Goal: Information Seeking & Learning: Check status

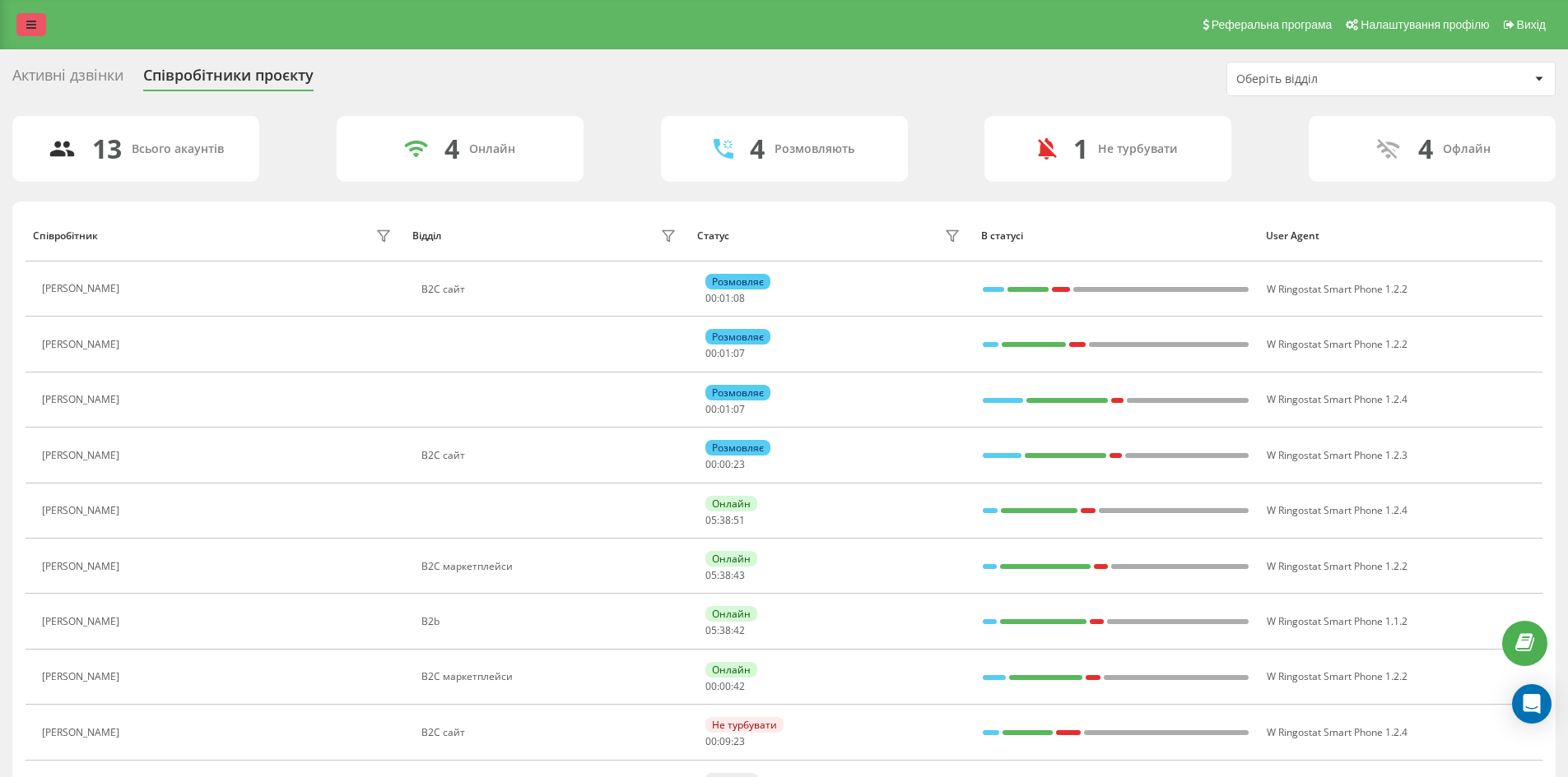
click at [30, 27] on icon at bounding box center [30, 24] width 10 height 11
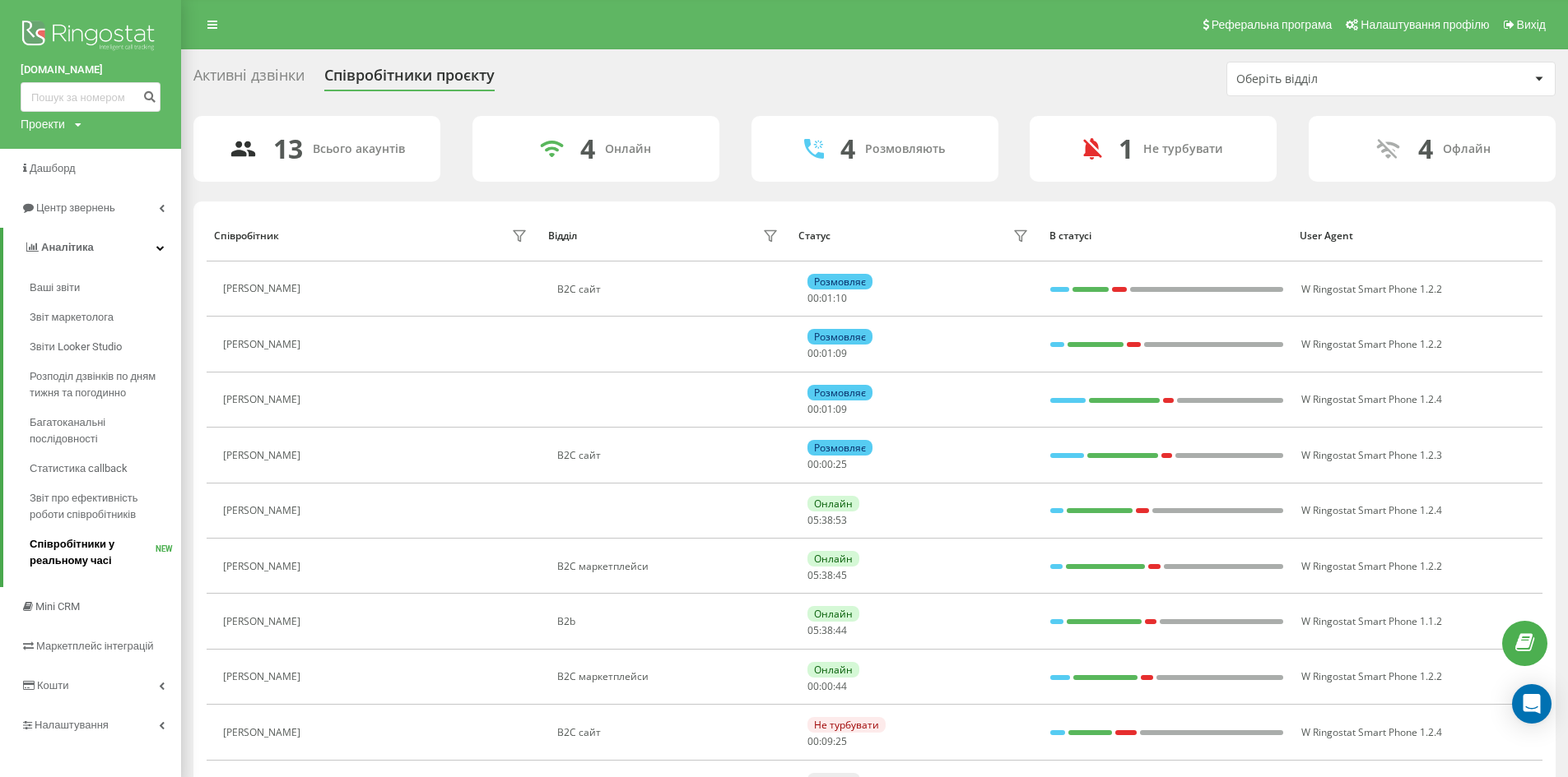
click at [97, 558] on span "Співробітники у реальному часі" at bounding box center [92, 552] width 126 height 33
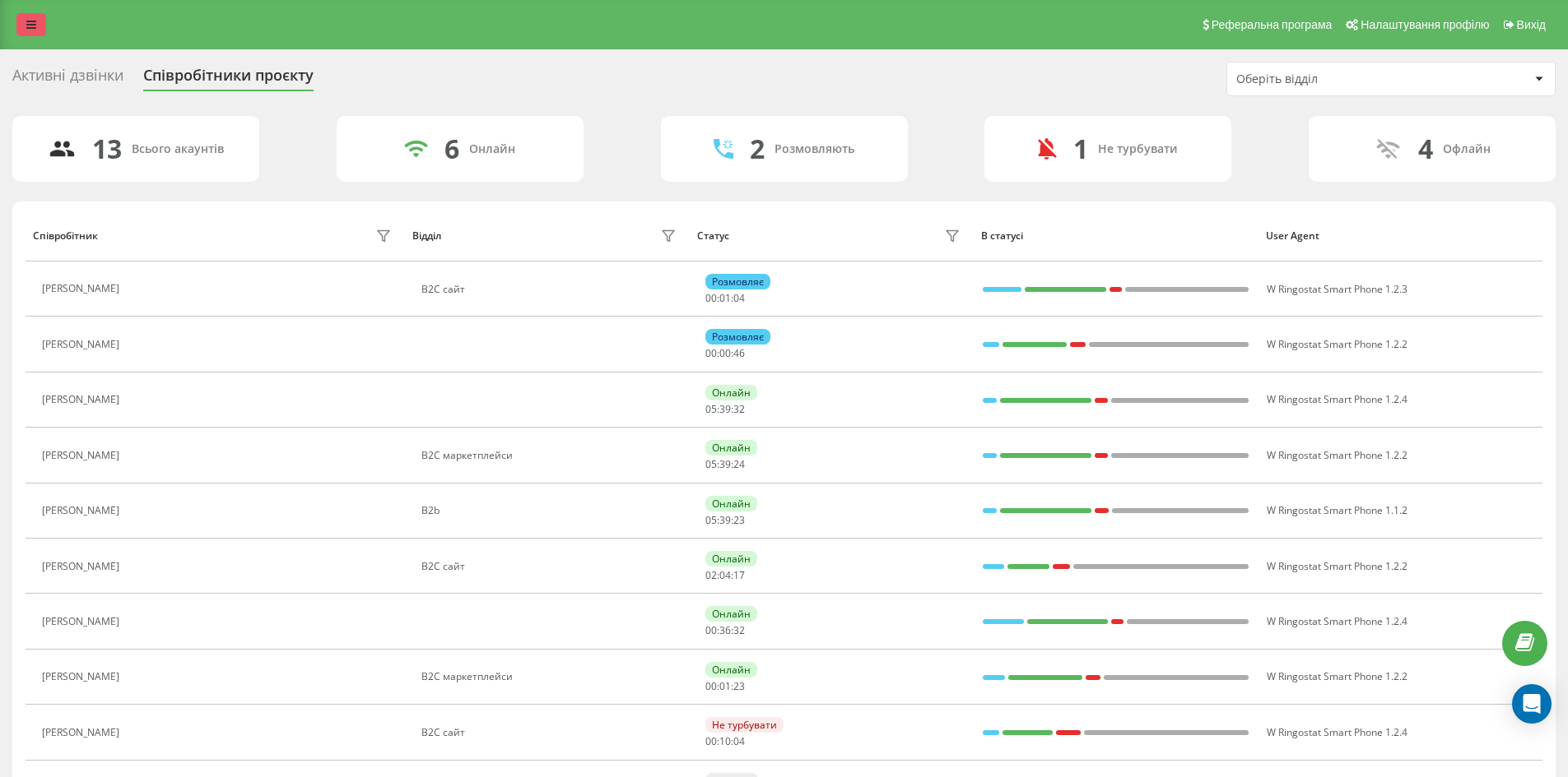
click at [26, 30] on link at bounding box center [31, 24] width 30 height 23
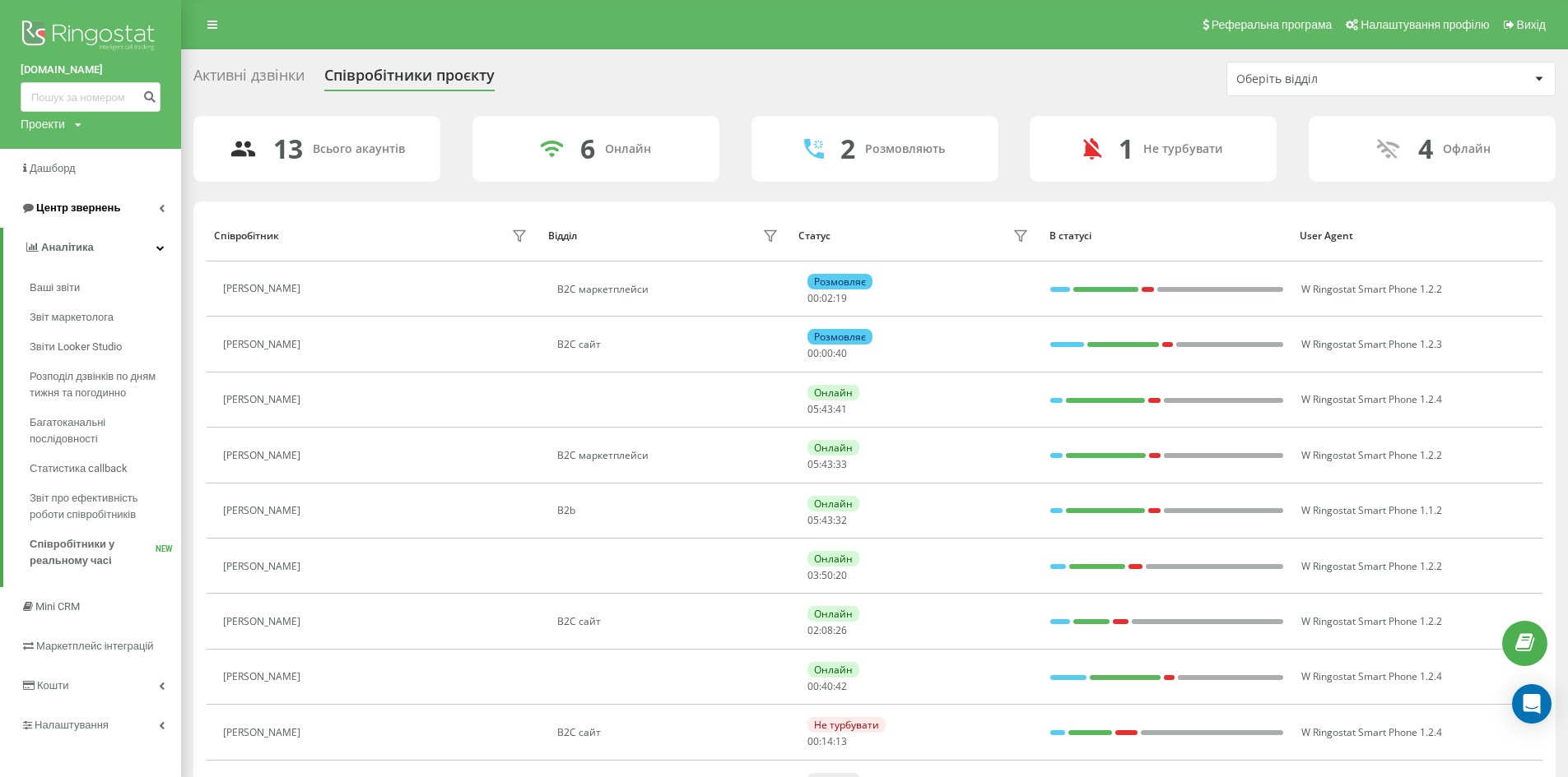
click at [141, 210] on link "Центр звернень" at bounding box center [90, 208] width 181 height 40
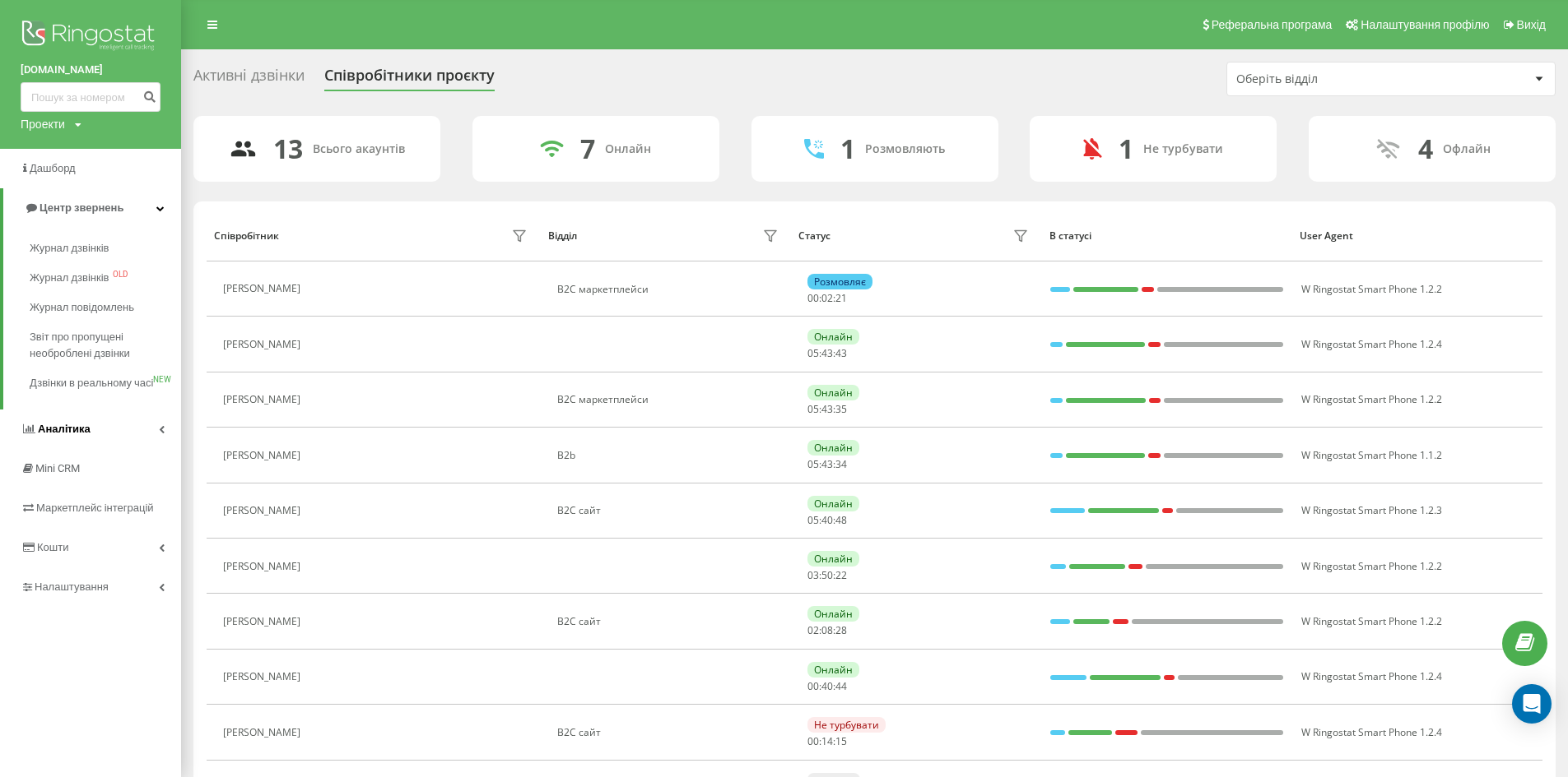
click at [134, 448] on link "Аналiтика" at bounding box center [90, 429] width 181 height 40
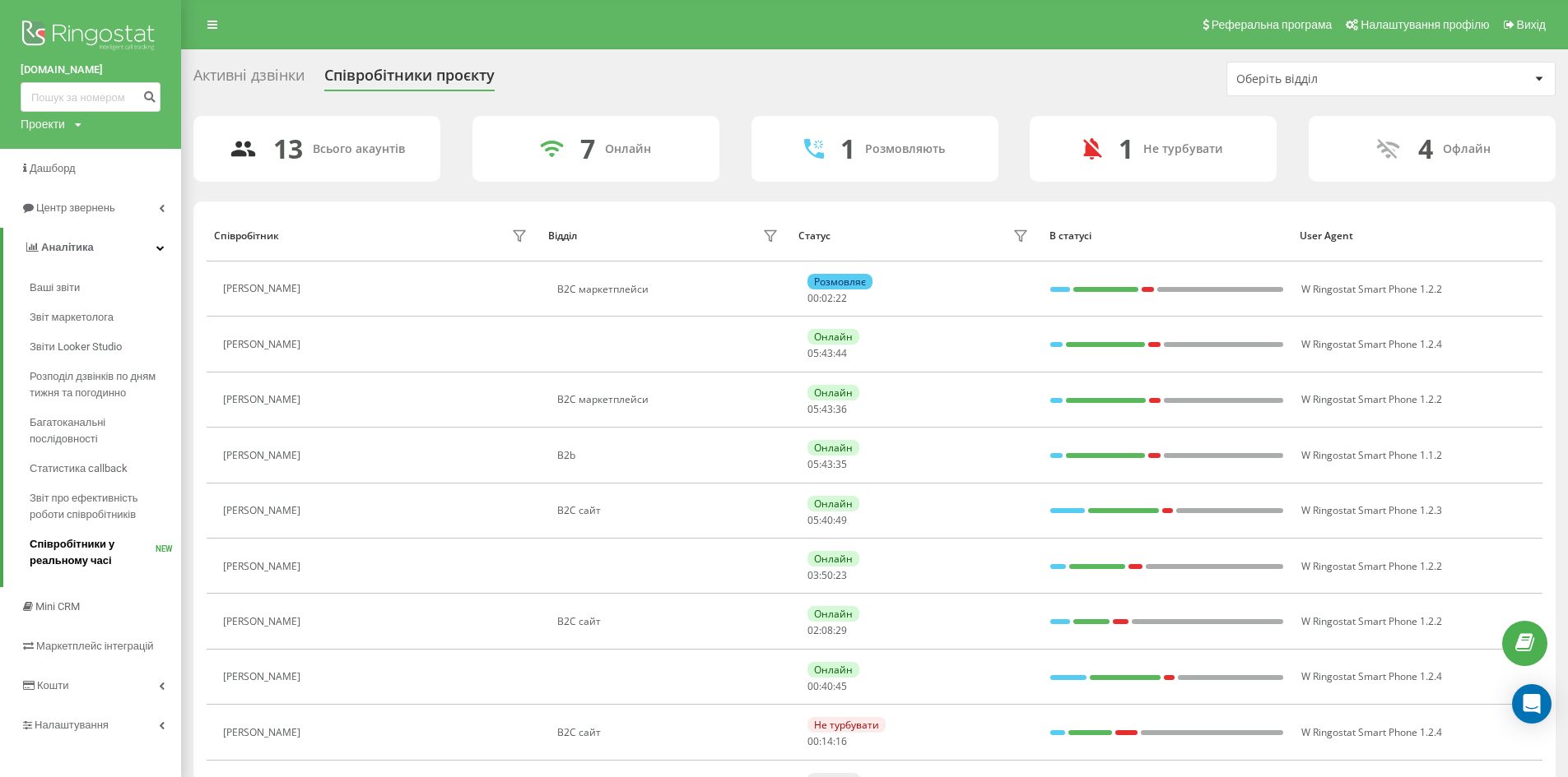
click at [114, 543] on span "Співробітники у реальному часі" at bounding box center [92, 552] width 126 height 33
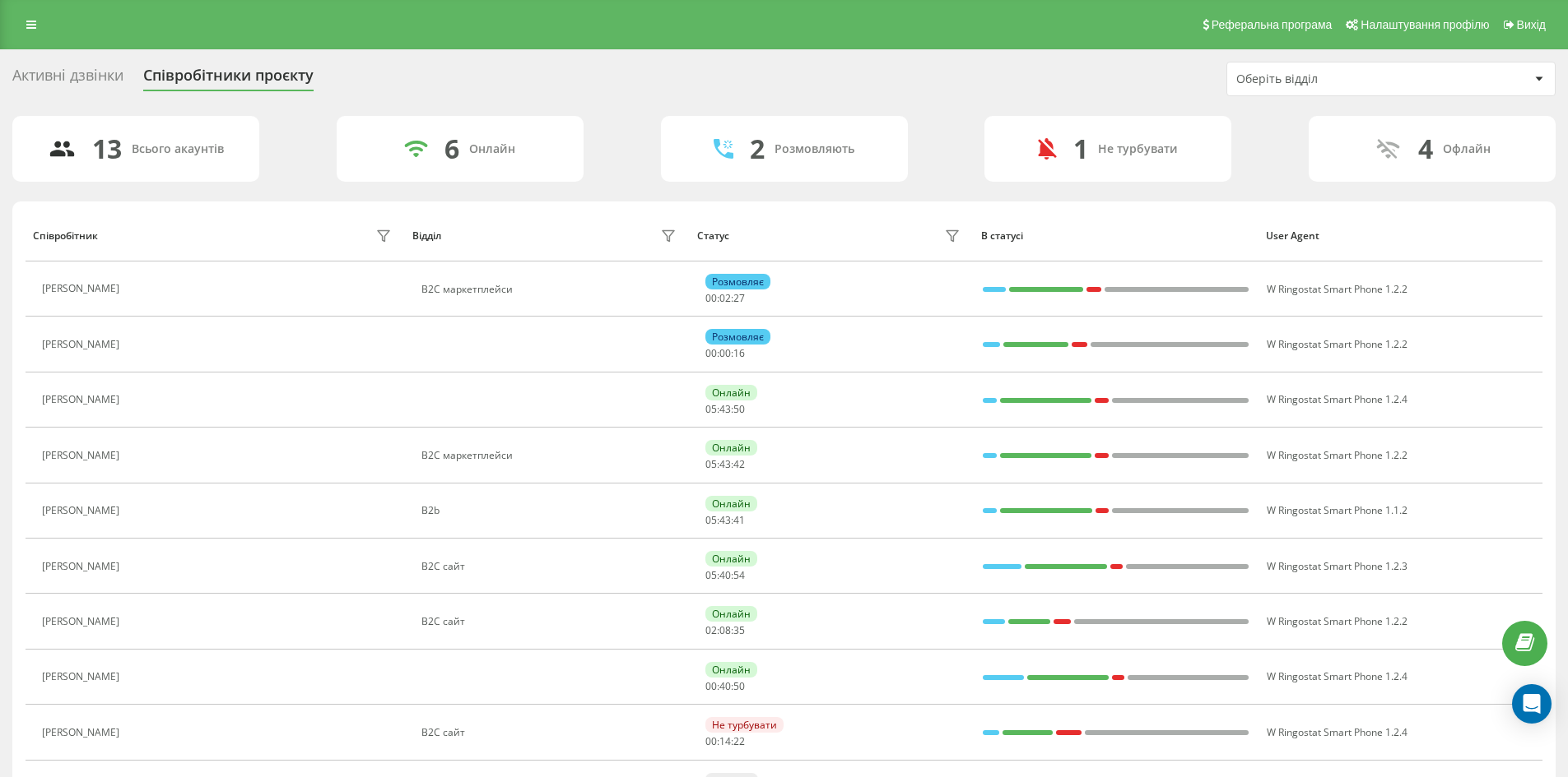
click at [1277, 88] on div "Оберіть відділ" at bounding box center [1391, 79] width 328 height 33
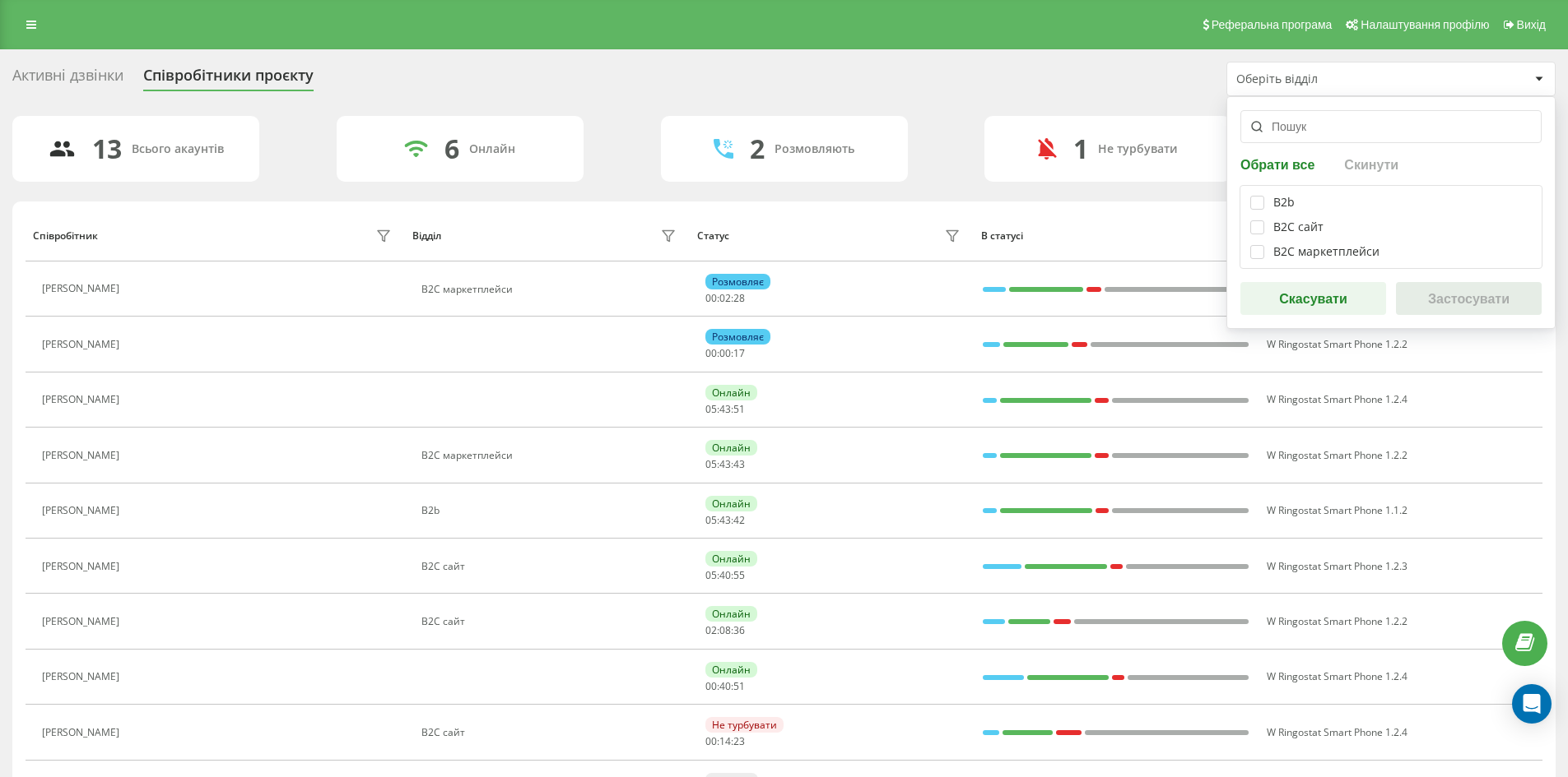
click at [1317, 80] on div "Оберіть відділ" at bounding box center [1335, 79] width 197 height 14
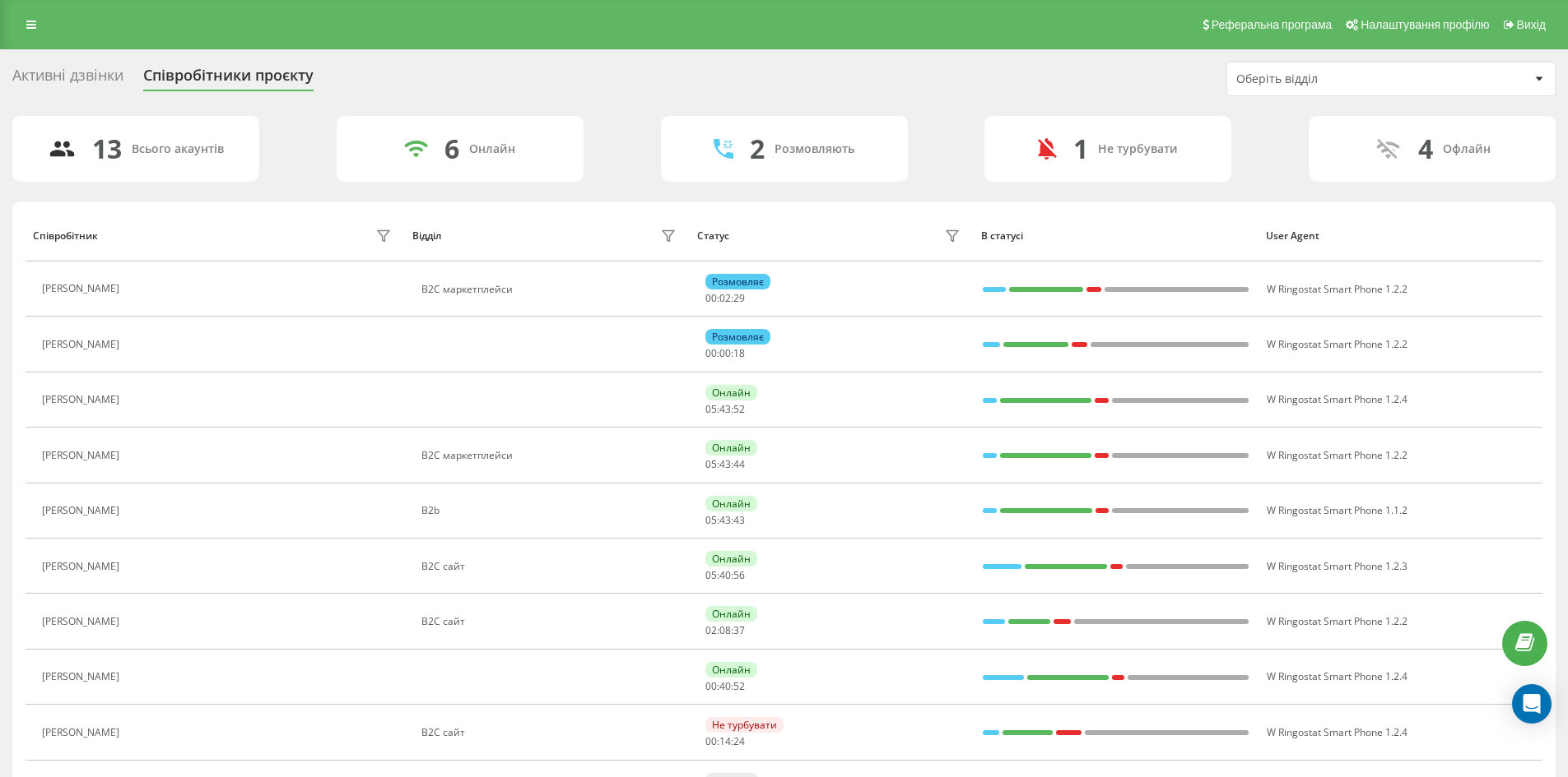
click at [56, 75] on div "Активні дзвінки" at bounding box center [68, 79] width 111 height 25
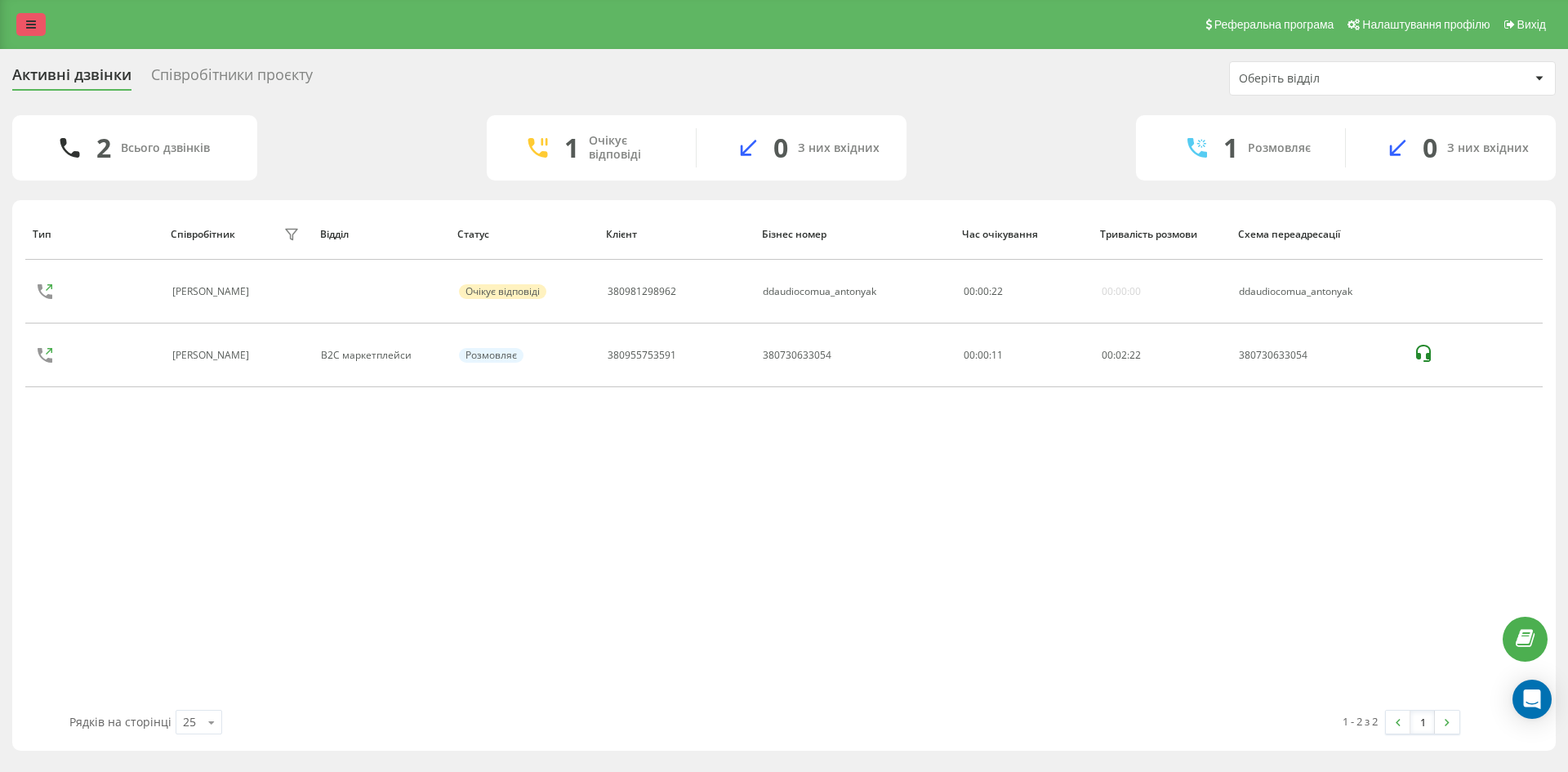
click at [33, 32] on link at bounding box center [31, 24] width 29 height 23
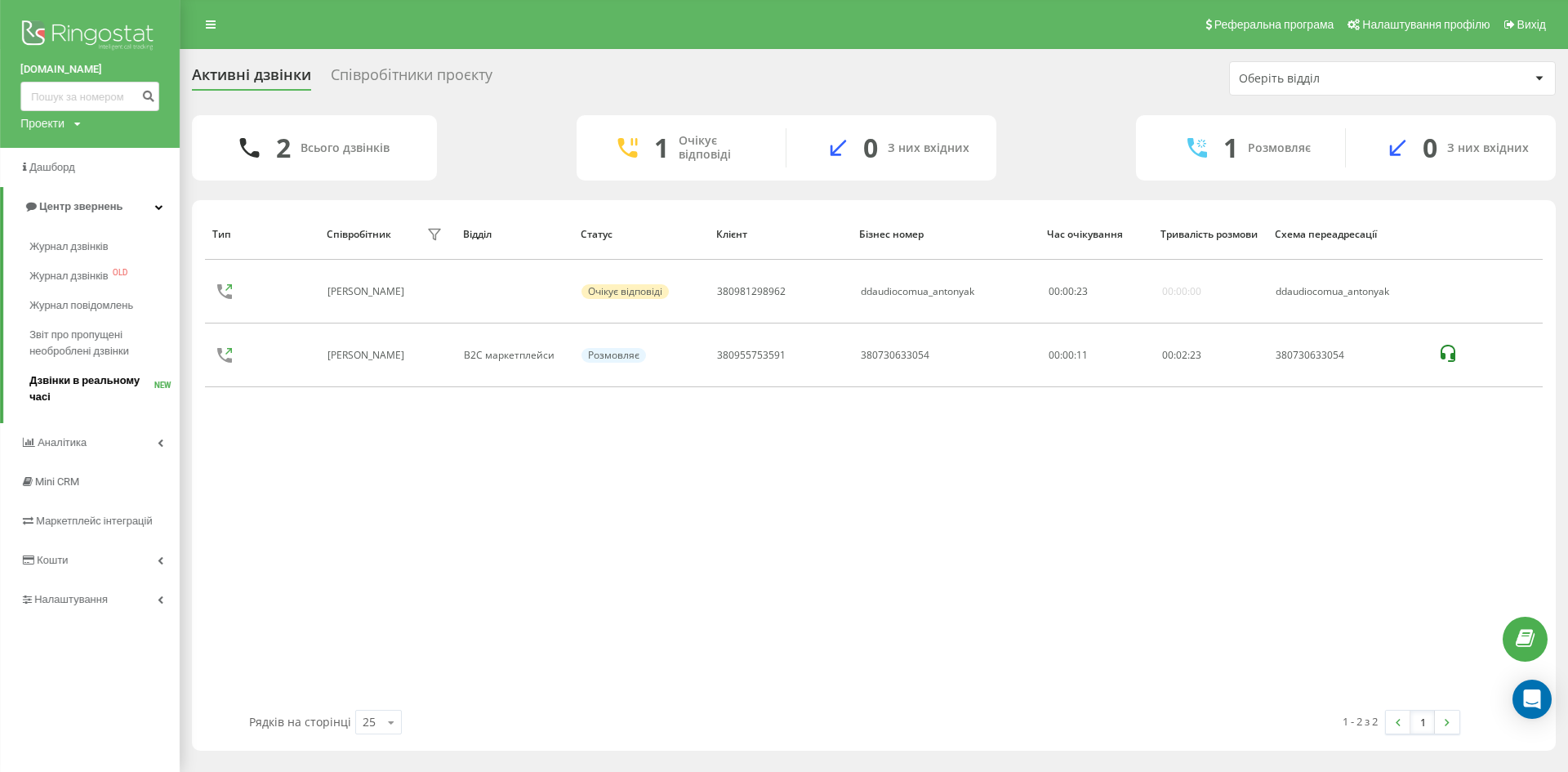
click at [96, 395] on span "Дзвінки в реальному часі" at bounding box center [91, 389] width 125 height 33
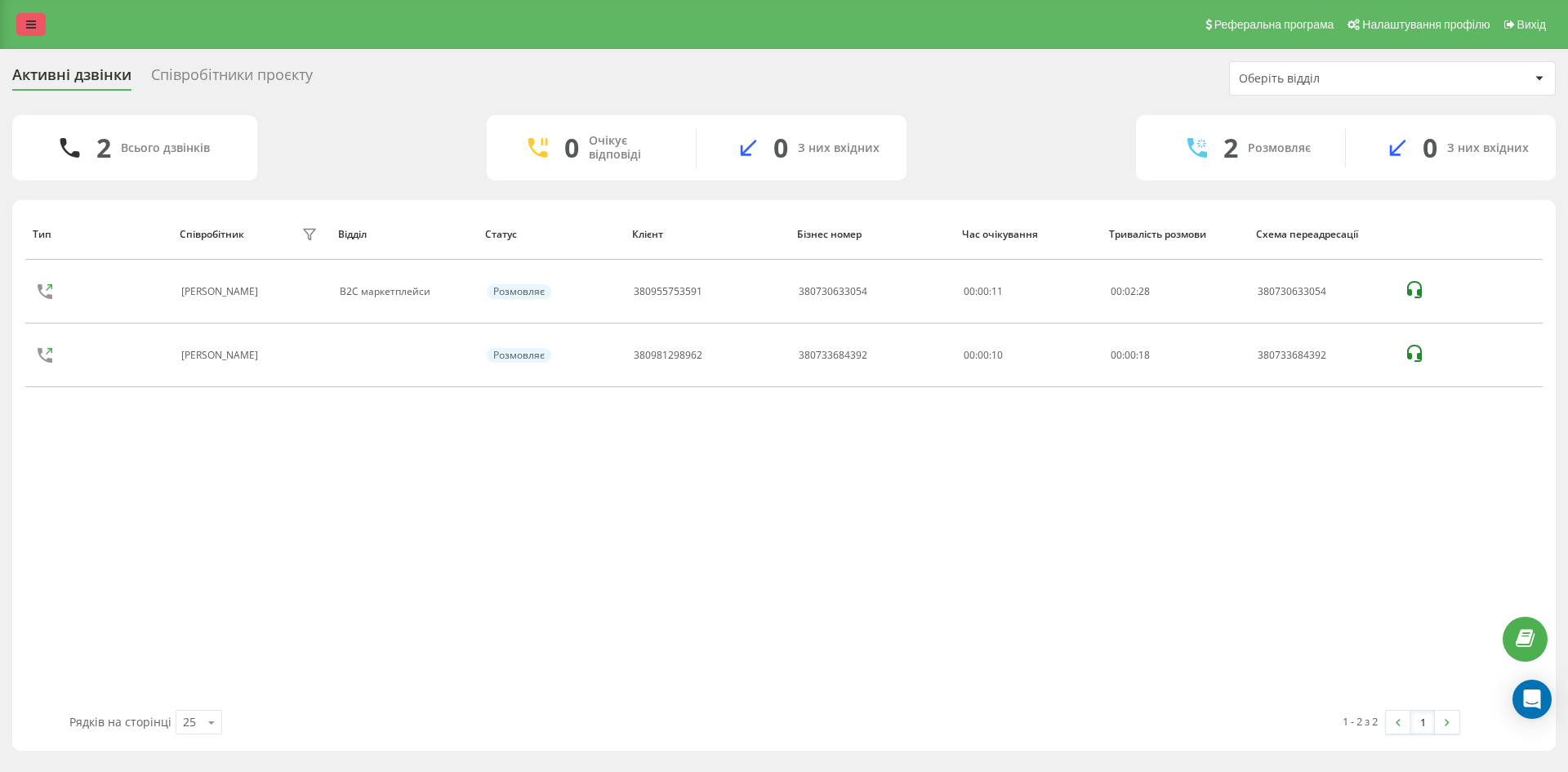
click at [25, 18] on link at bounding box center [31, 24] width 29 height 23
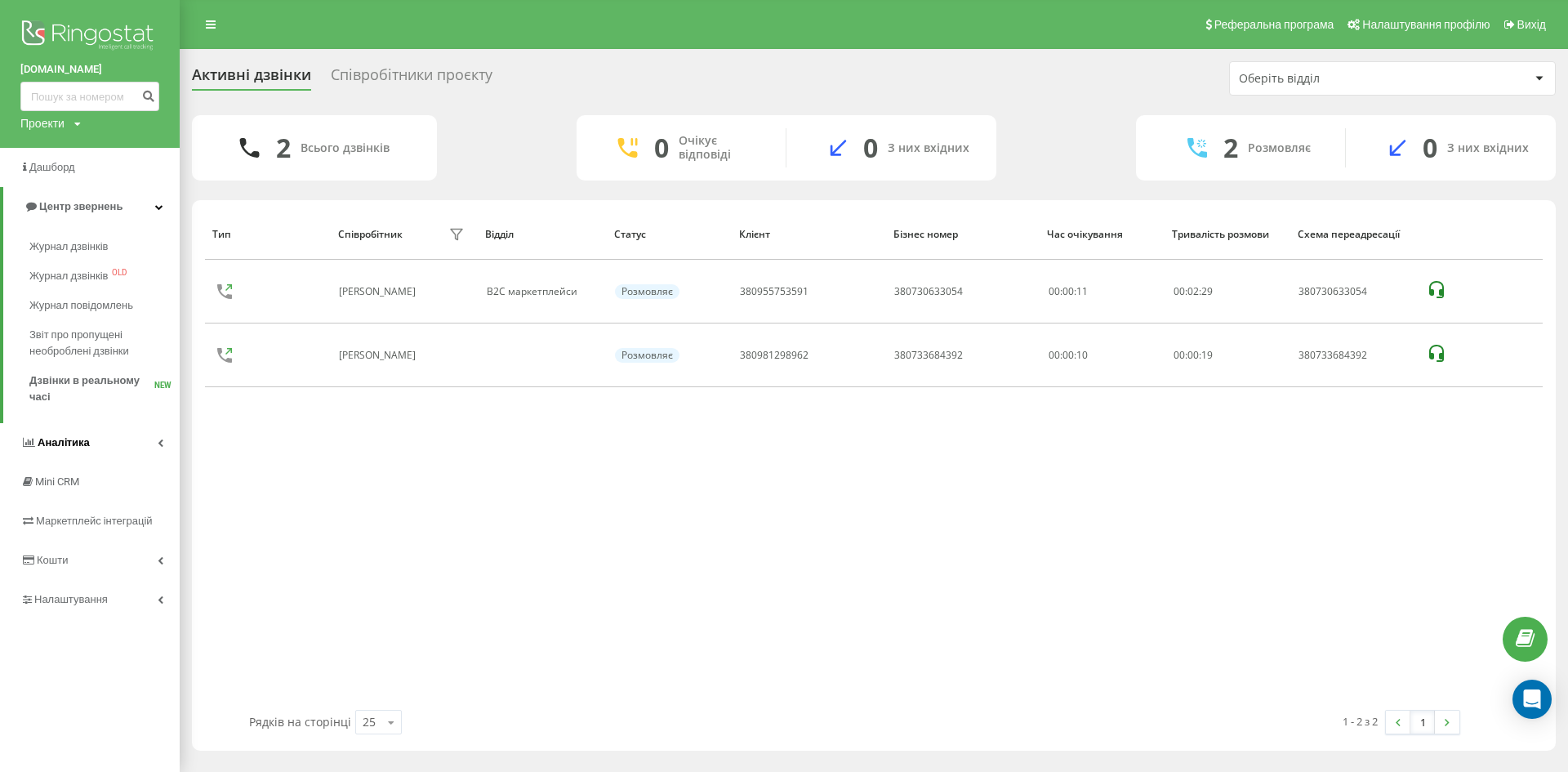
click at [146, 440] on link "Аналiтика" at bounding box center [90, 443] width 180 height 40
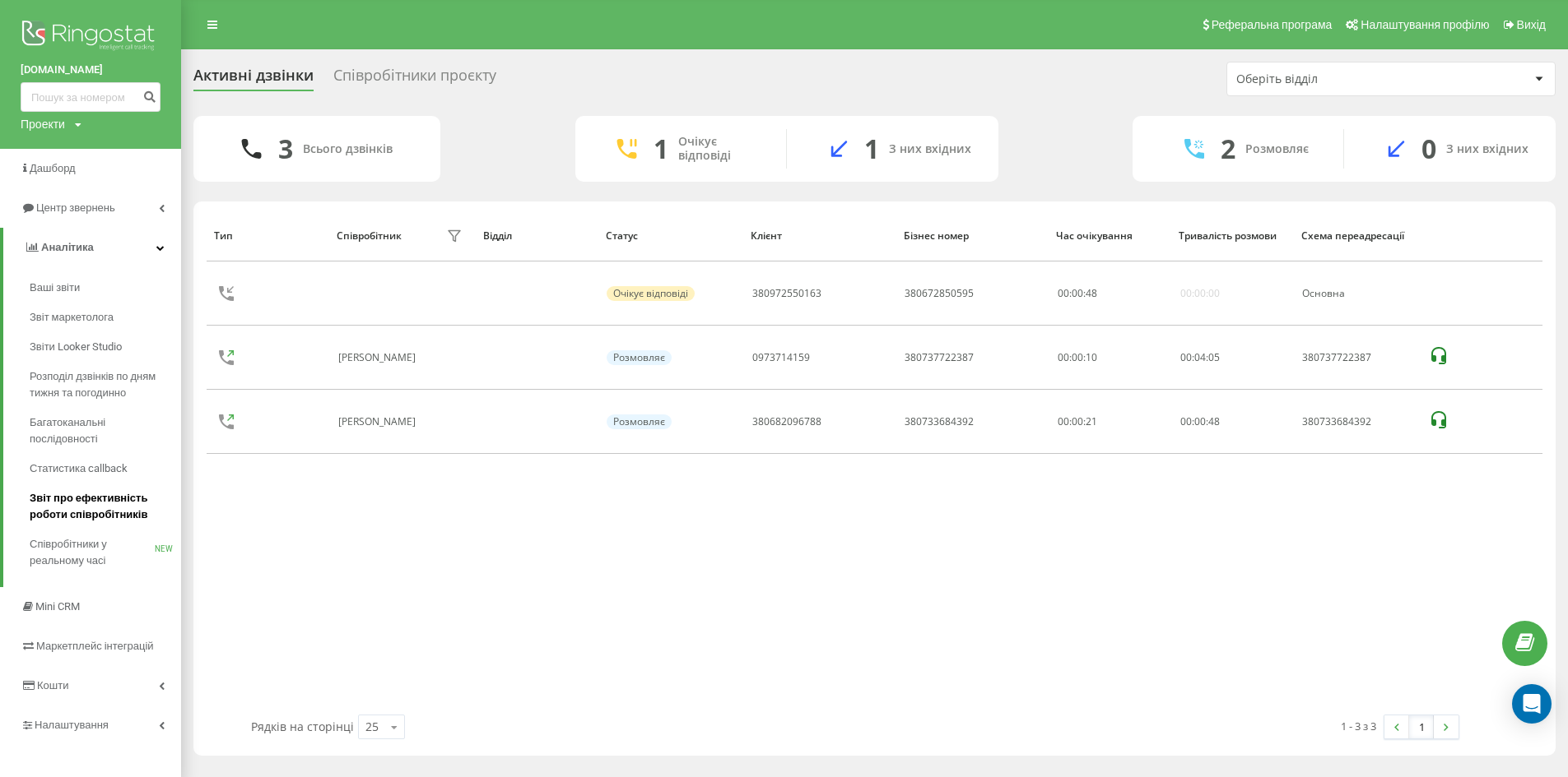
click at [115, 500] on span "Звіт про ефективність роботи співробітників" at bounding box center [101, 506] width 143 height 33
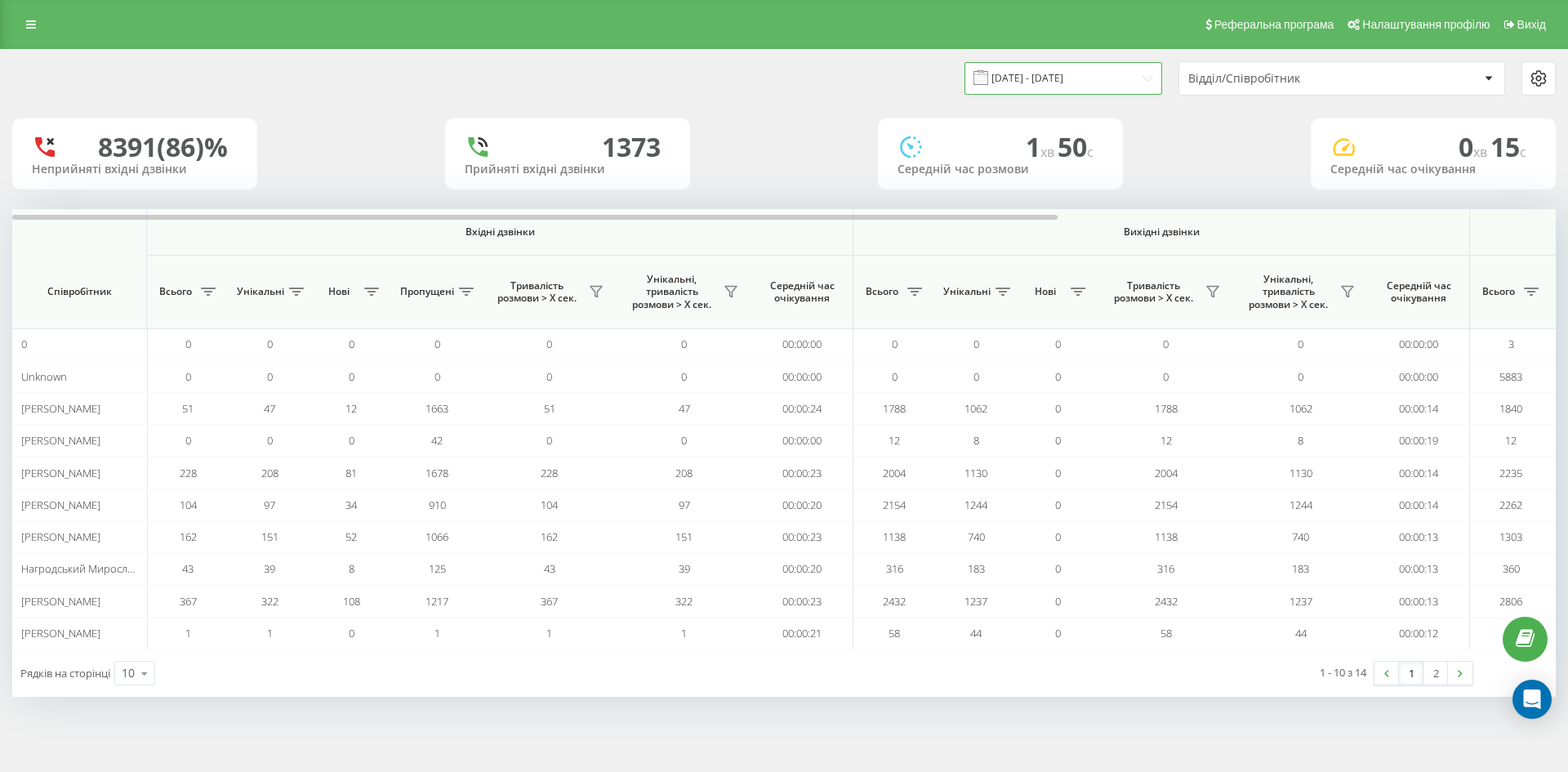
click at [1032, 79] on input "22.07.2025 - 22.08.2025" at bounding box center [1063, 78] width 198 height 32
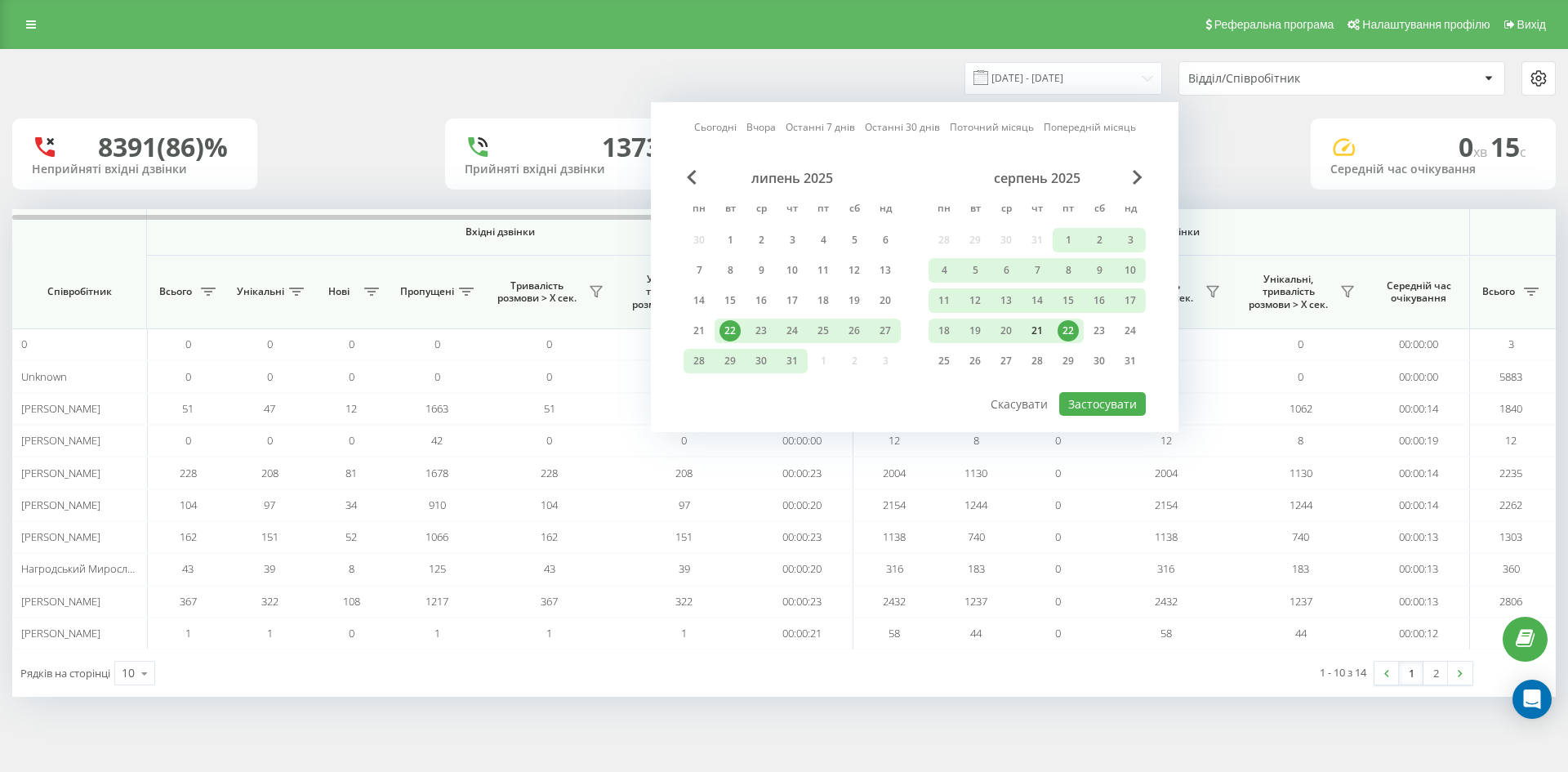
click at [1041, 332] on div "21" at bounding box center [1037, 331] width 22 height 22
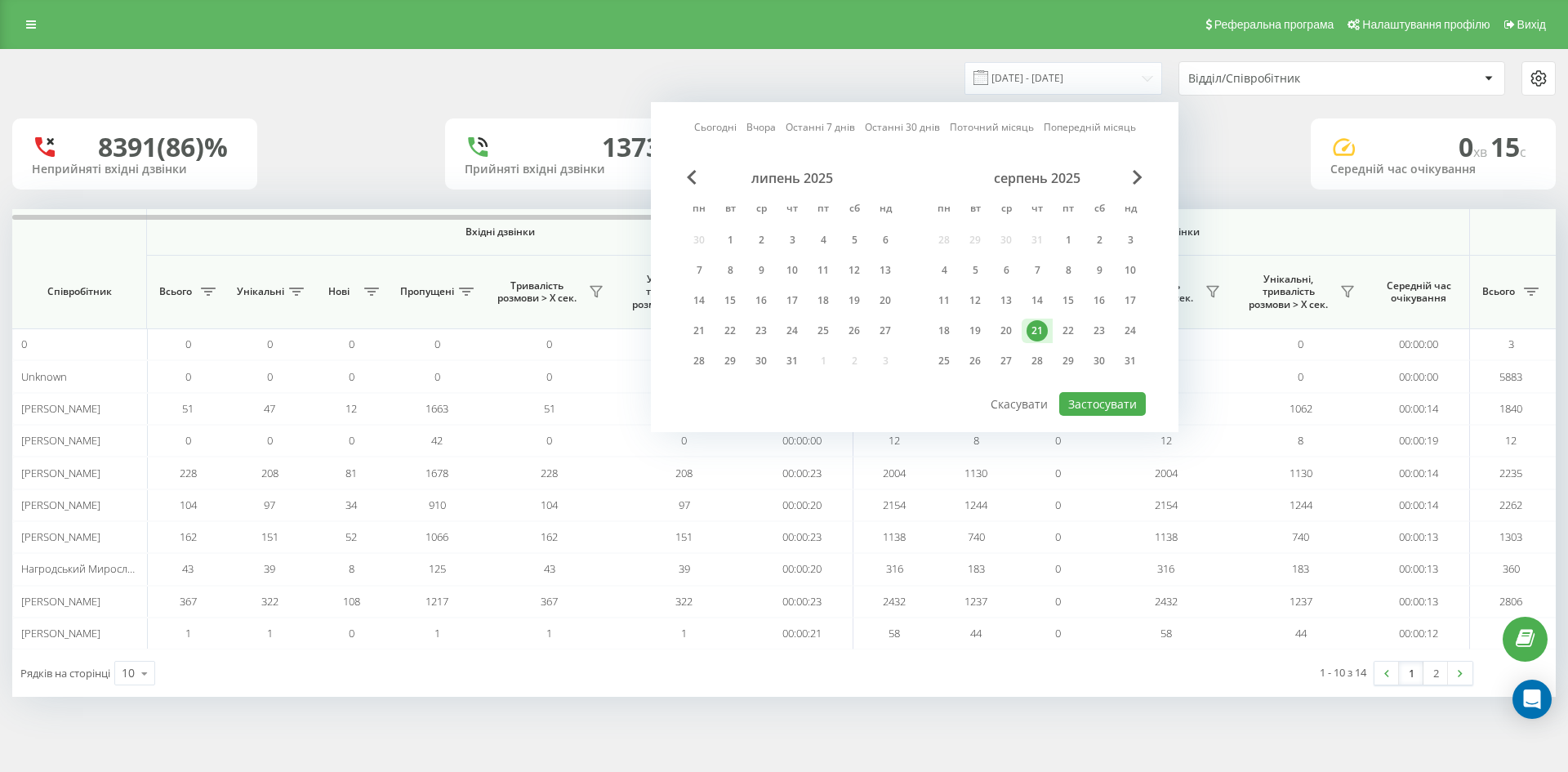
click at [1041, 332] on div "21" at bounding box center [1037, 331] width 22 height 22
click at [1084, 410] on button "Застосувати" at bounding box center [1102, 404] width 87 height 24
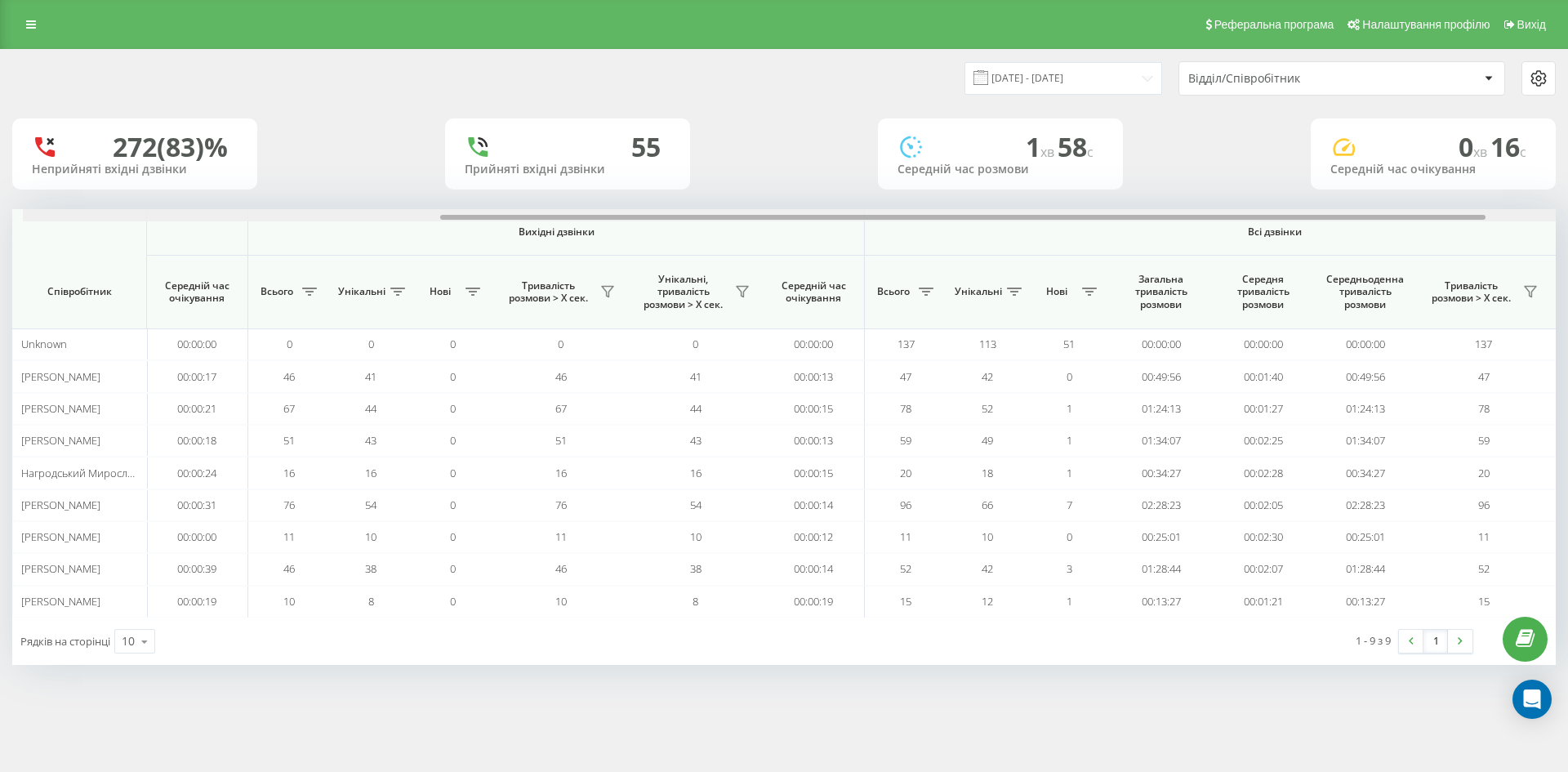
scroll to position [0, 735]
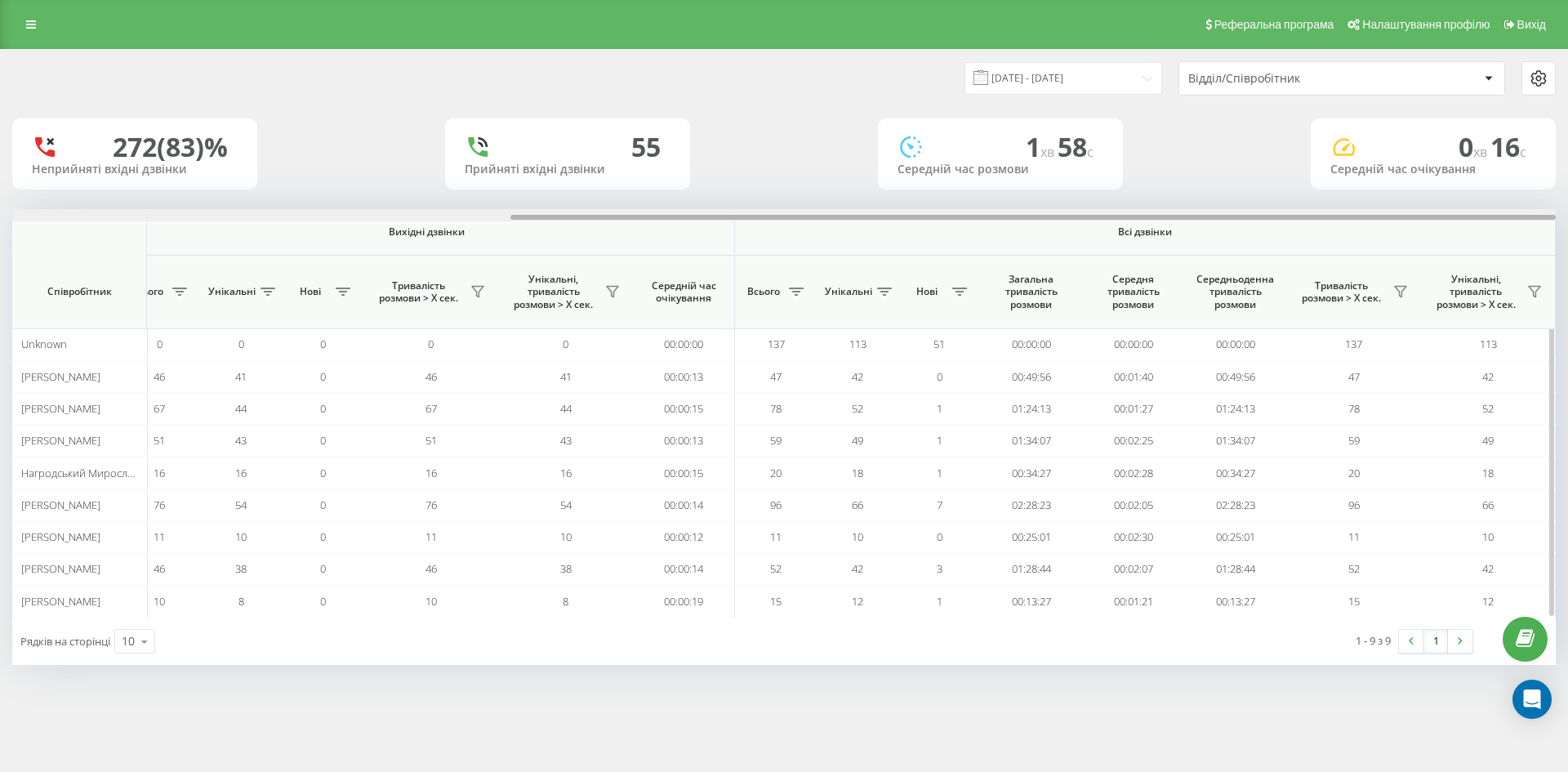
drag, startPoint x: 678, startPoint y: 220, endPoint x: 1273, endPoint y: 222, distance: 595.0
click at [1273, 222] on div "Вхідні дзвінки Вихідні дзвінки Всі дзвінки Співробітник Всього Унікальні Нові П…" at bounding box center [784, 414] width 1544 height 408
drag, startPoint x: 722, startPoint y: 222, endPoint x: 668, endPoint y: 223, distance: 54.0
click at [668, 223] on th "Вихідні дзвінки" at bounding box center [427, 233] width 617 height 47
click at [680, 210] on div at bounding box center [784, 215] width 1544 height 12
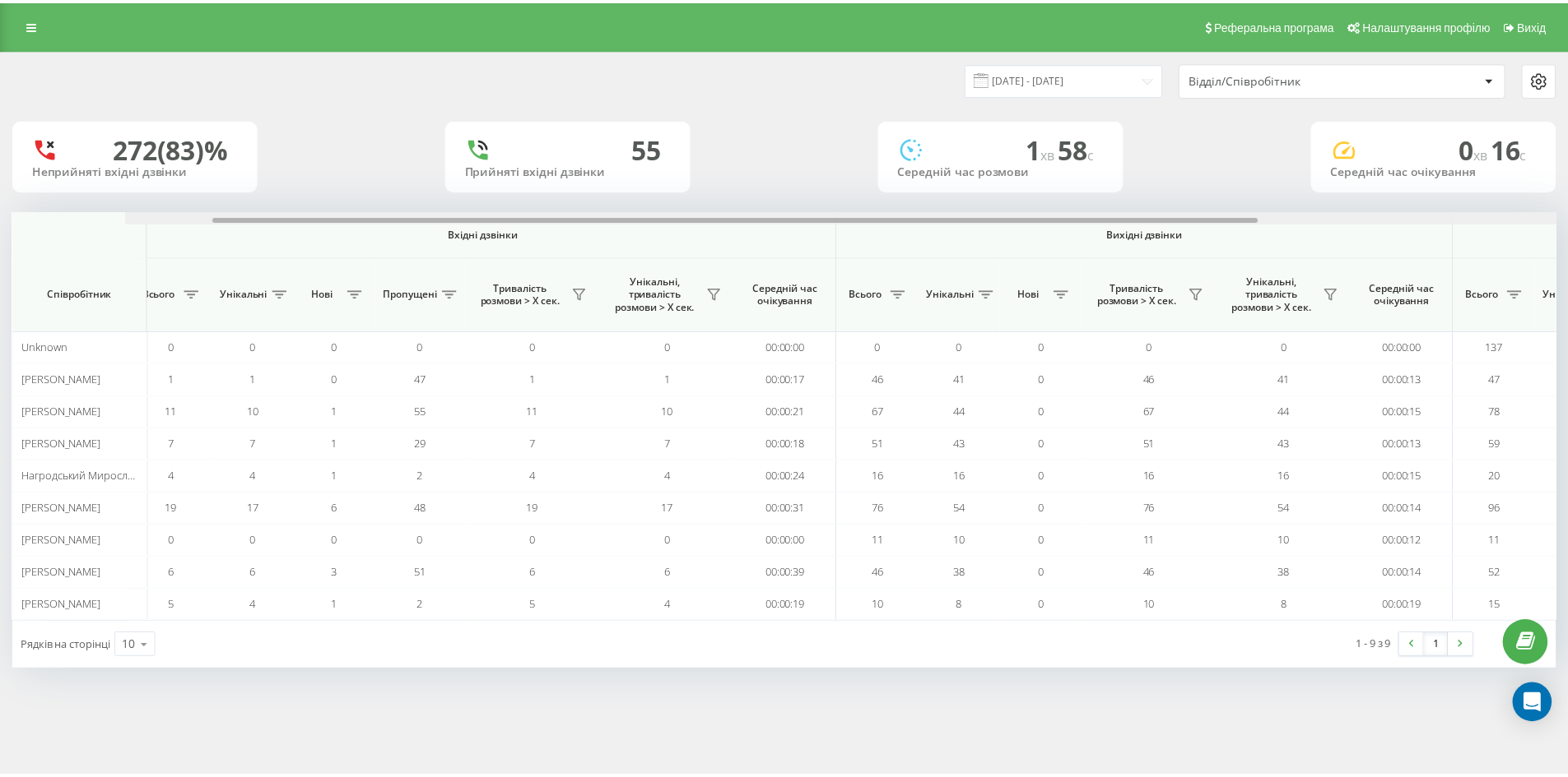
scroll to position [0, 0]
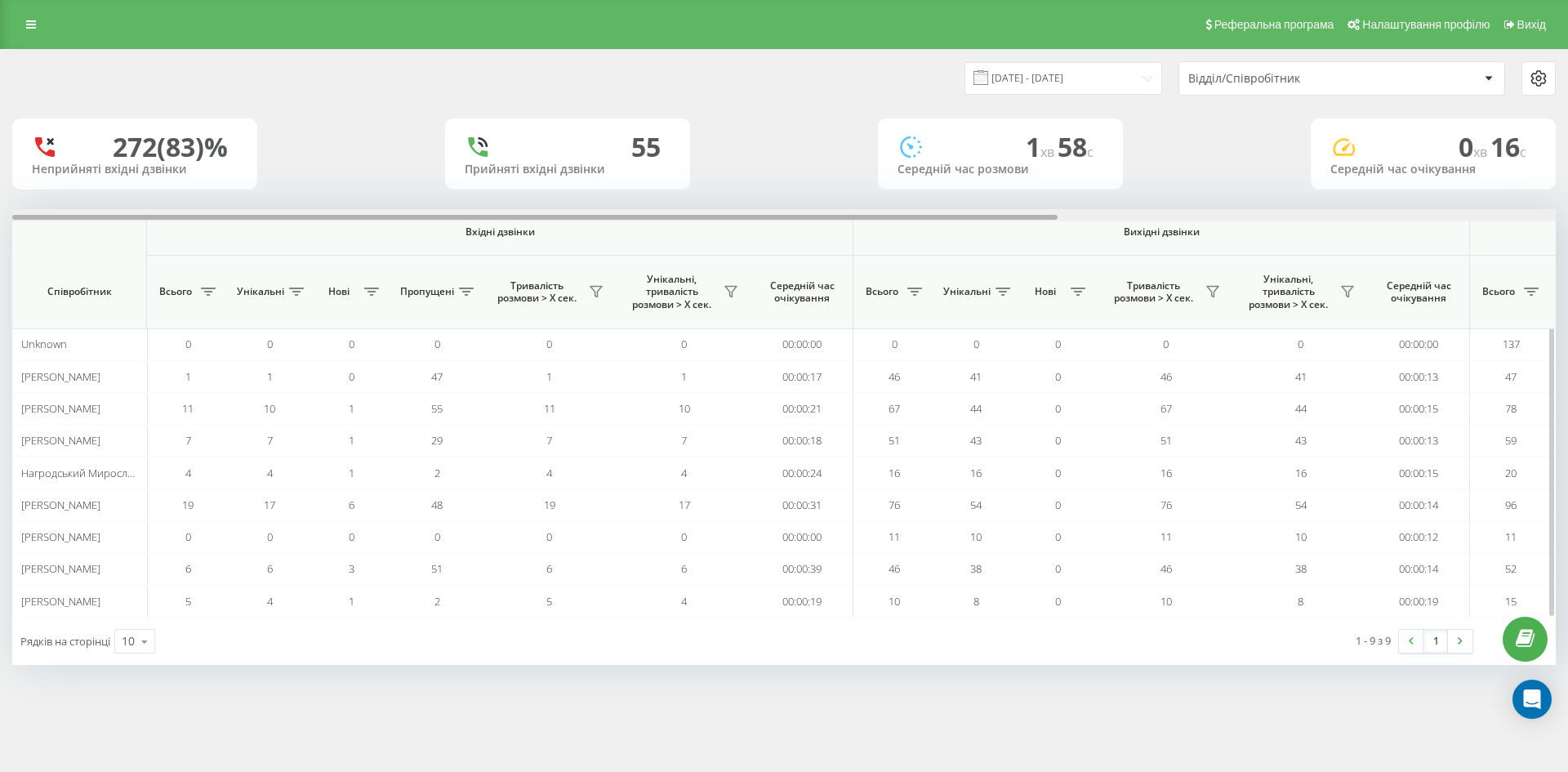
drag, startPoint x: 677, startPoint y: 219, endPoint x: 23, endPoint y: 222, distance: 654.0
click at [24, 222] on div "Вхідні дзвінки Вихідні дзвінки Всі дзвінки Співробітник Всього Унікальні Нові П…" at bounding box center [784, 414] width 1544 height 408
click at [1110, 79] on input "21.08.2025 - 21.08.2025" at bounding box center [1063, 78] width 198 height 32
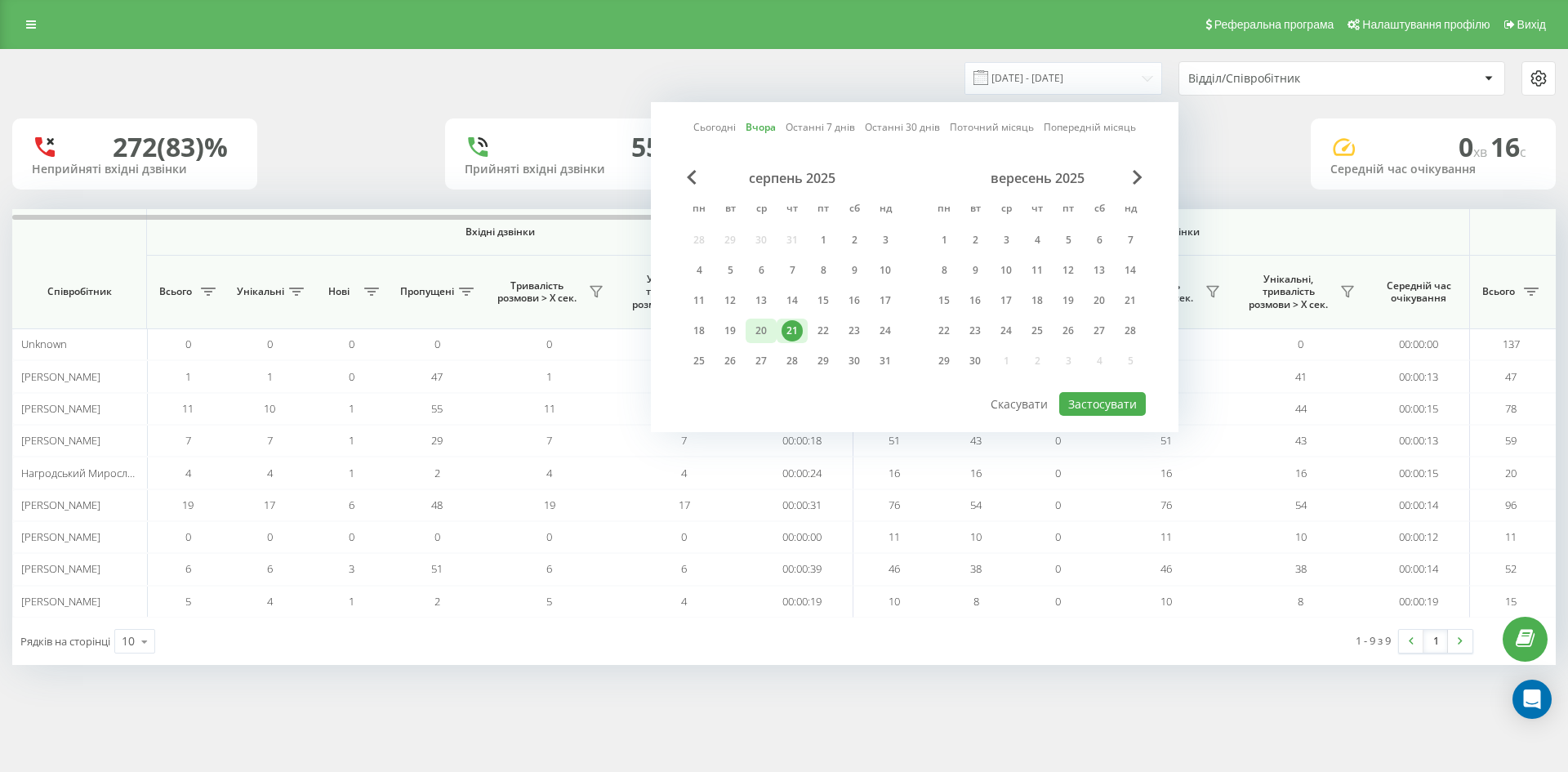
click at [767, 329] on div "20" at bounding box center [761, 331] width 22 height 22
click at [1124, 408] on button "Застосувати" at bounding box center [1102, 404] width 87 height 24
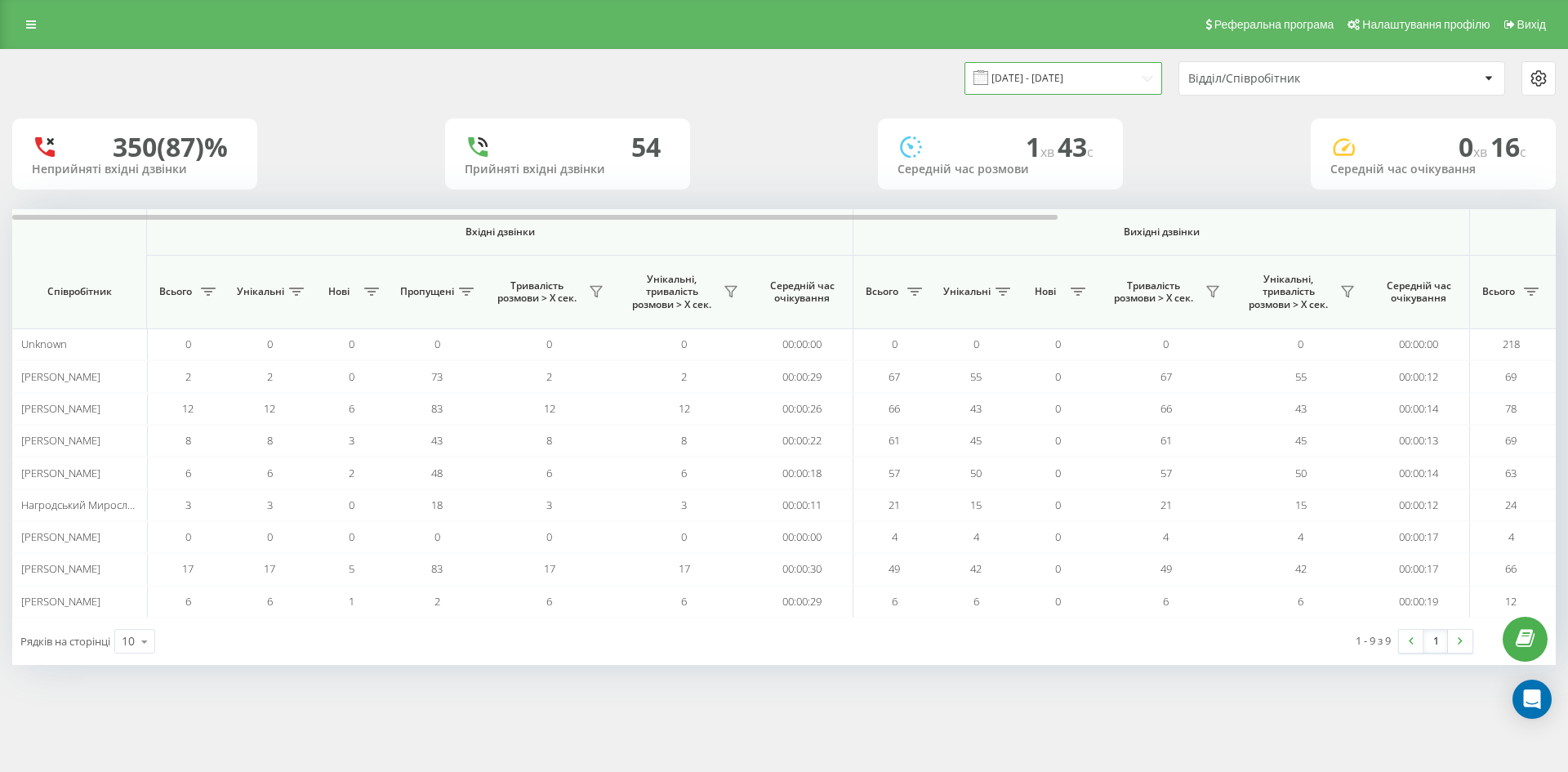
click at [1056, 72] on input "20.08.2025 - 20.08.2025" at bounding box center [1063, 78] width 198 height 32
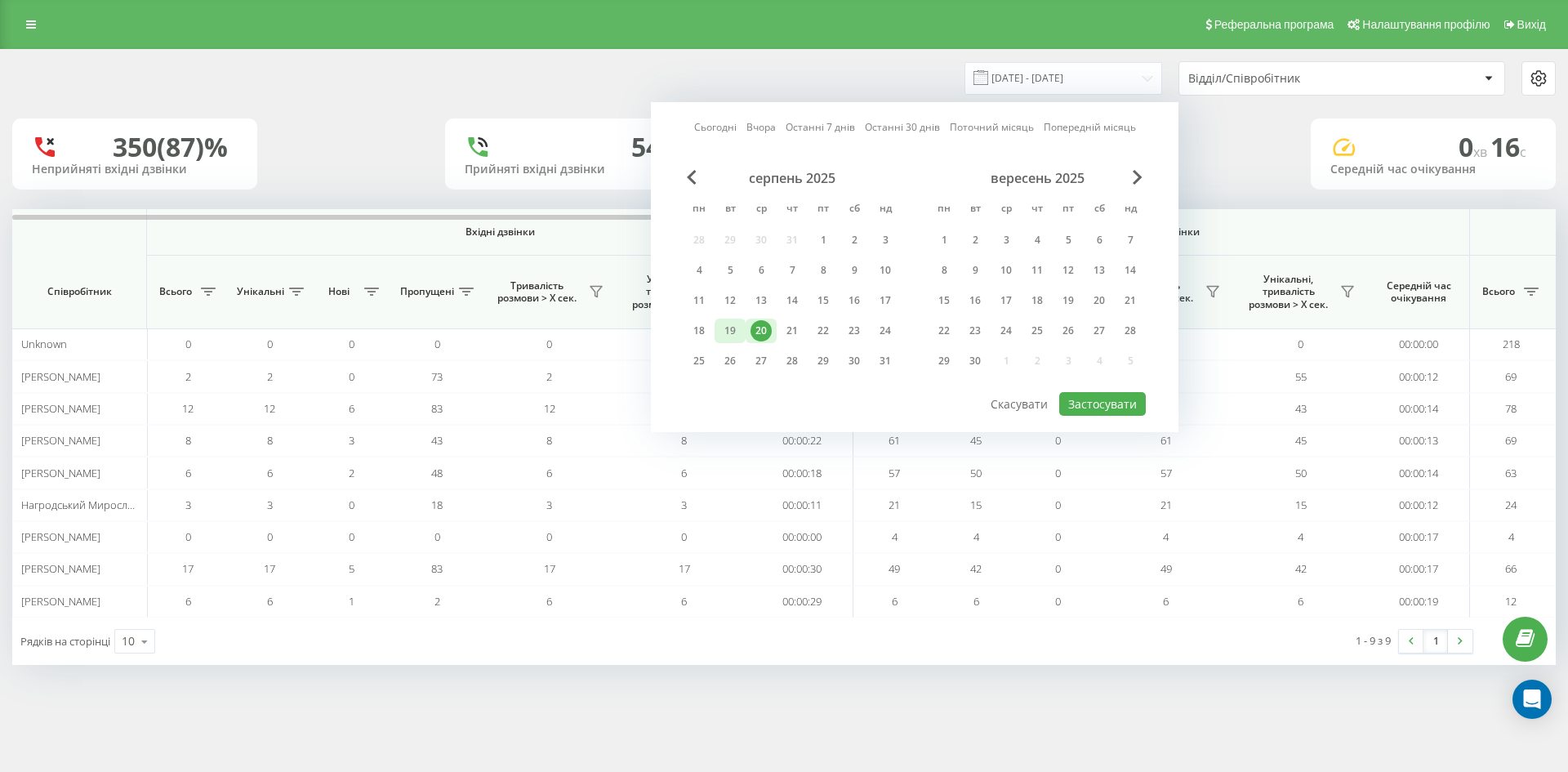
click at [726, 332] on div "19" at bounding box center [730, 331] width 22 height 22
click at [1140, 402] on button "Застосувати" at bounding box center [1102, 404] width 87 height 24
type input "19.08.2025 - 19.08.2025"
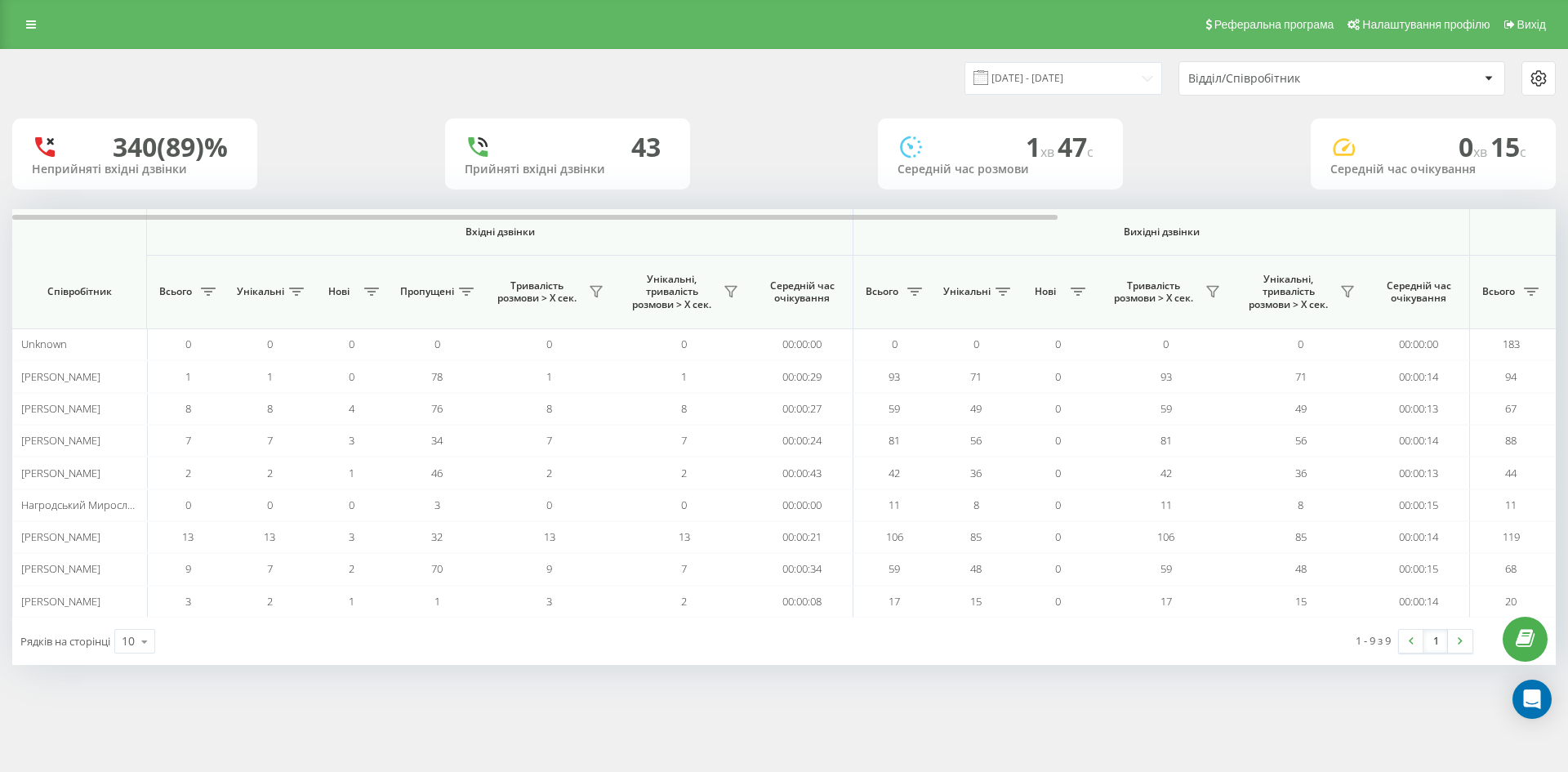
click at [57, 29] on div "Реферальна програма Налаштування профілю Вихід" at bounding box center [784, 24] width 1568 height 49
click at [34, 29] on icon at bounding box center [30, 24] width 9 height 11
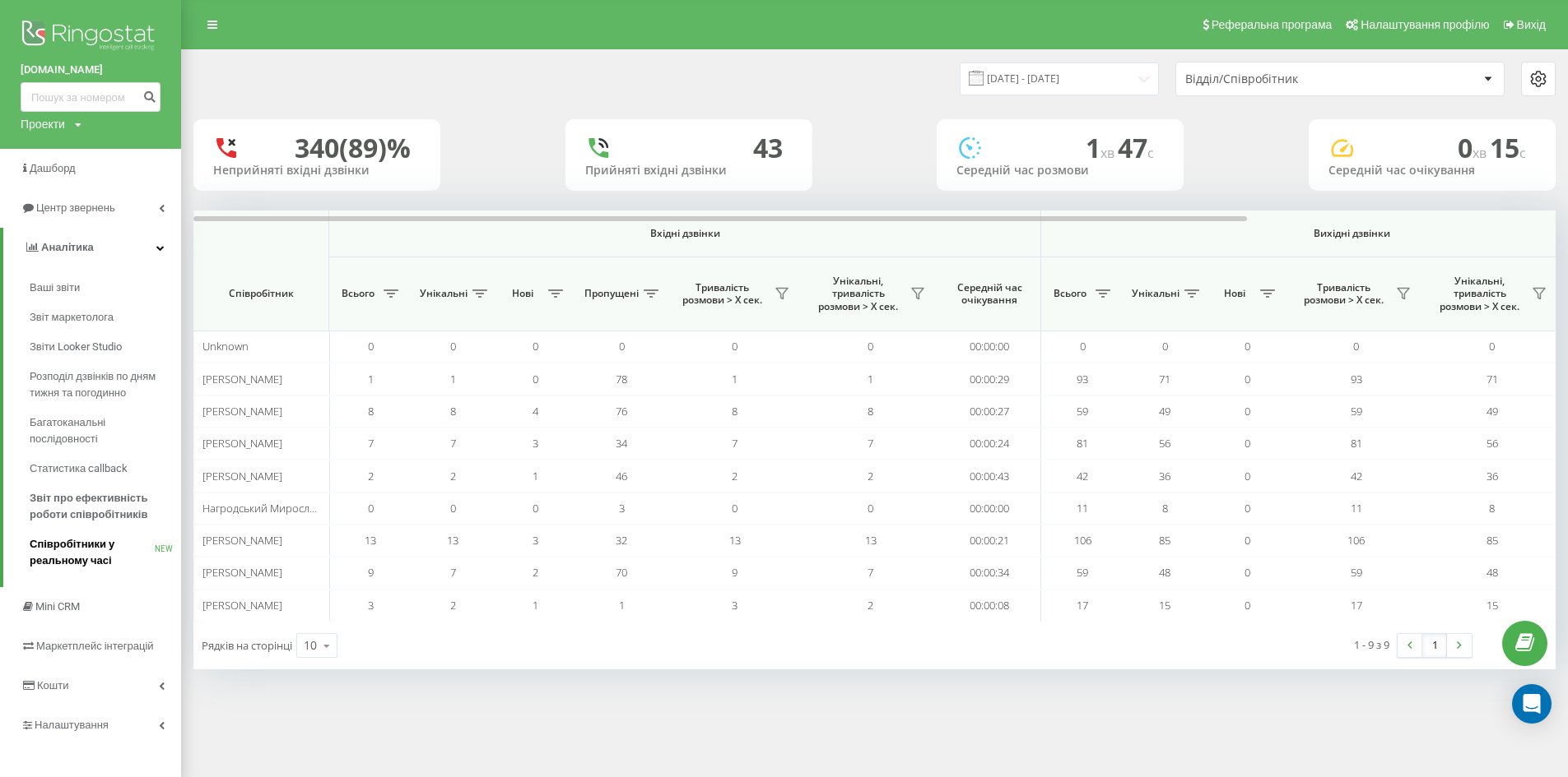
click at [114, 559] on span "Співробітники у реальному часі" at bounding box center [92, 552] width 125 height 33
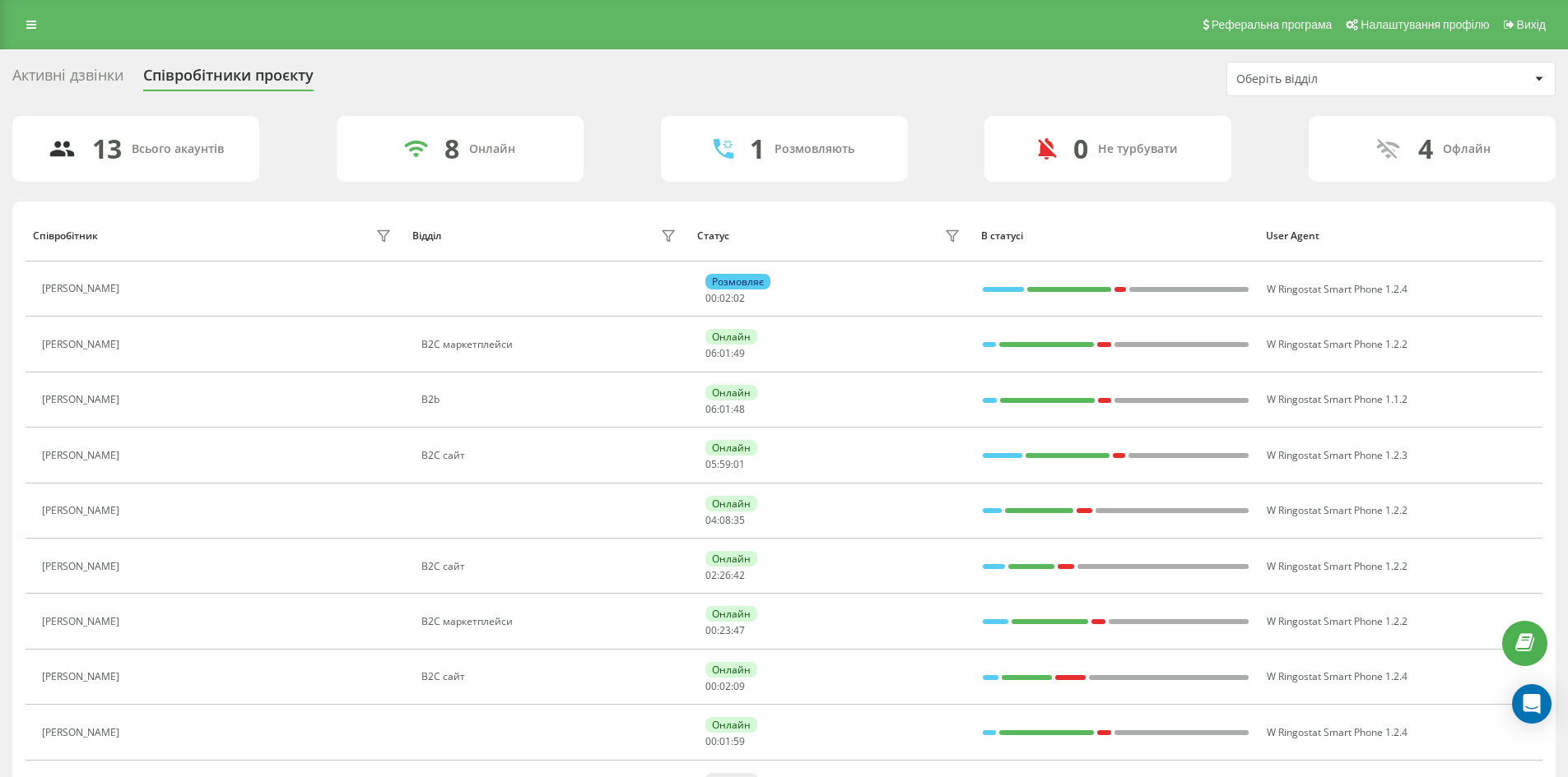
click at [1348, 81] on div "Оберіть відділ" at bounding box center [1335, 79] width 197 height 14
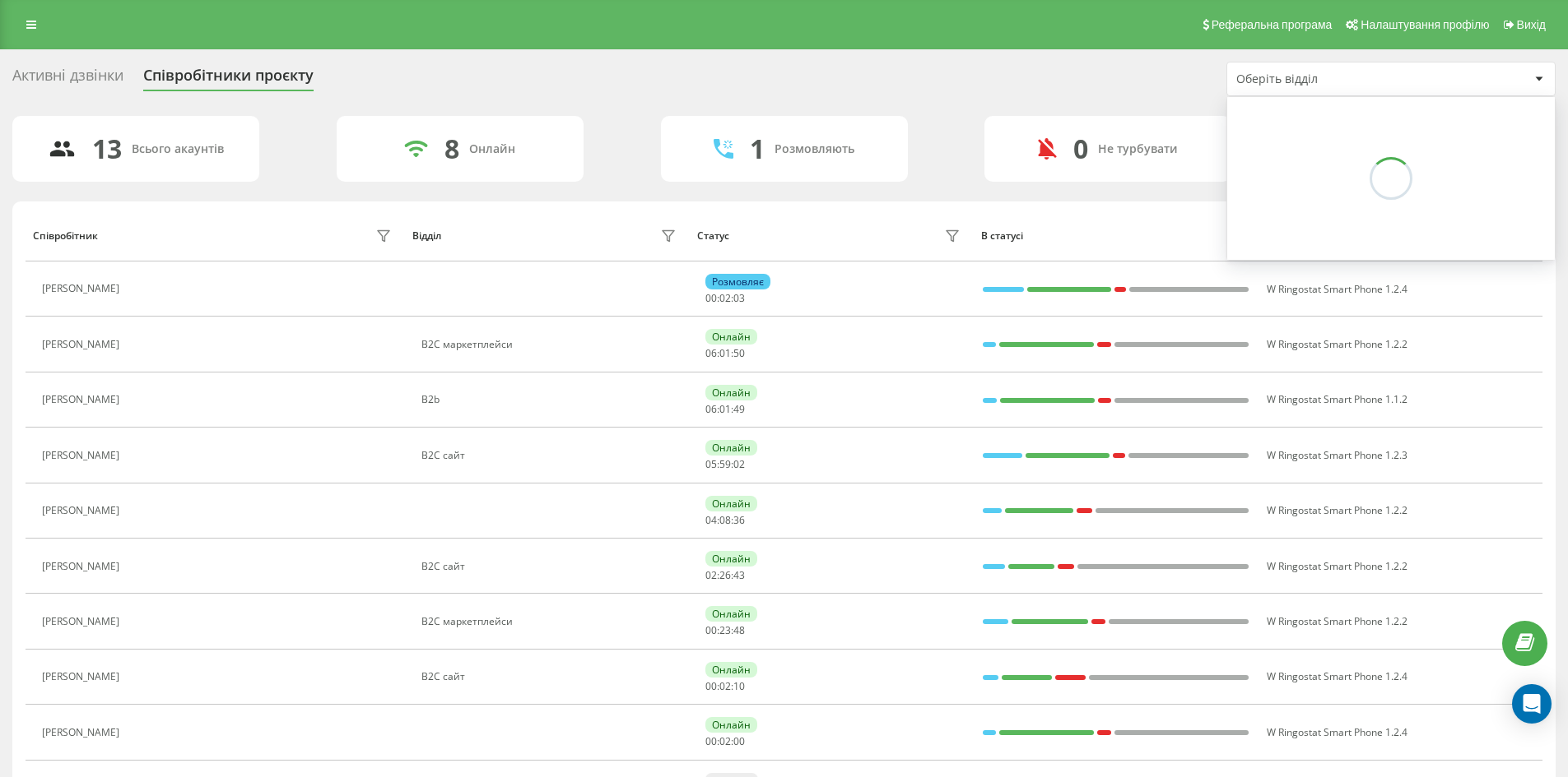
click at [1348, 81] on div "Оберіть відділ" at bounding box center [1335, 79] width 197 height 14
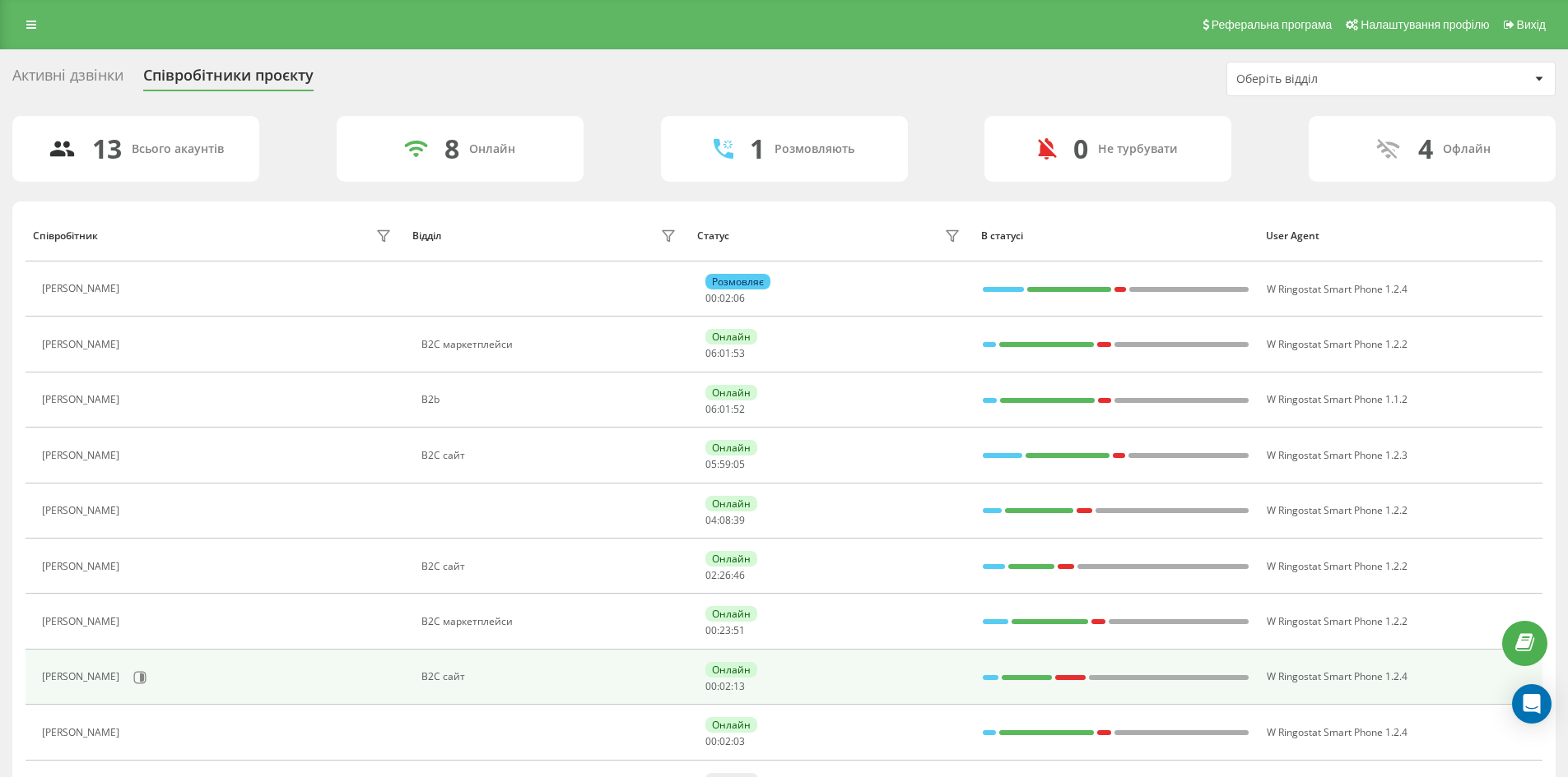
click at [80, 676] on div "Миходуй Андрій" at bounding box center [82, 676] width 82 height 11
click at [147, 682] on icon at bounding box center [141, 677] width 12 height 12
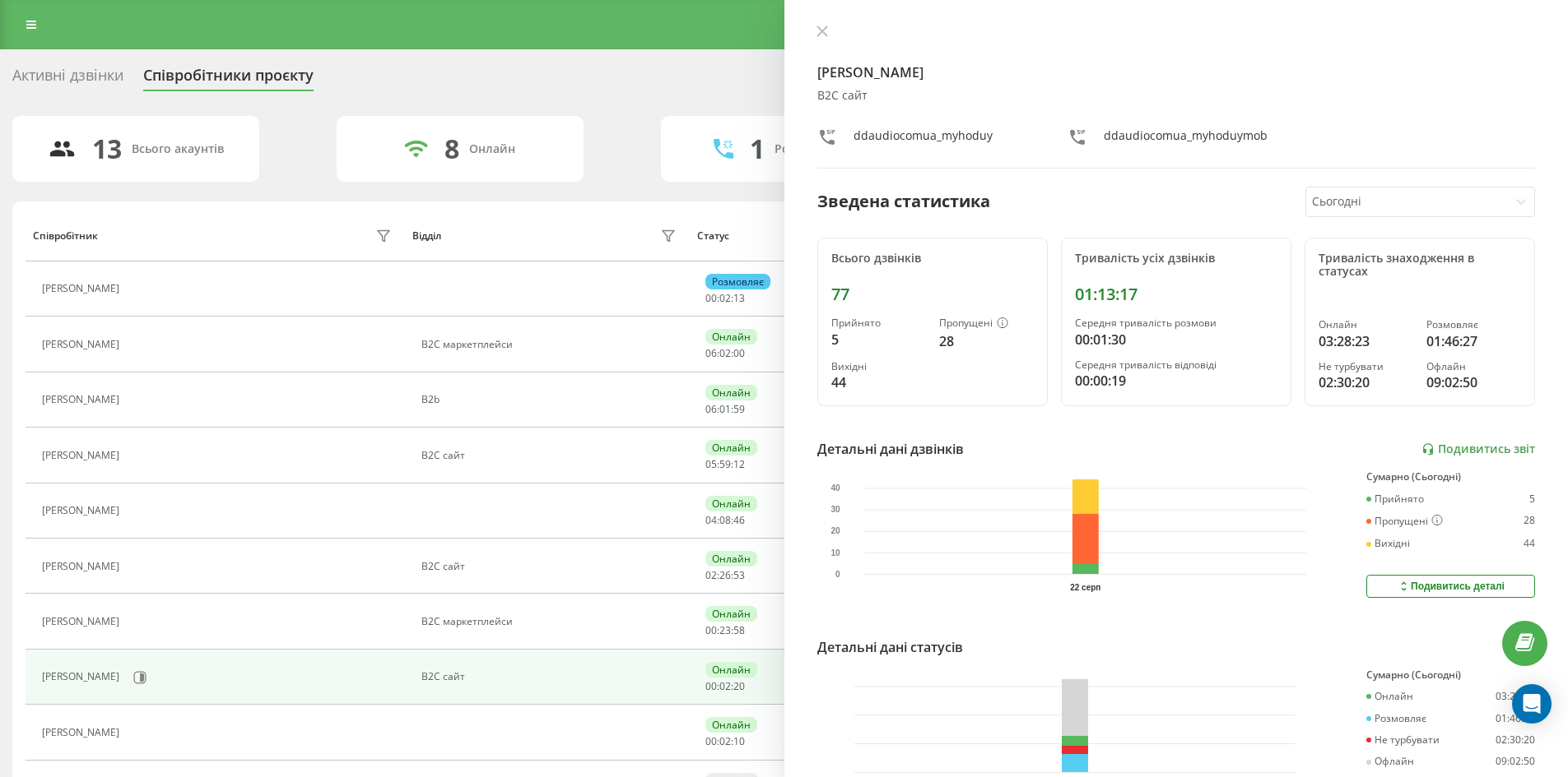
click at [1335, 199] on div at bounding box center [1407, 202] width 189 height 19
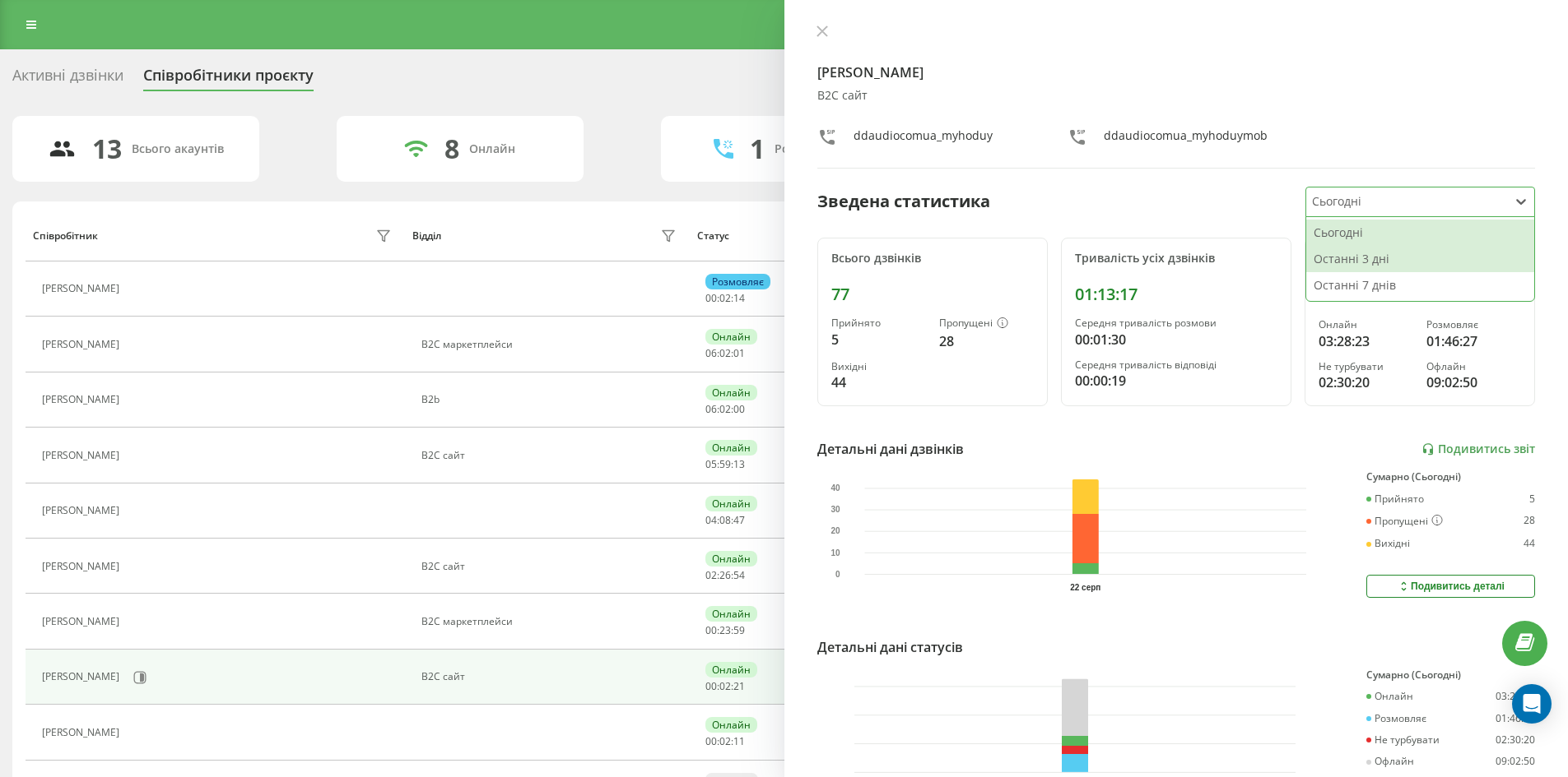
click at [1340, 295] on div "Останні 7 днів" at bounding box center [1420, 285] width 228 height 26
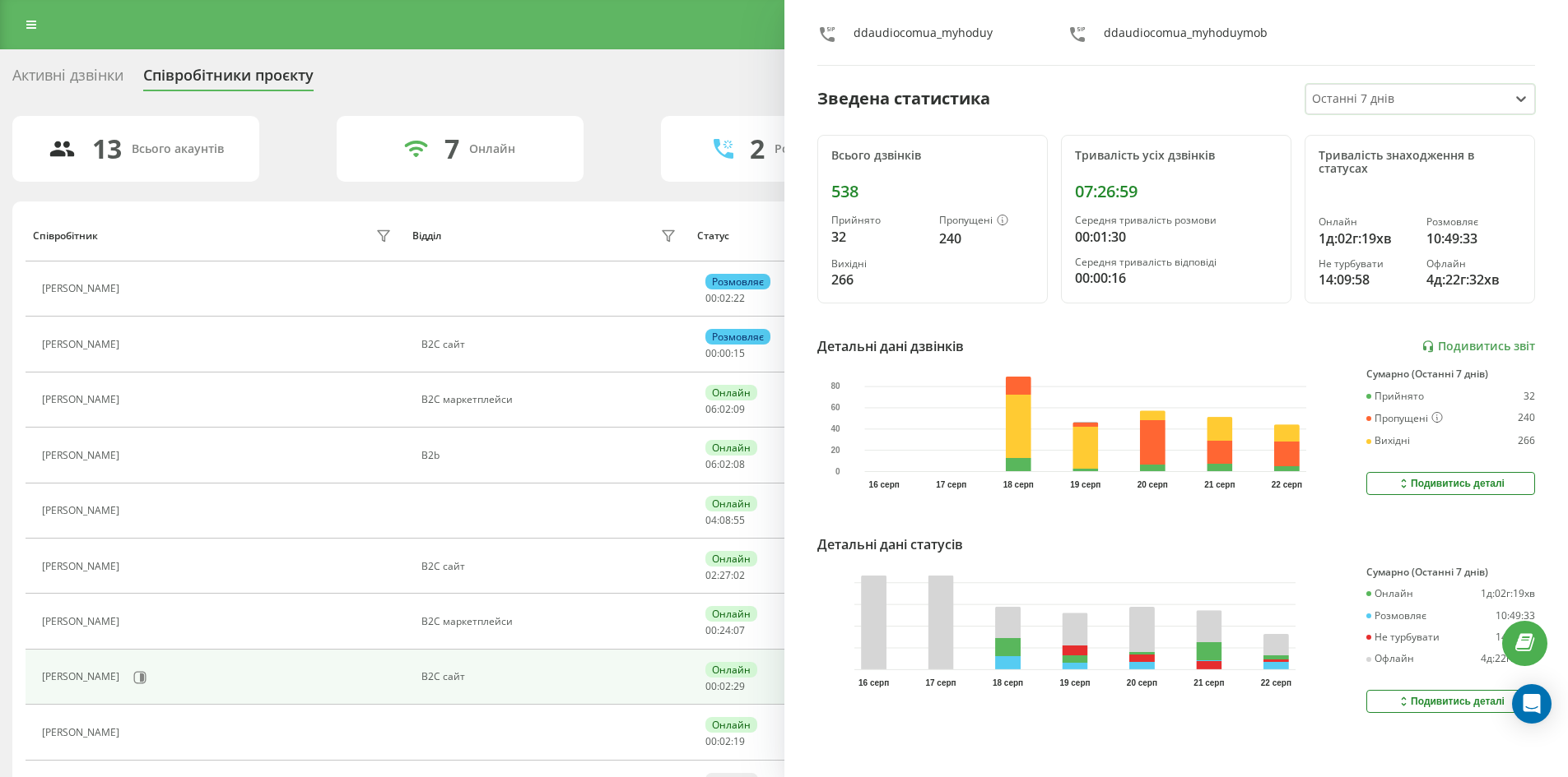
scroll to position [115, 0]
click at [1363, 89] on div at bounding box center [1407, 99] width 189 height 19
click at [1368, 145] on div "Останні 3 дні" at bounding box center [1420, 156] width 228 height 26
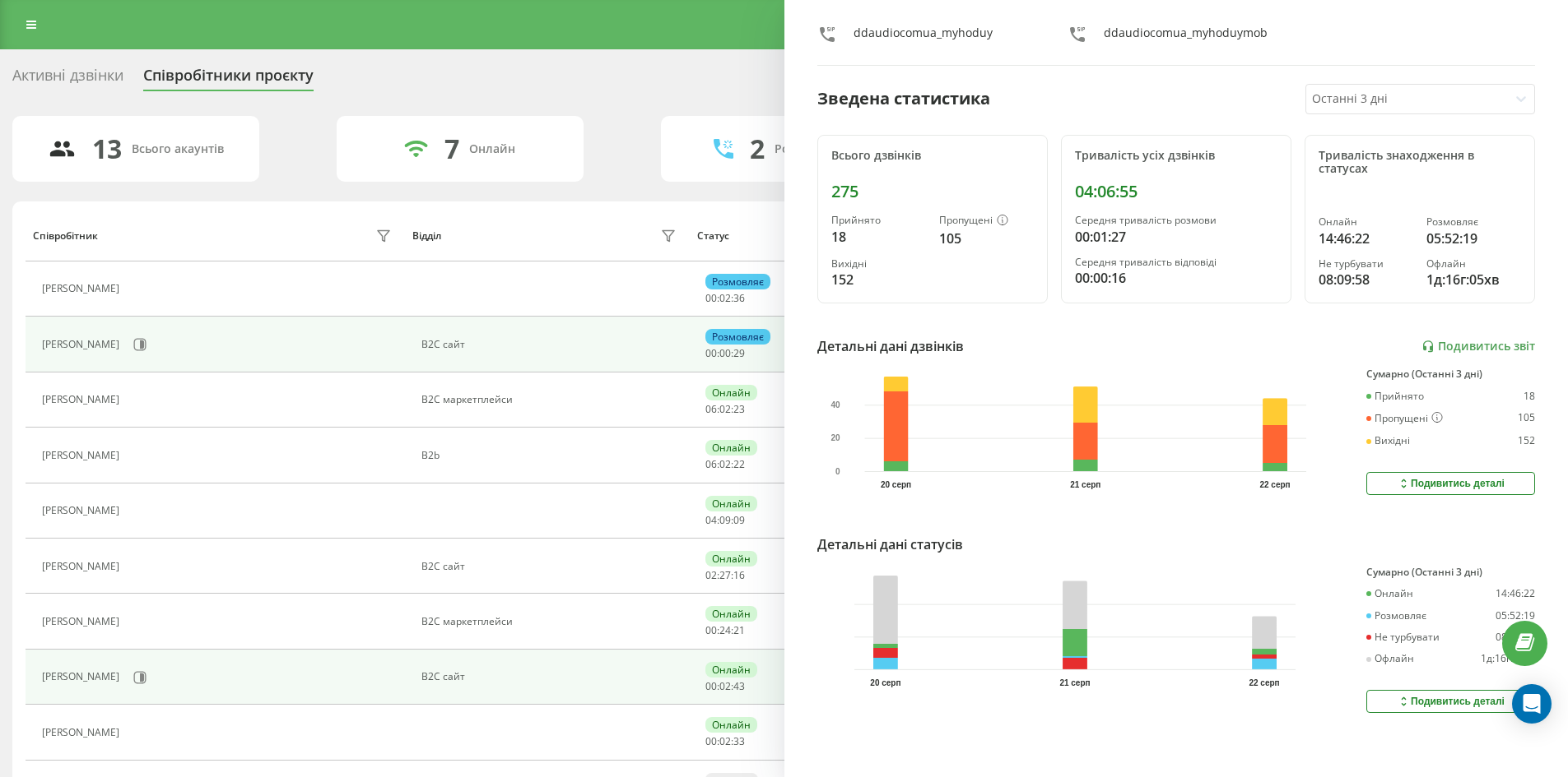
click at [237, 345] on div "[PERSON_NAME]" at bounding box center [219, 344] width 354 height 28
click at [143, 349] on icon at bounding box center [141, 345] width 12 height 12
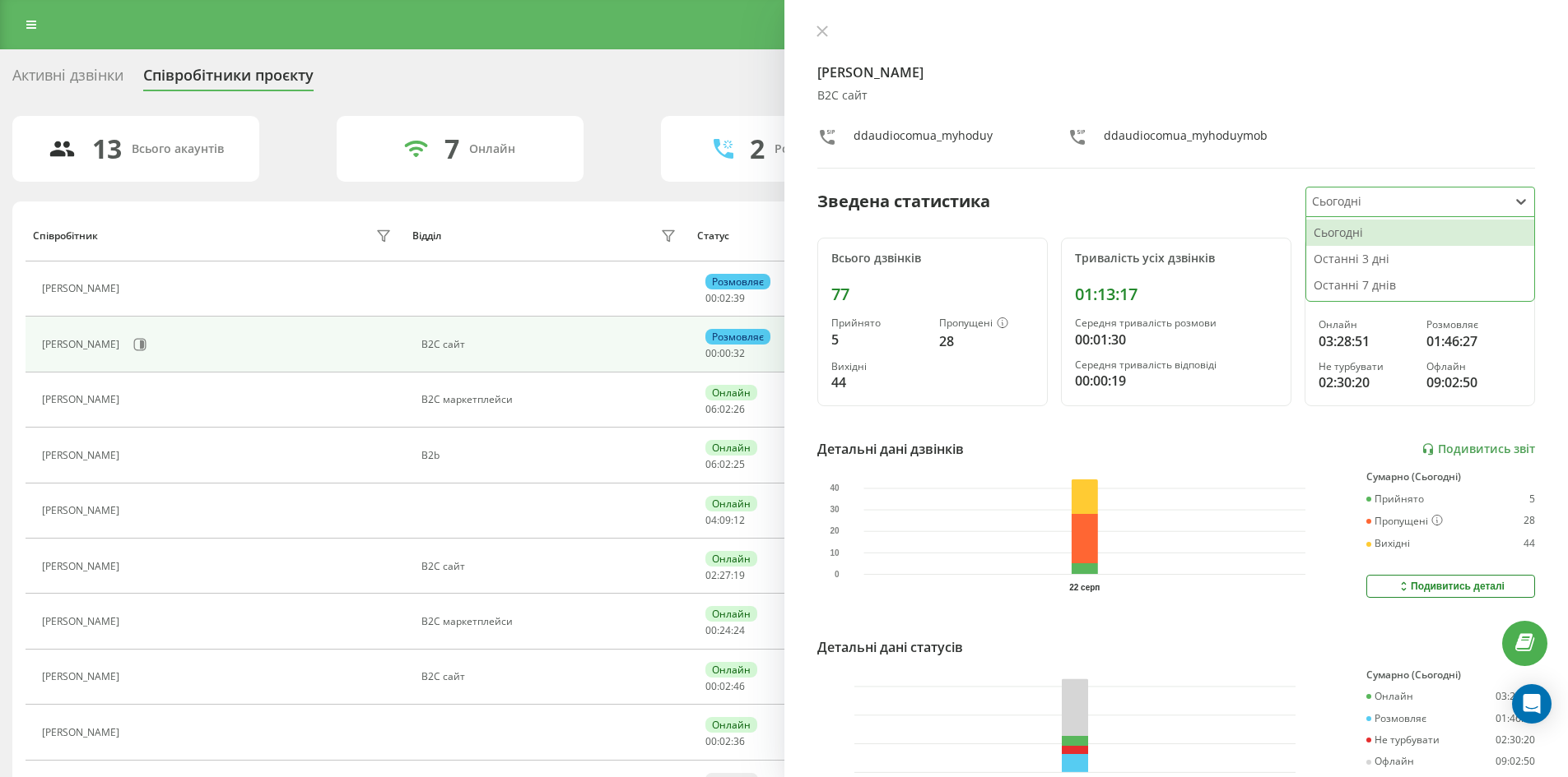
click at [1322, 193] on div at bounding box center [1407, 202] width 189 height 19
click at [1330, 253] on div "Останні 3 дні" at bounding box center [1420, 259] width 228 height 26
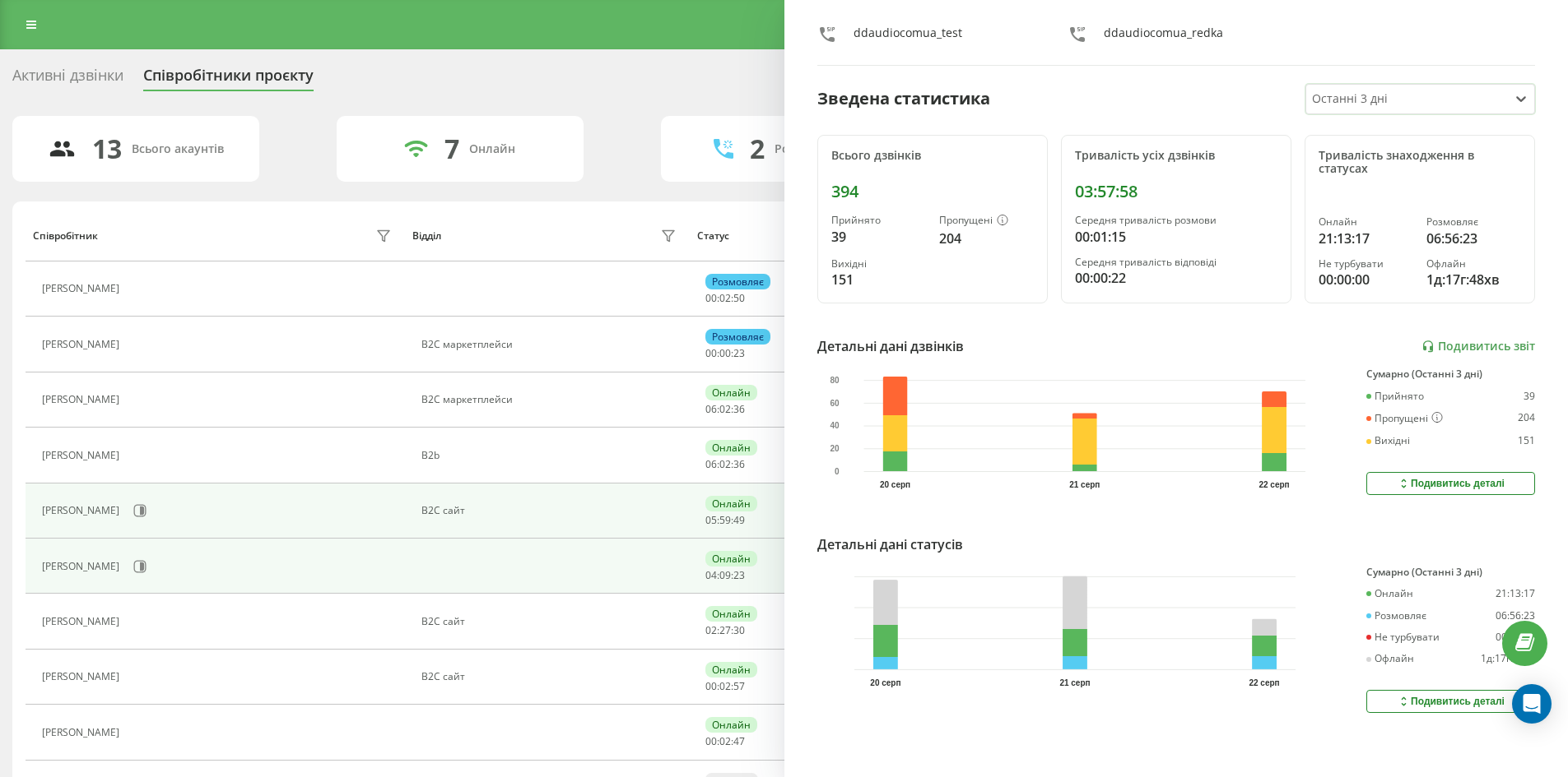
click at [387, 560] on div "[PERSON_NAME]" at bounding box center [219, 566] width 354 height 28
click at [149, 569] on button at bounding box center [140, 566] width 24 height 24
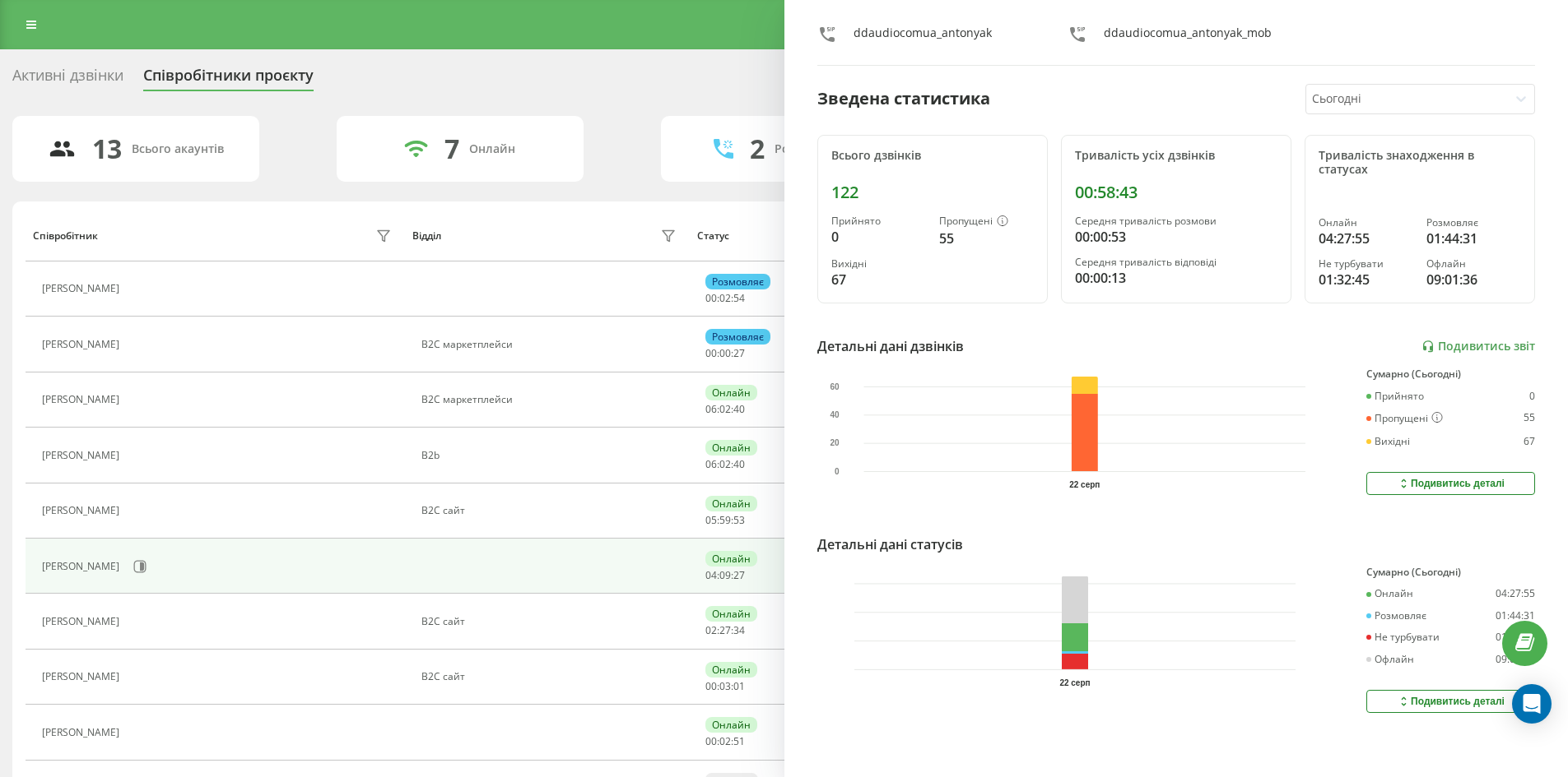
scroll to position [95, 0]
click at [1376, 102] on div "Антоняк Дмитро ddaudiocomua_antonyak ddaudiocomua_antonyak_mob Зведена статисти…" at bounding box center [1177, 388] width 784 height 777
click at [1377, 95] on div at bounding box center [1407, 99] width 189 height 19
click at [1355, 153] on div "Останні 3 дні" at bounding box center [1420, 156] width 228 height 26
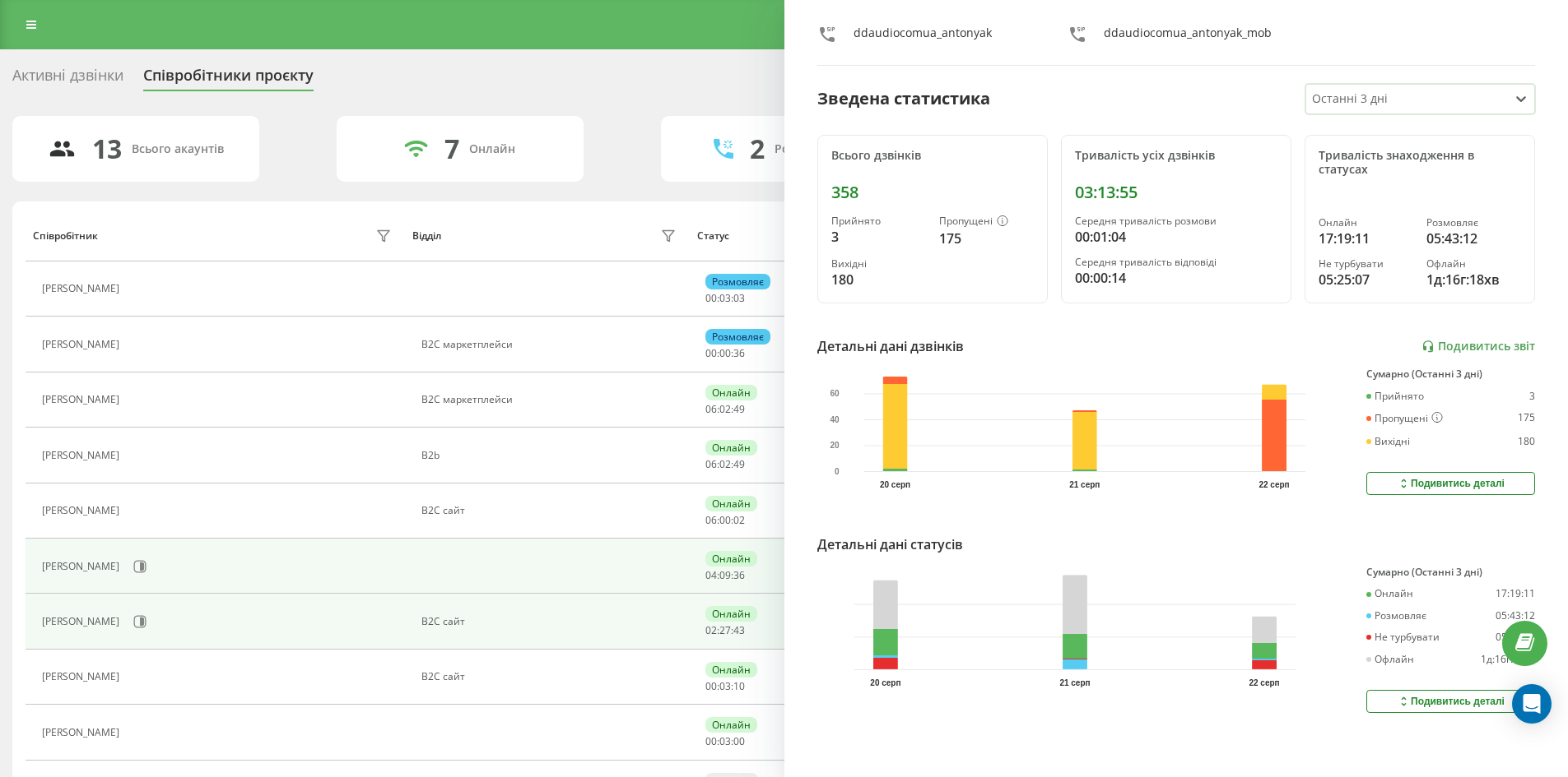
click at [299, 625] on div "[PERSON_NAME]" at bounding box center [219, 622] width 354 height 28
click at [140, 622] on icon at bounding box center [141, 621] width 4 height 8
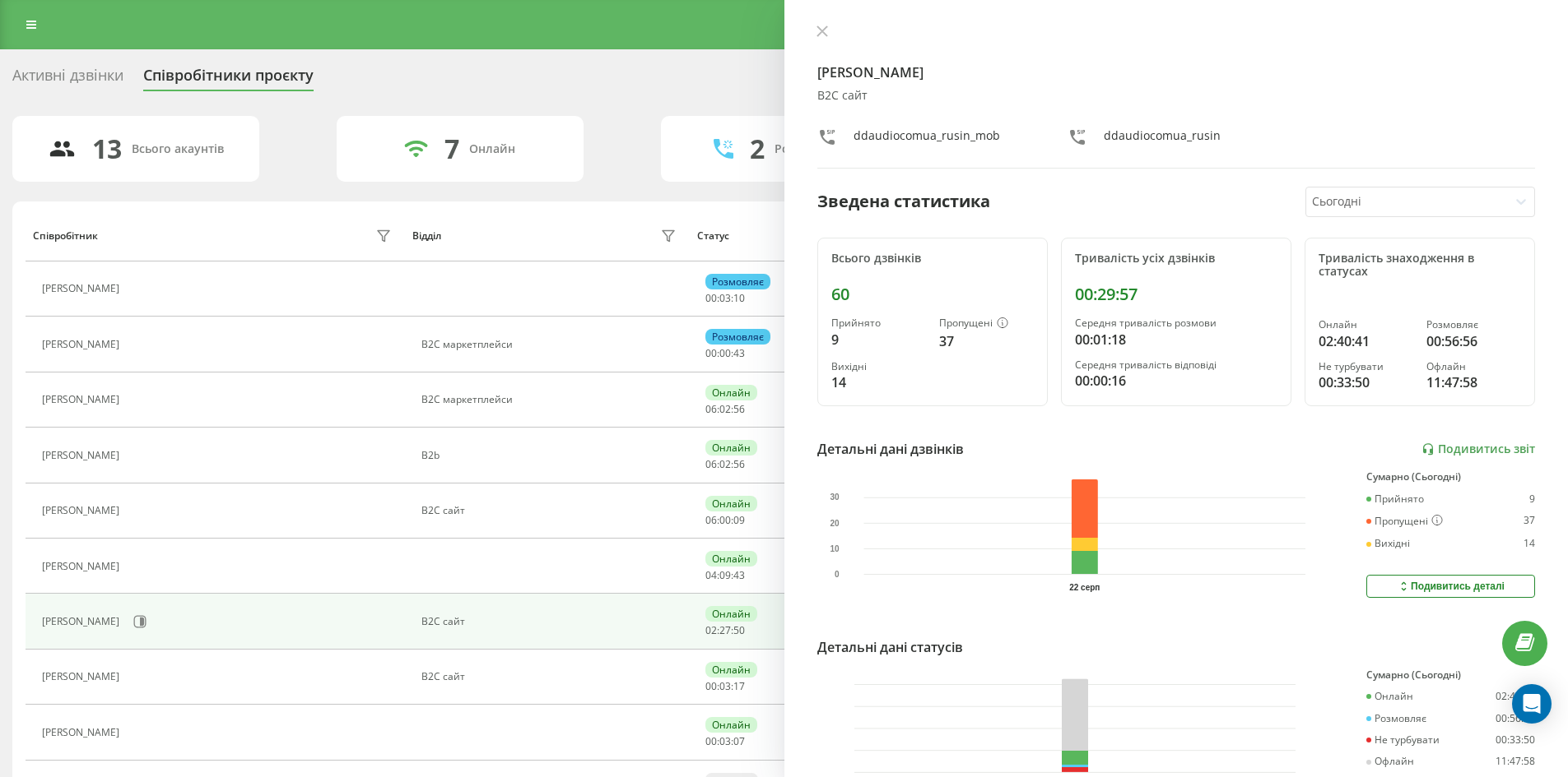
click at [1345, 200] on div at bounding box center [1407, 202] width 189 height 19
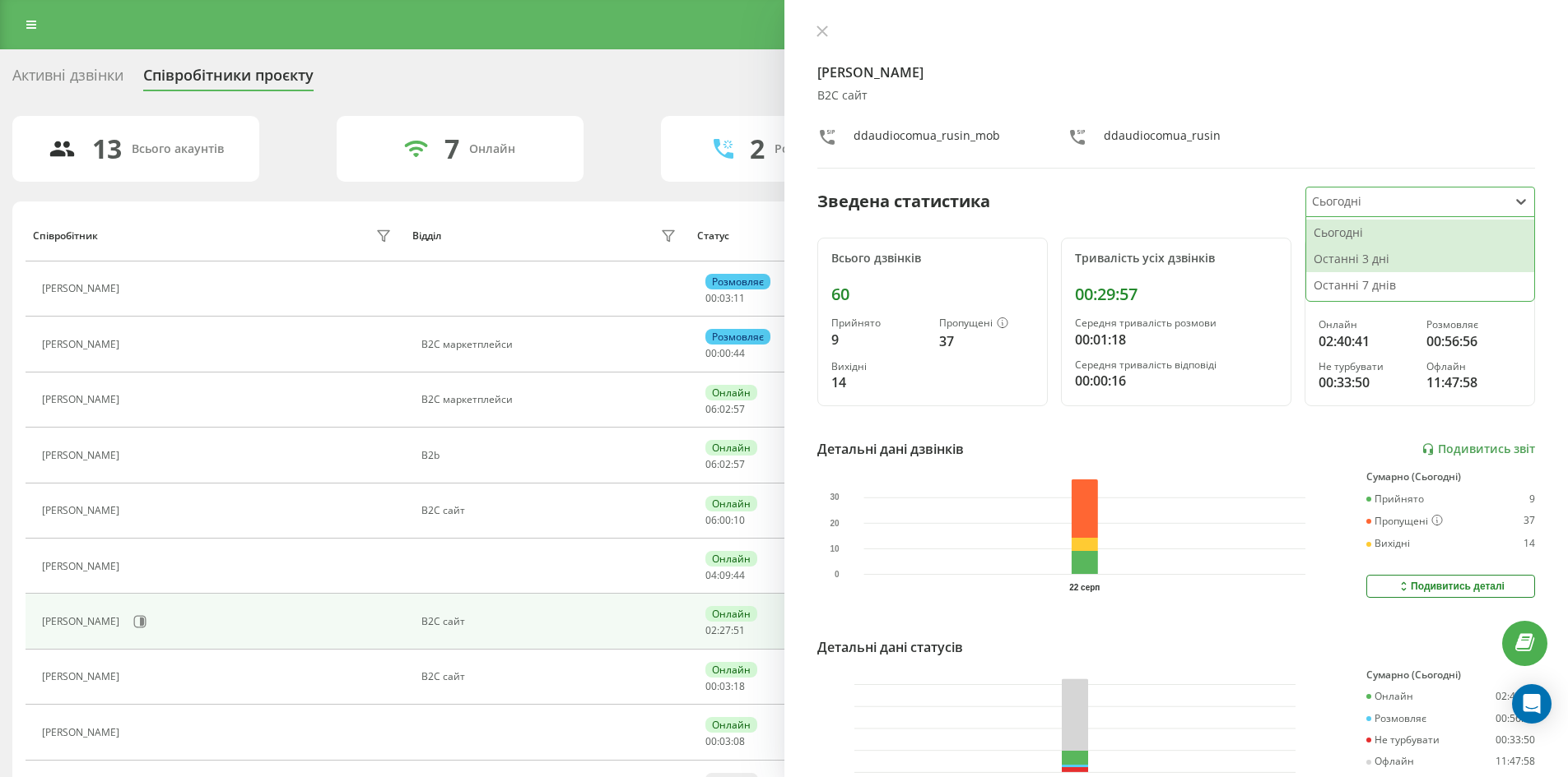
click at [1360, 251] on div "Останні 3 дні" at bounding box center [1420, 259] width 228 height 26
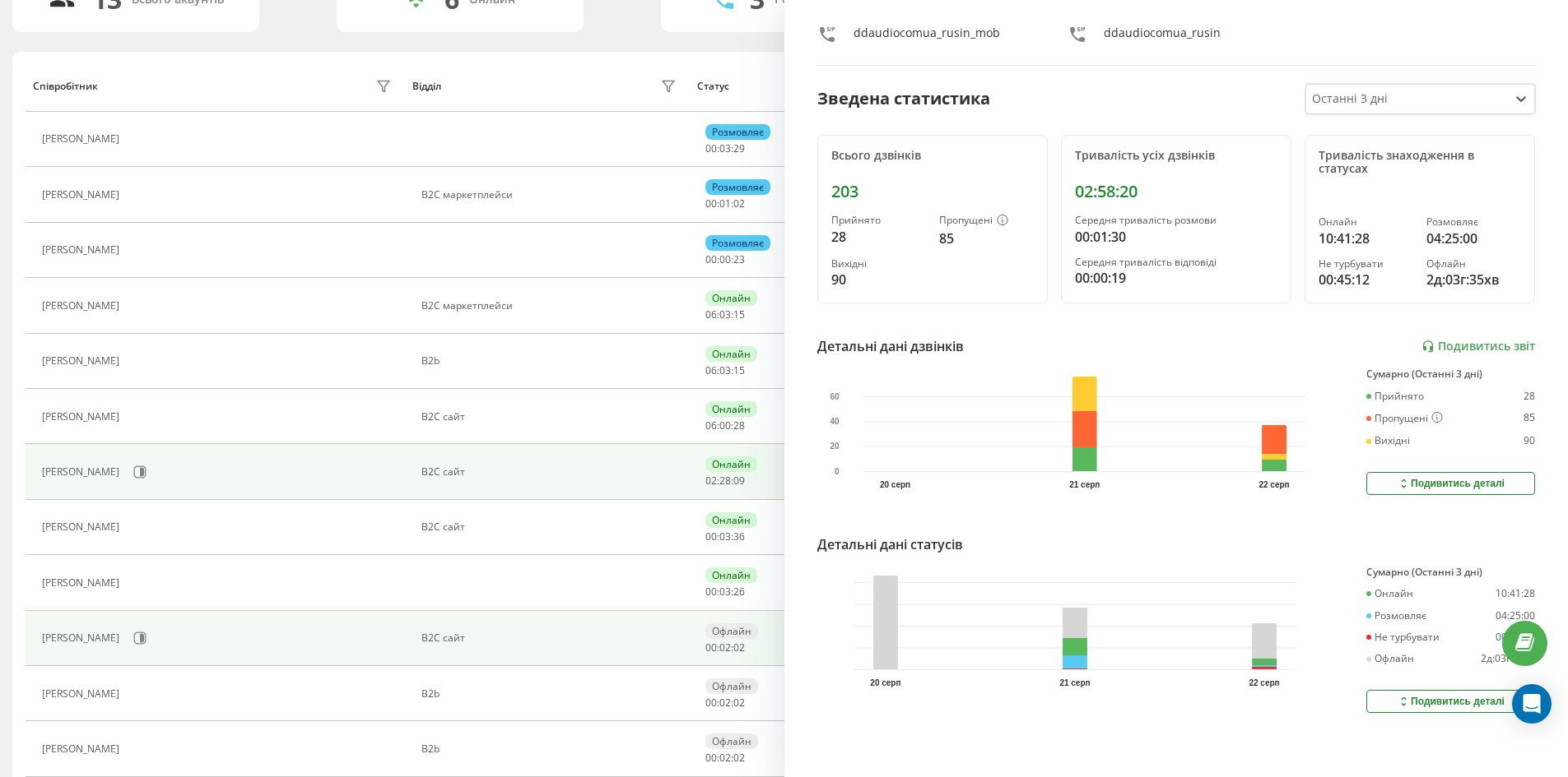
scroll to position [266, 0]
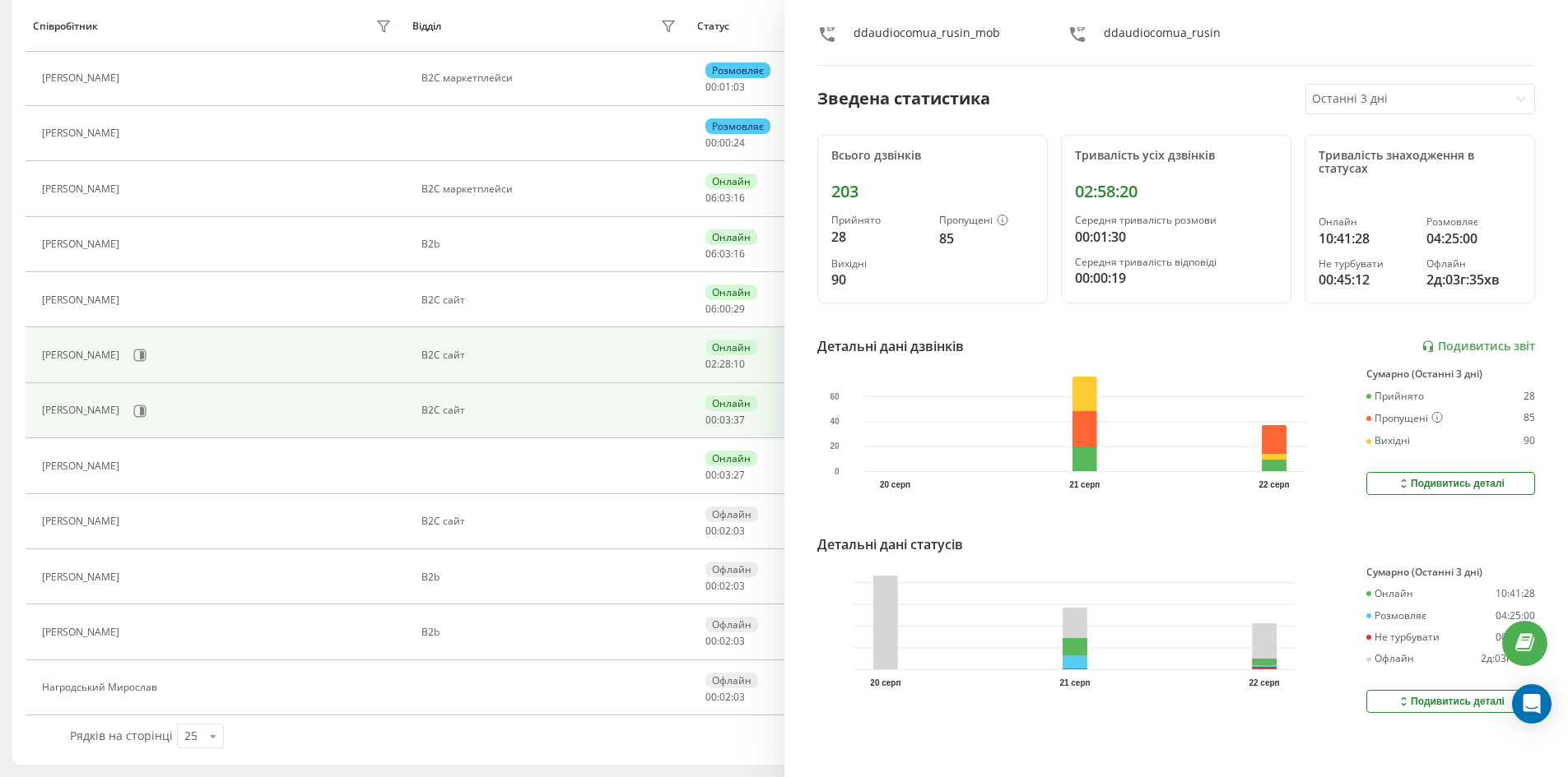
click at [349, 427] on td "[PERSON_NAME]" at bounding box center [214, 411] width 379 height 56
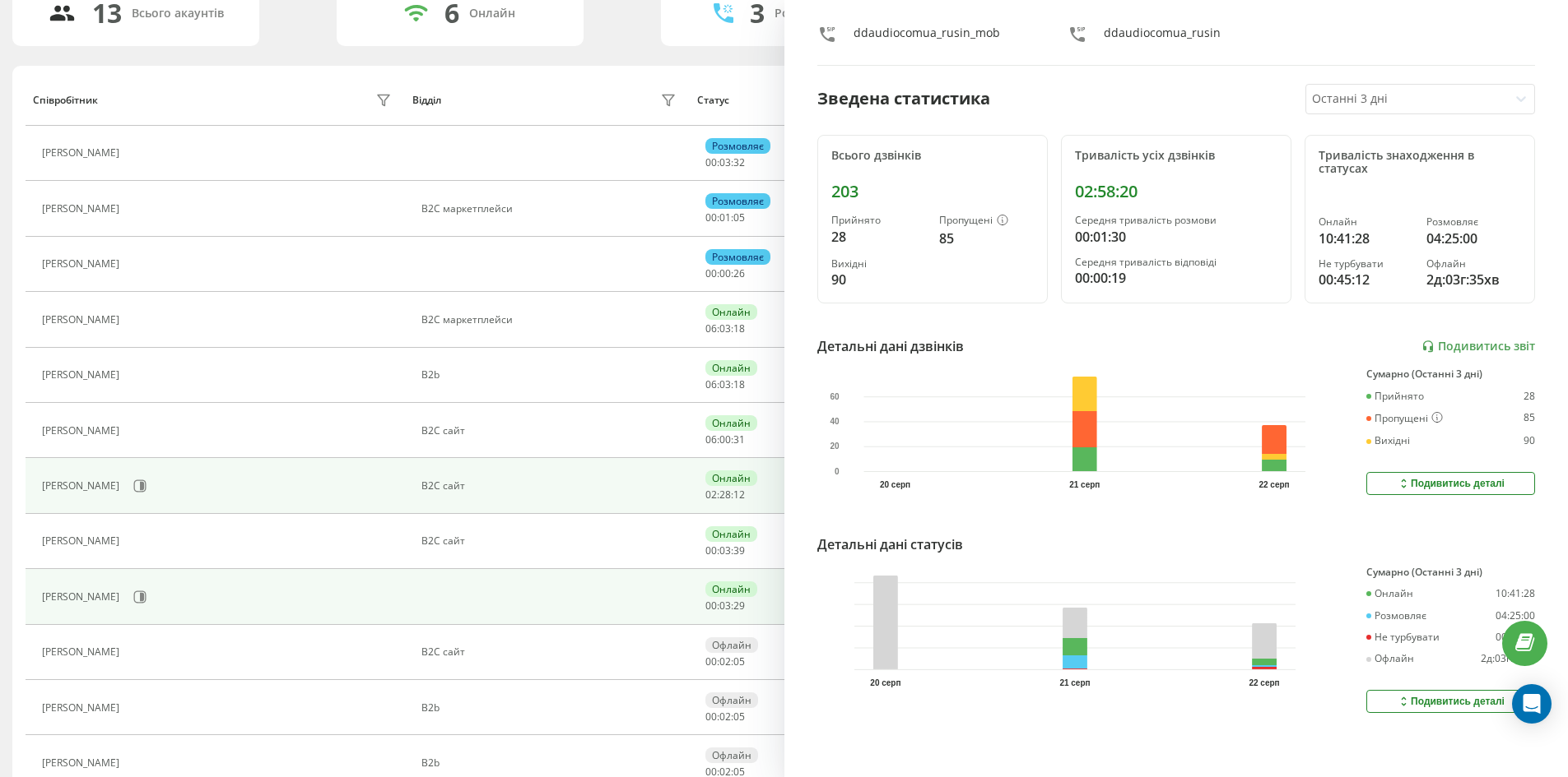
scroll to position [0, 0]
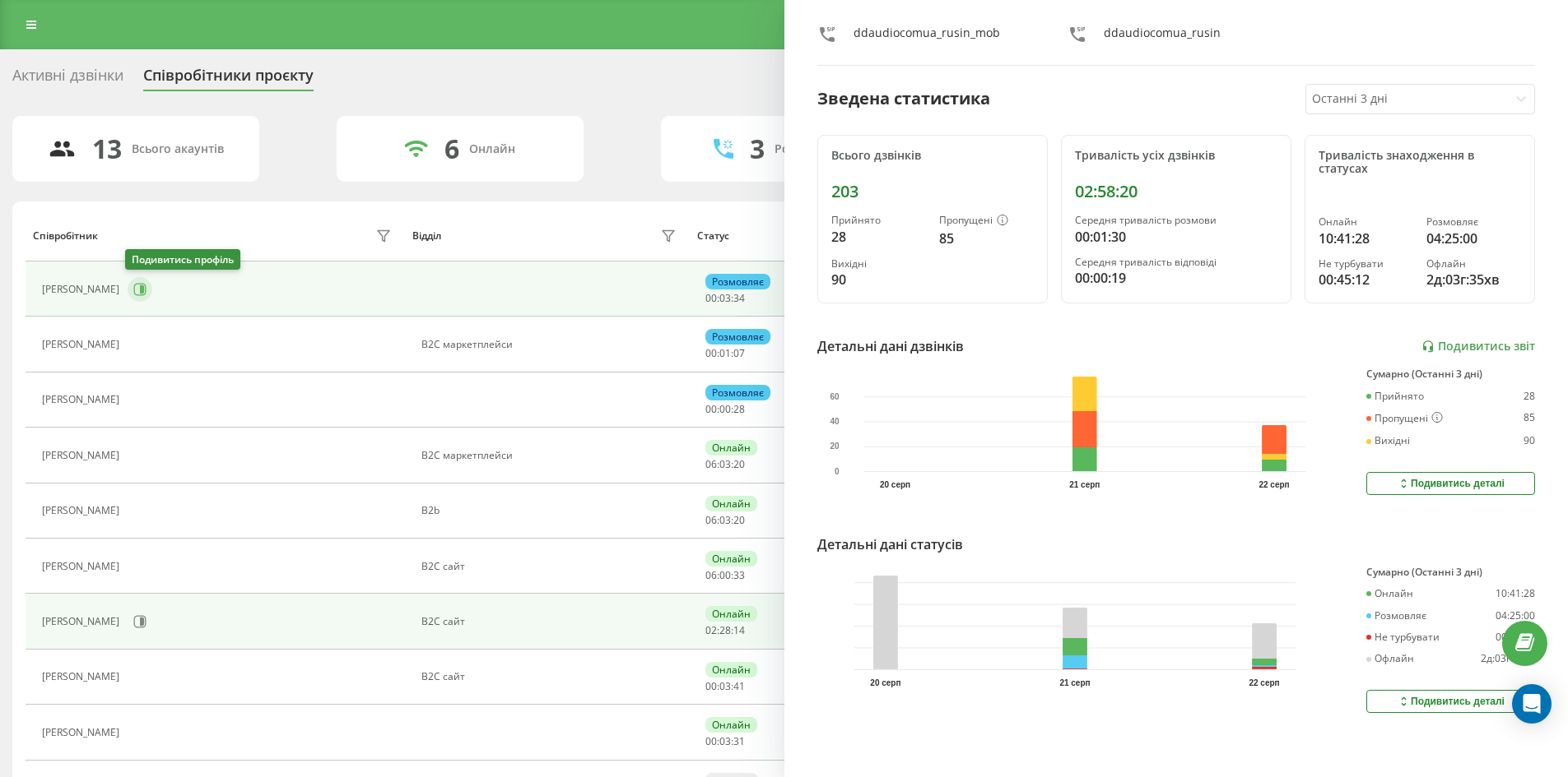
click at [140, 286] on icon at bounding box center [141, 289] width 4 height 8
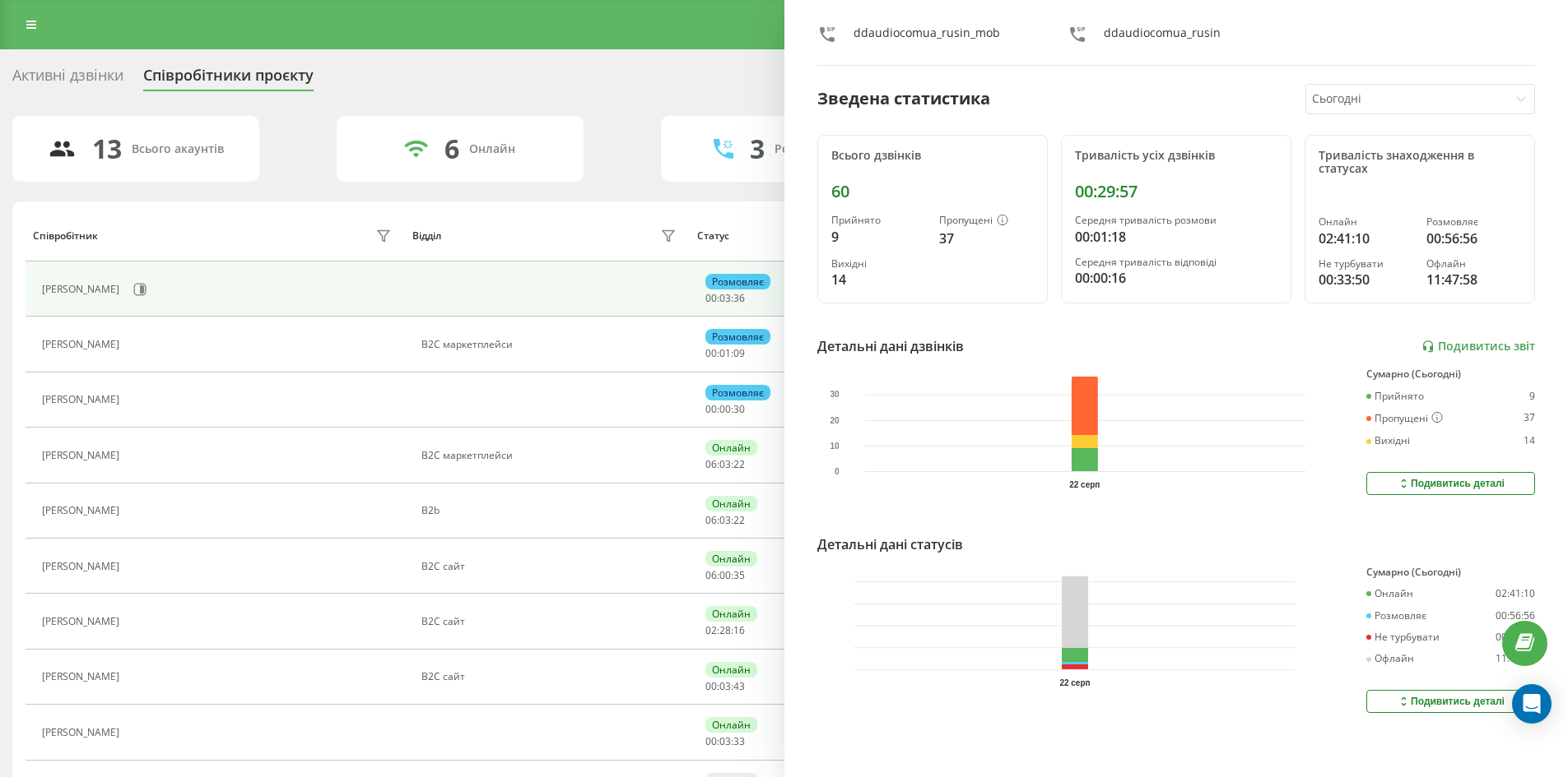
scroll to position [115, 0]
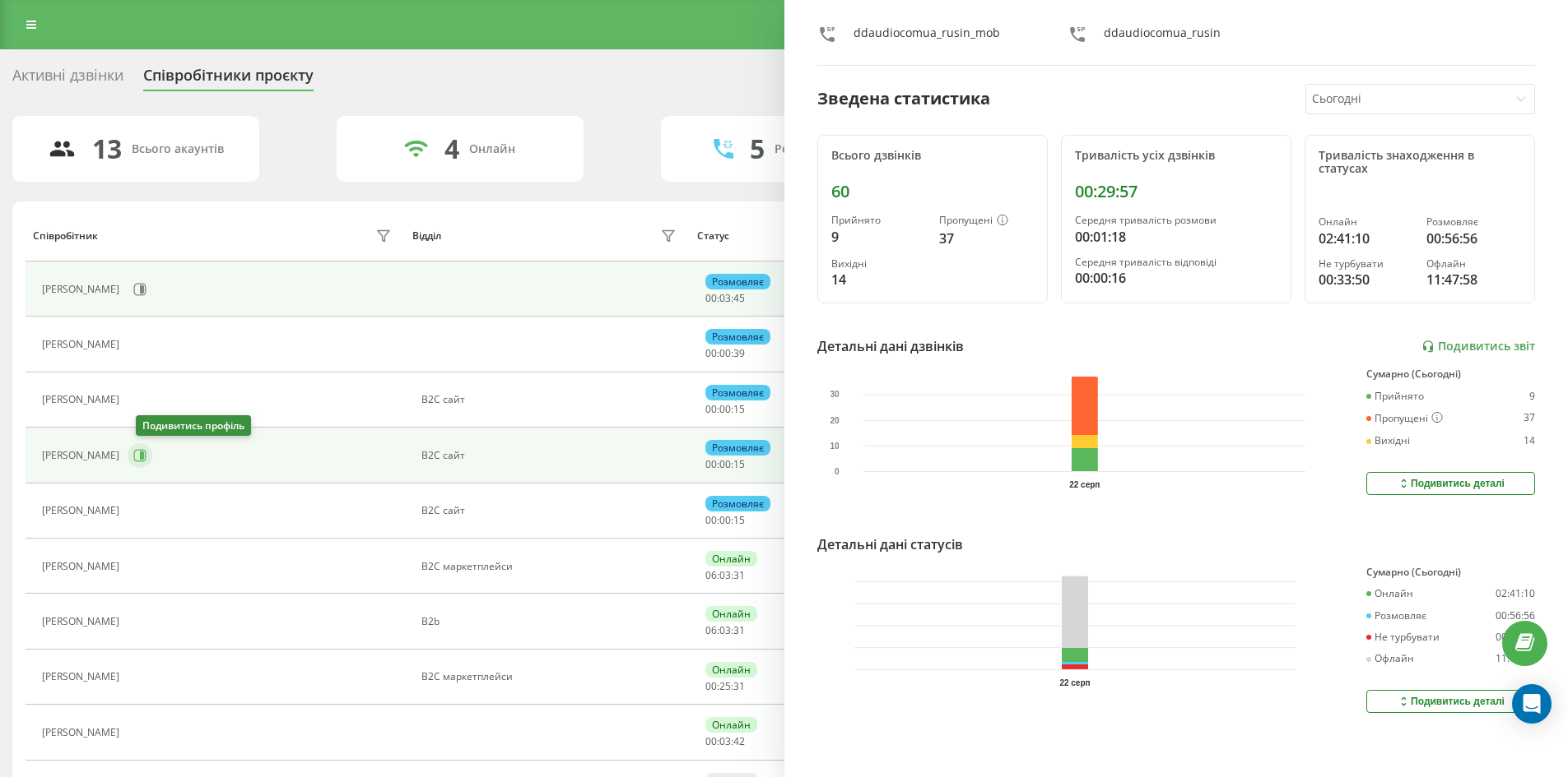
click at [145, 454] on icon at bounding box center [140, 455] width 13 height 13
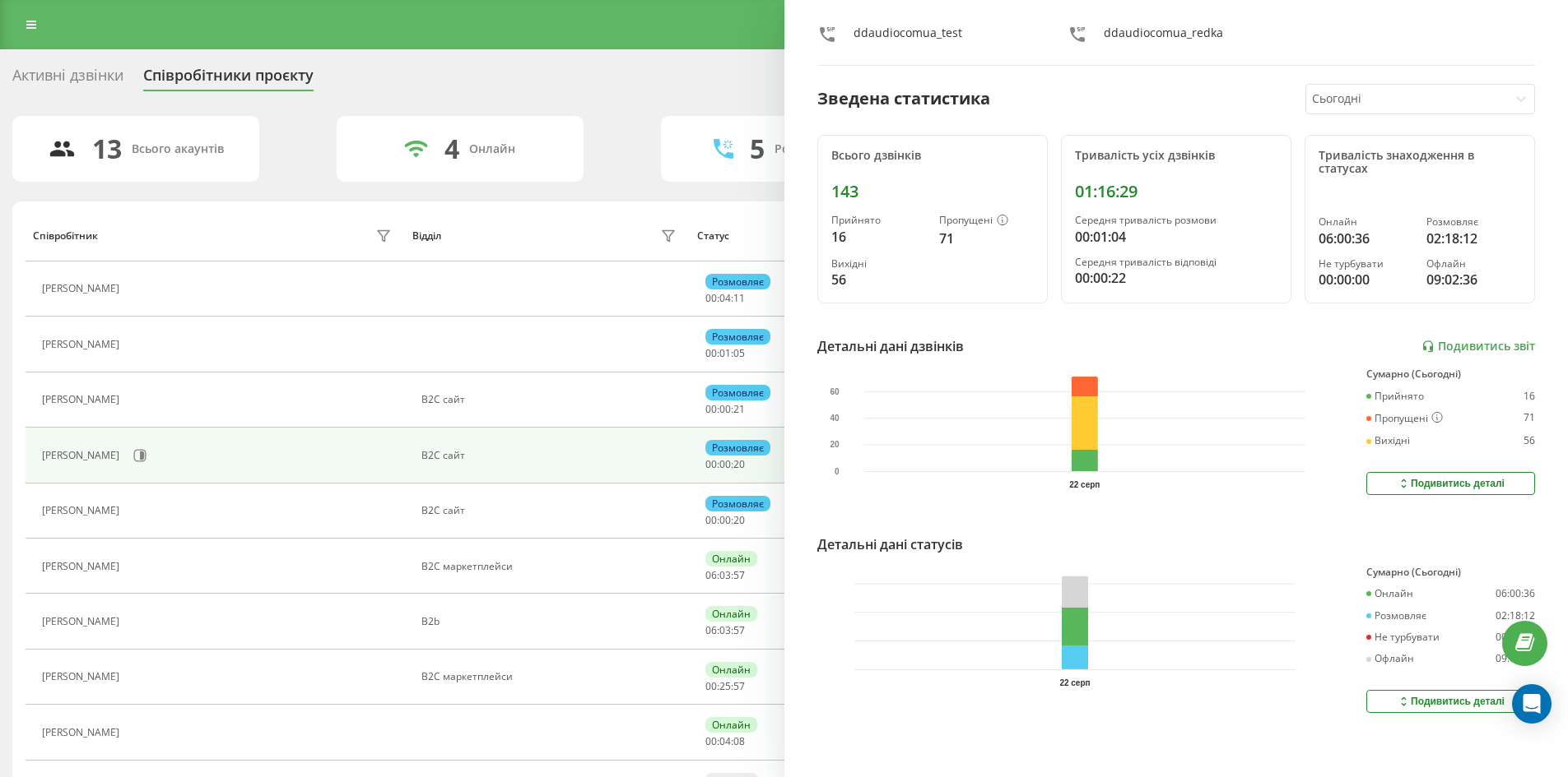
click at [640, 72] on div "Активні дзвінки Співробітники проєкту Оберіть відділ" at bounding box center [784, 79] width 1543 height 35
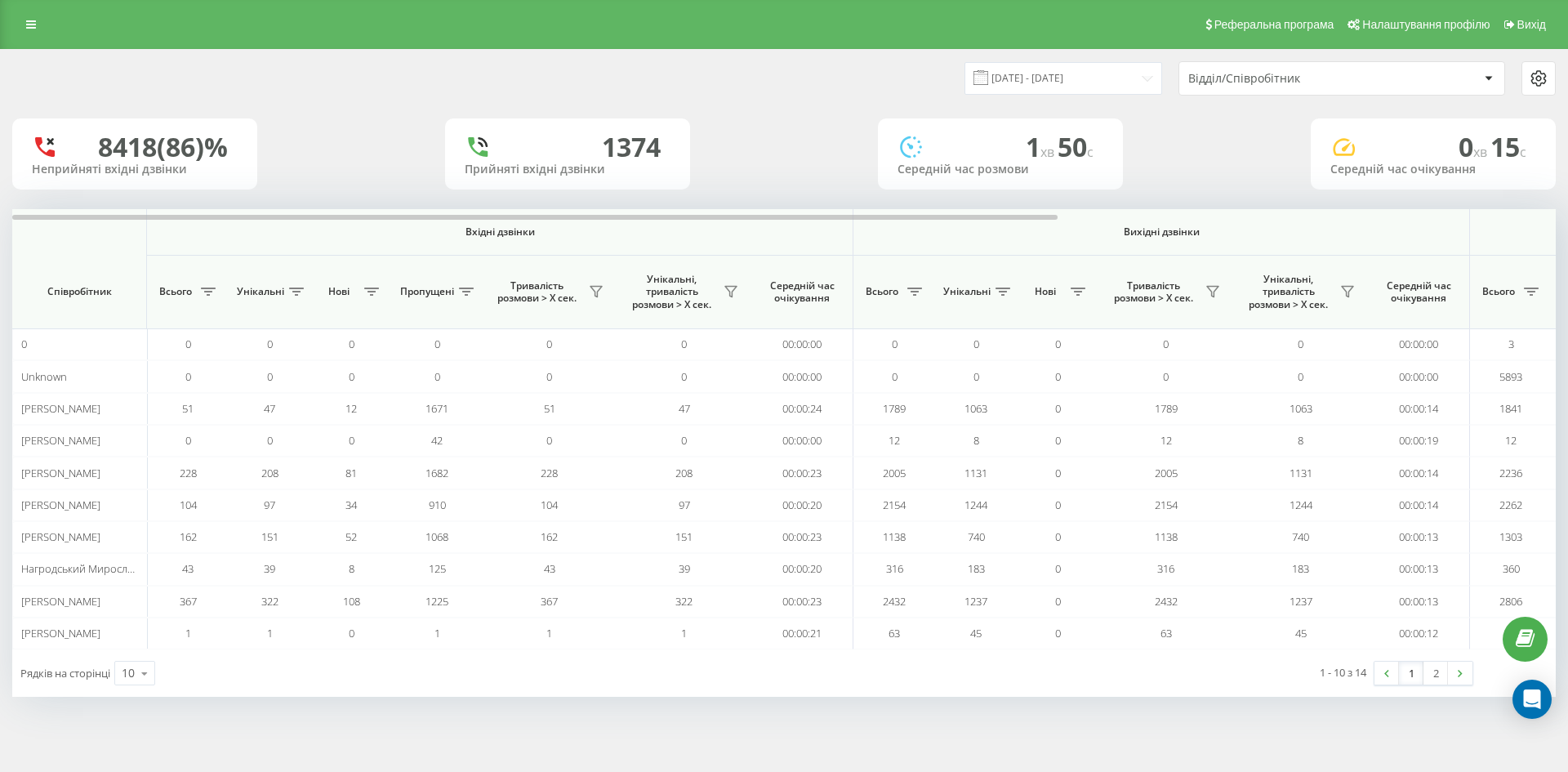
click at [1300, 88] on div "Відділ/Співробітник" at bounding box center [1342, 78] width 325 height 33
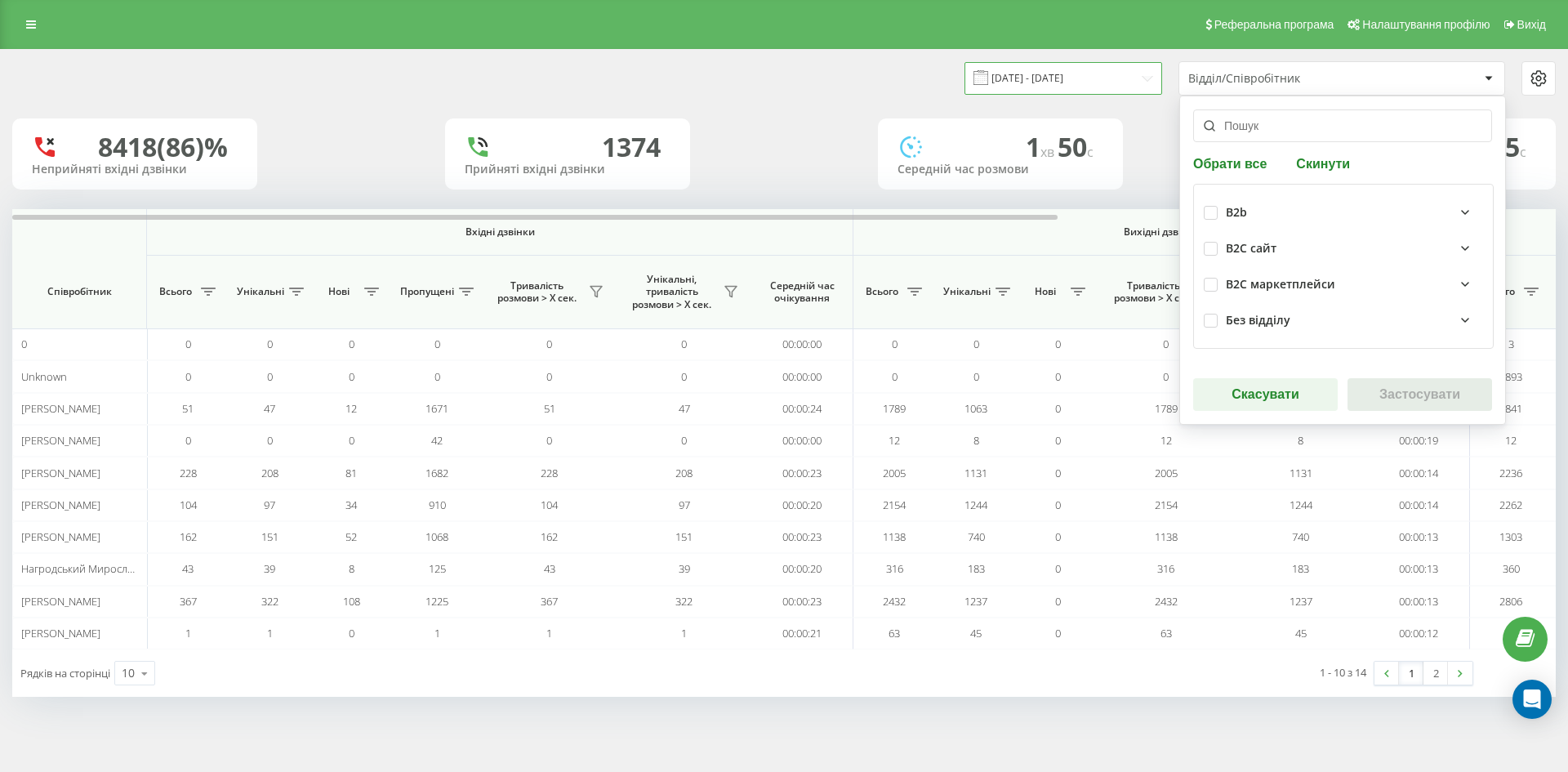
click at [1112, 90] on input "[DATE] - [DATE]" at bounding box center [1063, 78] width 198 height 32
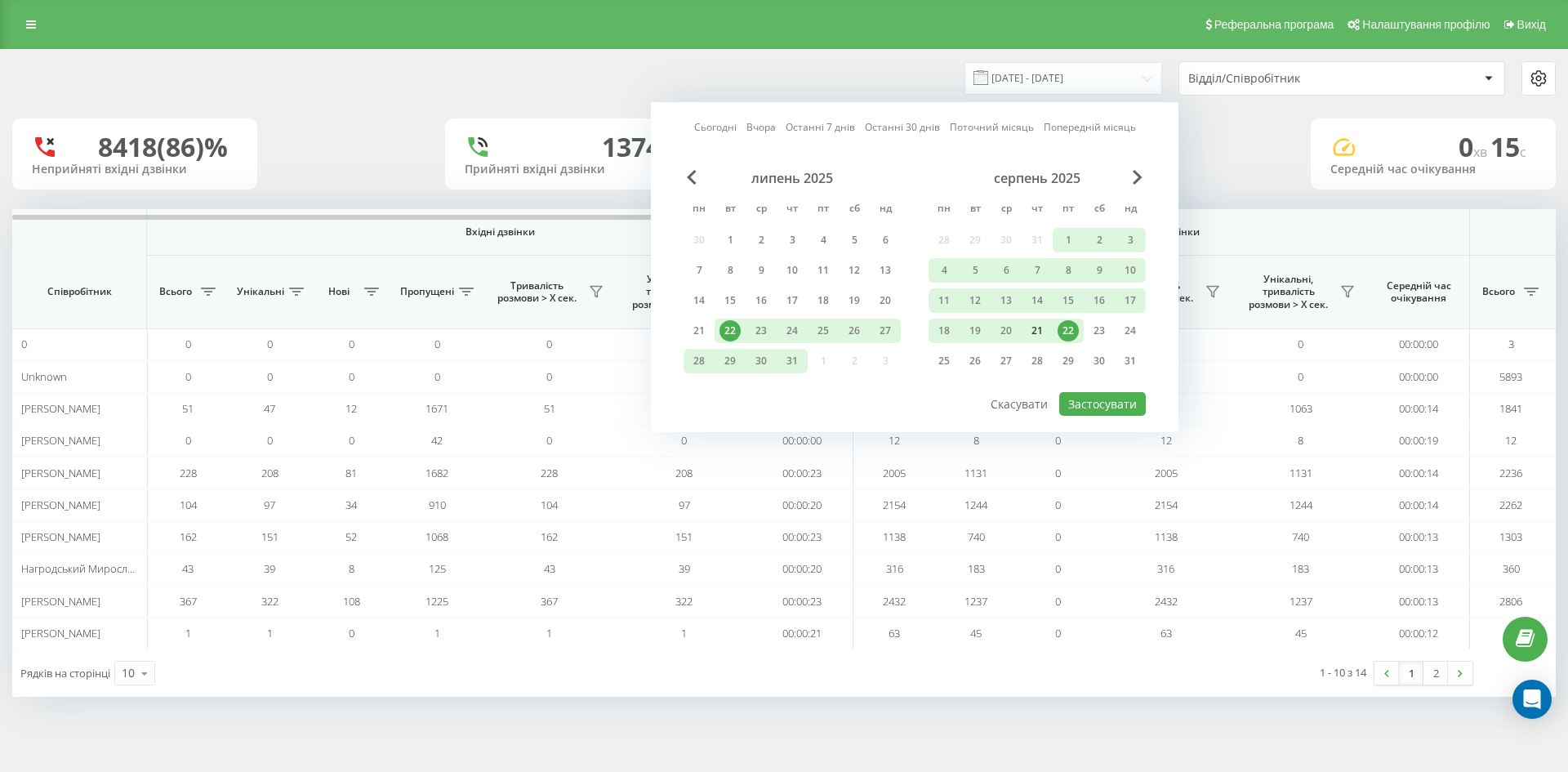
click at [1047, 327] on div "21" at bounding box center [1037, 331] width 22 height 22
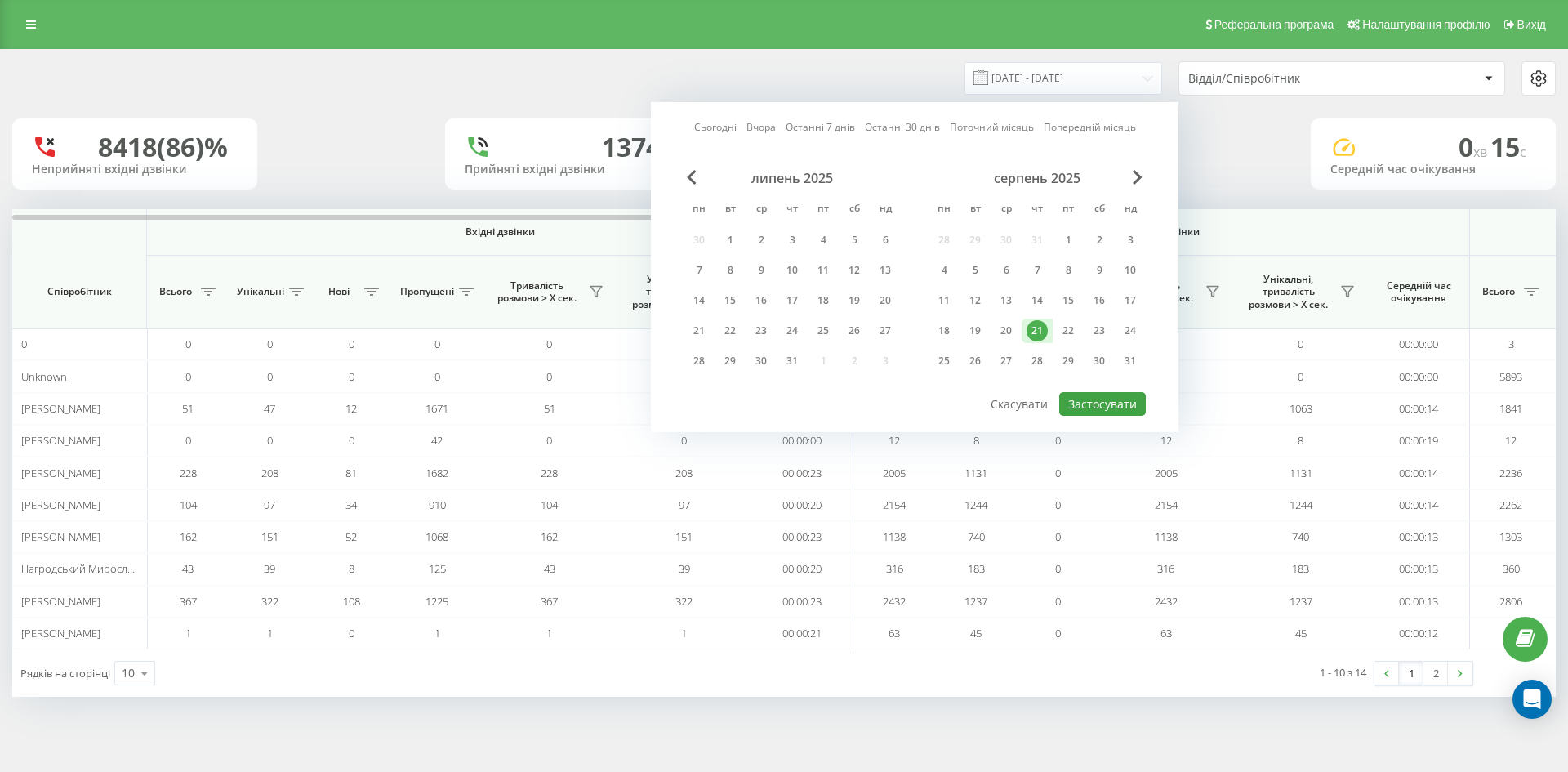
click at [1096, 416] on div "Сьогодні Вчора Останні 7 днів Останні 30 днів Поточний місяць Попередній місяць…" at bounding box center [914, 267] width 528 height 330
click at [1096, 413] on button "Застосувати" at bounding box center [1102, 404] width 87 height 24
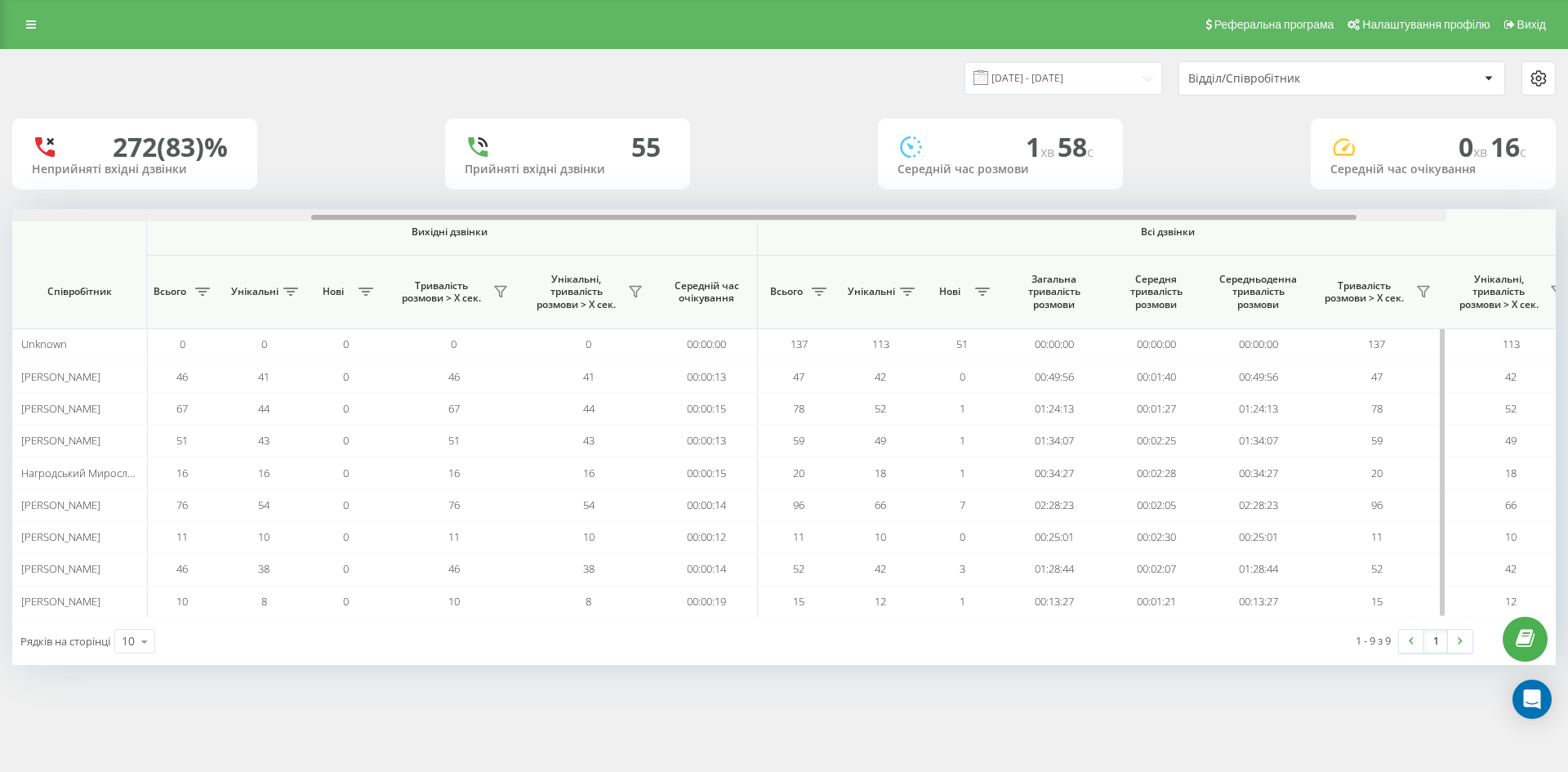
scroll to position [0, 735]
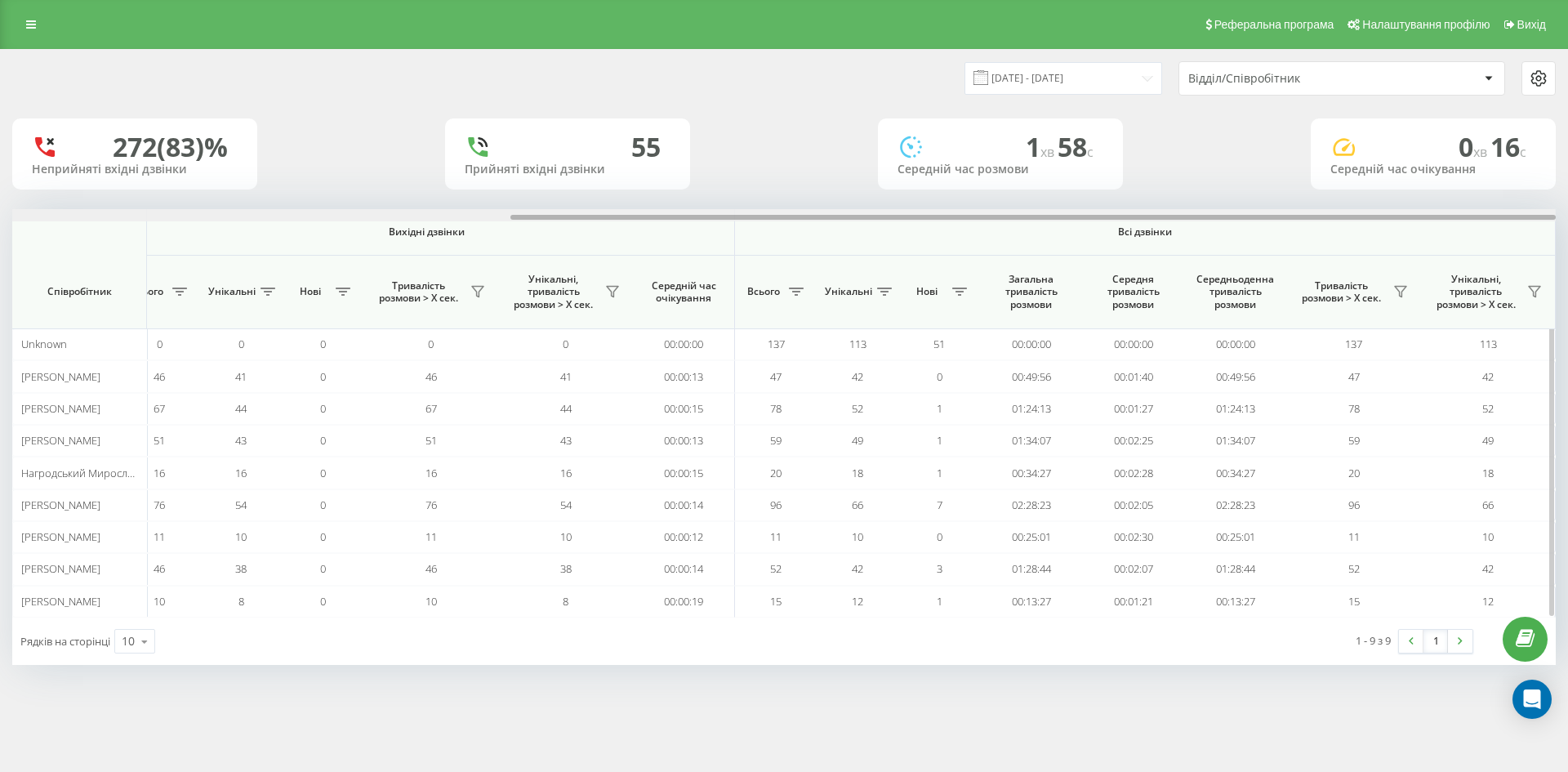
drag, startPoint x: 541, startPoint y: 217, endPoint x: 1166, endPoint y: 224, distance: 625.0
click at [1166, 224] on div "Вхідні дзвінки Вихідні дзвінки Всі дзвінки Співробітник Всього Унікальні Нові П…" at bounding box center [784, 414] width 1544 height 408
drag, startPoint x: 881, startPoint y: 220, endPoint x: 951, endPoint y: 222, distance: 70.0
click at [944, 221] on div at bounding box center [784, 215] width 1544 height 12
drag, startPoint x: 858, startPoint y: 214, endPoint x: 703, endPoint y: 219, distance: 155.1
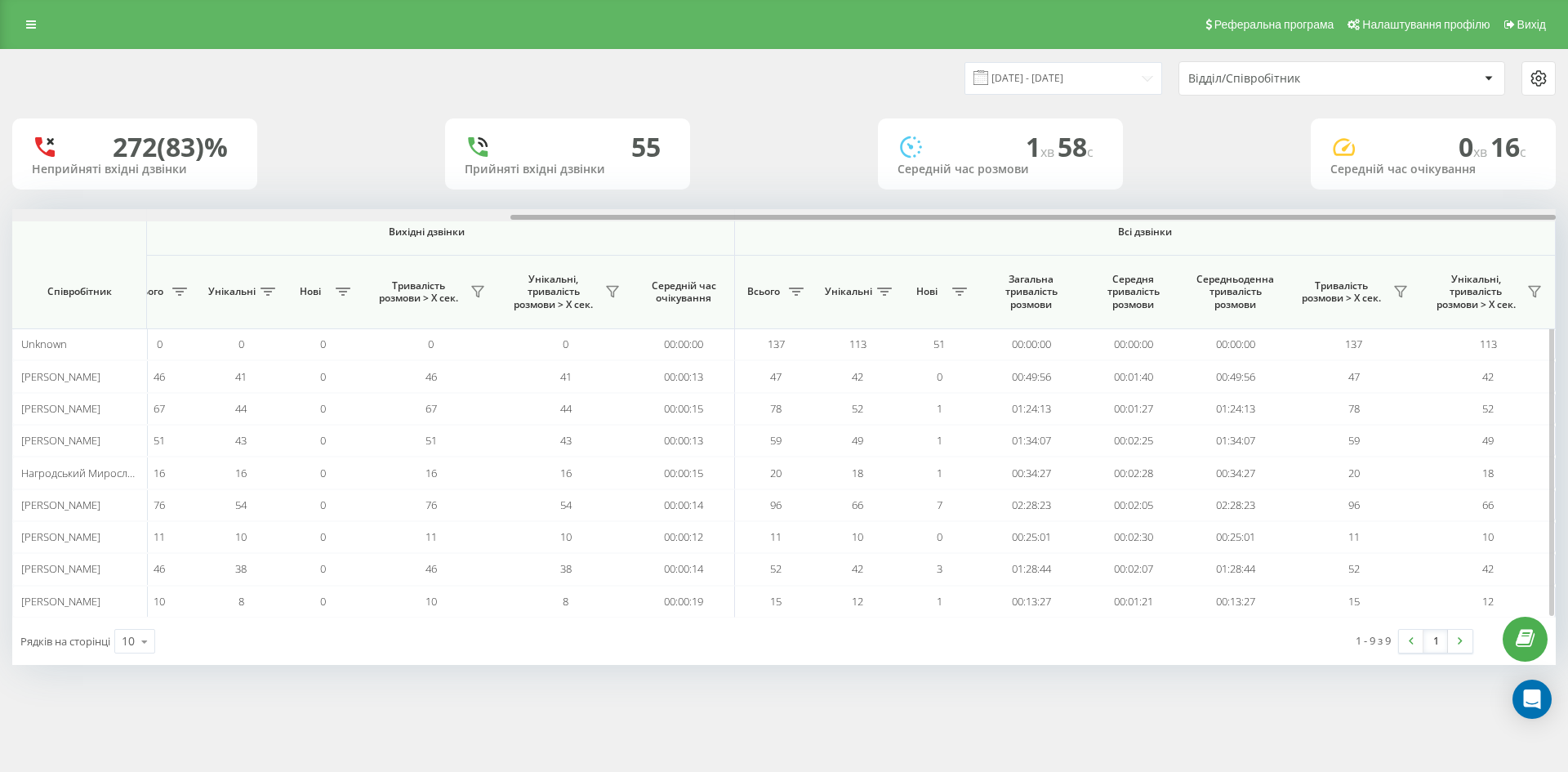
click at [703, 219] on div at bounding box center [784, 215] width 1544 height 12
drag, startPoint x: 704, startPoint y: 219, endPoint x: 1264, endPoint y: 209, distance: 560.1
click at [1264, 209] on div at bounding box center [784, 215] width 1544 height 12
click at [1250, 216] on div at bounding box center [784, 215] width 1544 height 12
drag, startPoint x: 1250, startPoint y: 216, endPoint x: 1371, endPoint y: 223, distance: 121.2
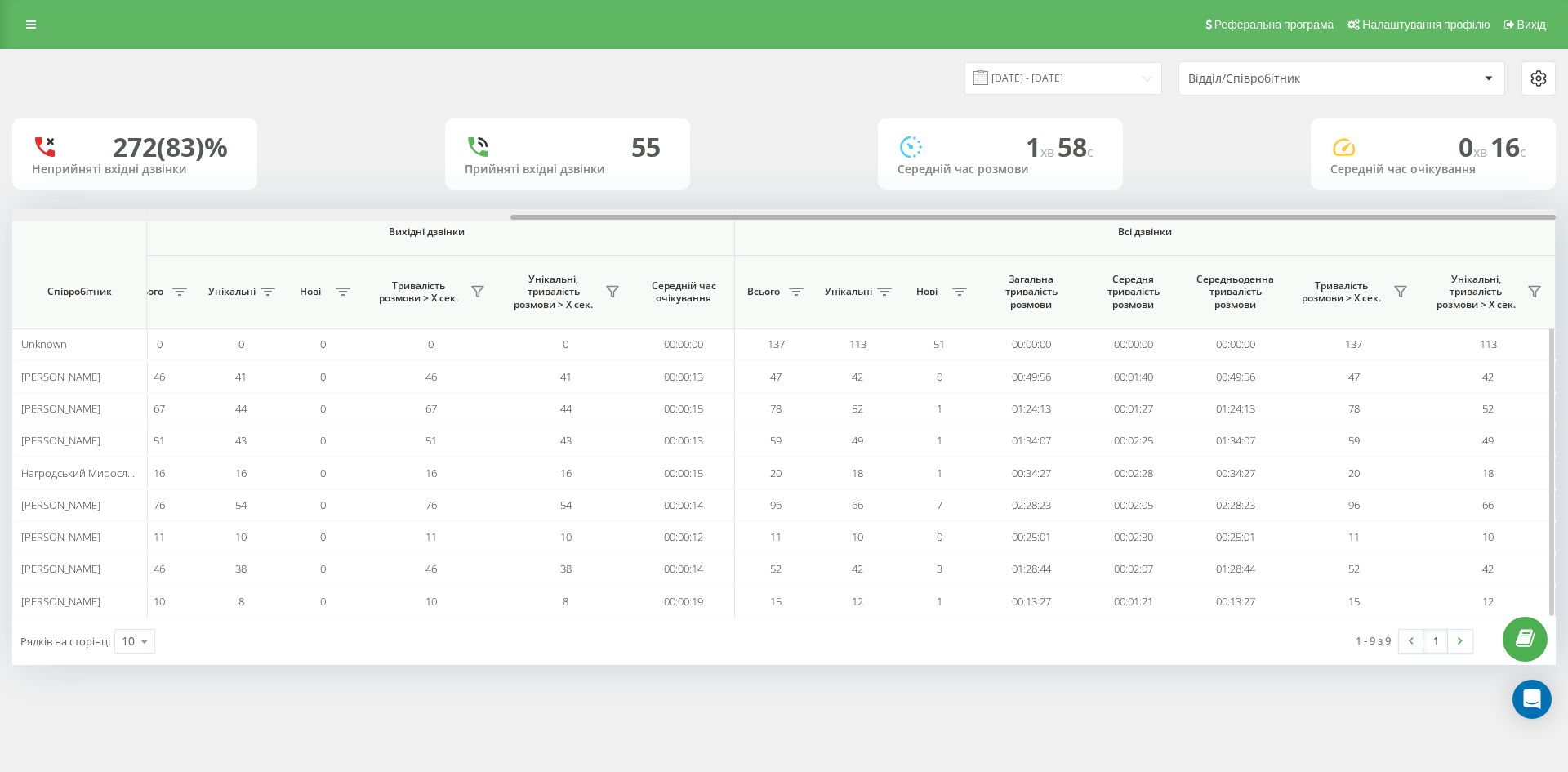
click at [1381, 215] on div at bounding box center [1033, 217] width 1045 height 5
drag, startPoint x: 980, startPoint y: 217, endPoint x: 1162, endPoint y: 220, distance: 182.0
click at [1161, 220] on div at bounding box center [1033, 217] width 1045 height 5
click at [745, 236] on div "Всі дзвінки" at bounding box center [1144, 232] width 803 height 13
drag, startPoint x: 883, startPoint y: 219, endPoint x: 1072, endPoint y: 184, distance: 192.2
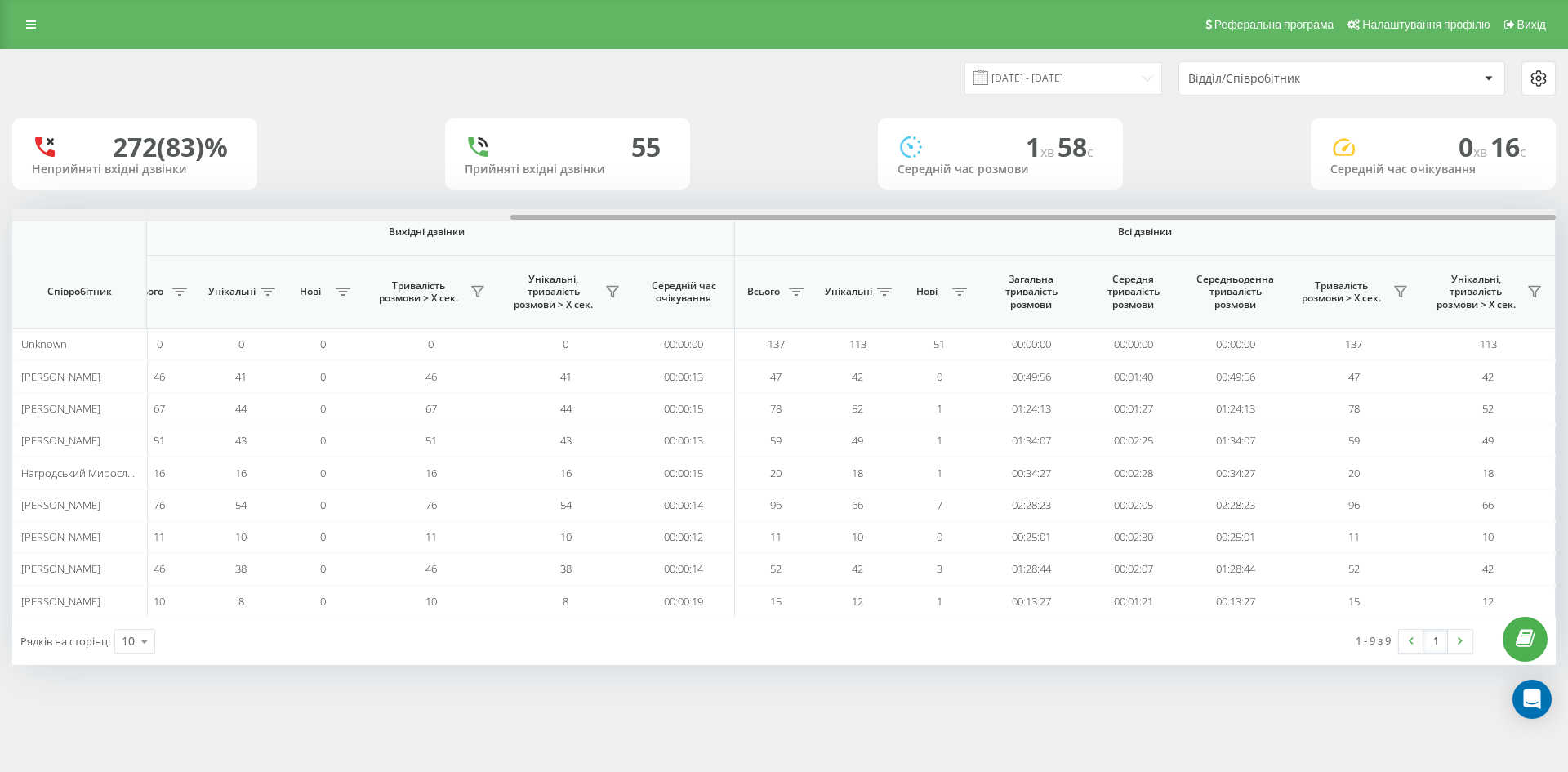
click at [1072, 184] on div "[DATE] - [DATE] Відділ/Співробітник 272 (83)% Неприйняті вхідні дзвінки [GEOGRA…" at bounding box center [784, 358] width 1544 height 615
drag, startPoint x: 820, startPoint y: 218, endPoint x: 933, endPoint y: 213, distance: 113.1
click at [930, 212] on div at bounding box center [784, 215] width 1544 height 12
click at [828, 239] on th "Всі дзвінки" at bounding box center [1145, 233] width 821 height 47
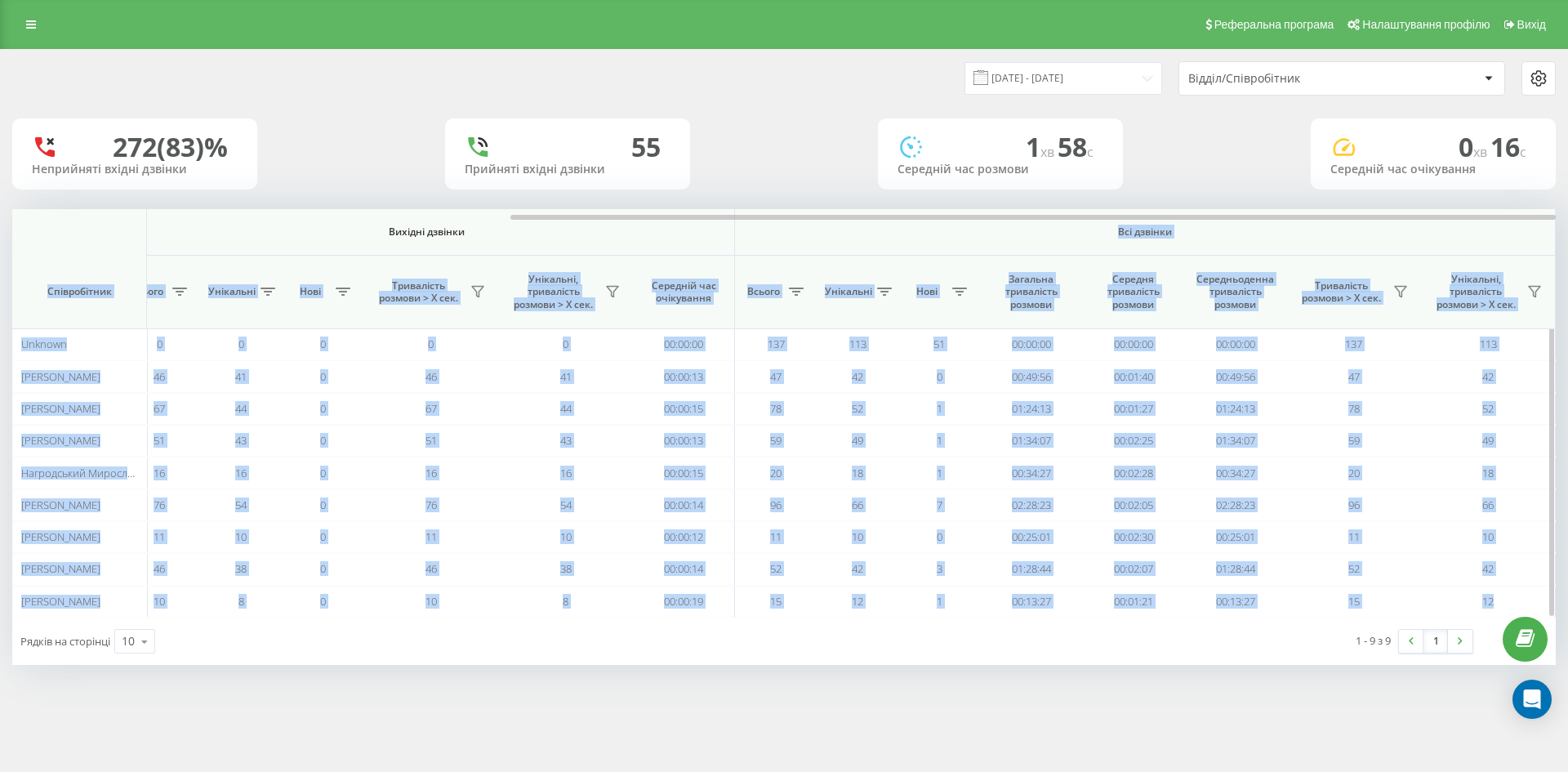
drag, startPoint x: 770, startPoint y: 221, endPoint x: 579, endPoint y: 224, distance: 191.0
click at [579, 224] on div "Вхідні дзвінки Вихідні дзвінки Всі дзвінки Співробітник Всього Унікальні Нові П…" at bounding box center [784, 414] width 1544 height 408
click at [623, 245] on th "Вихідні дзвінки" at bounding box center [427, 233] width 617 height 47
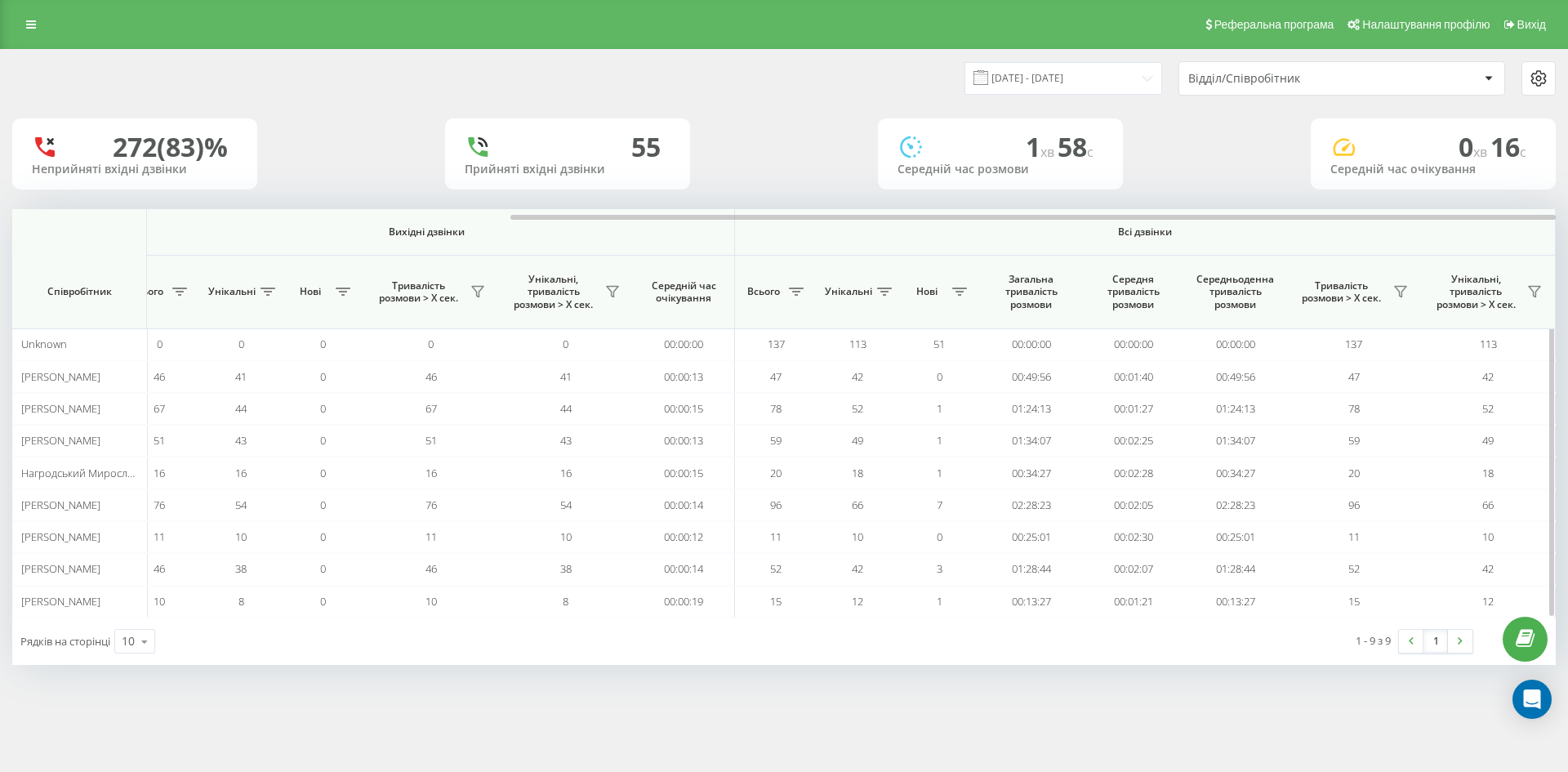
drag, startPoint x: 666, startPoint y: 211, endPoint x: 649, endPoint y: 223, distance: 20.8
click at [650, 223] on div "Вхідні дзвінки Вихідні дзвінки Всі дзвінки Співробітник Всього Унікальні Нові П…" at bounding box center [784, 414] width 1544 height 408
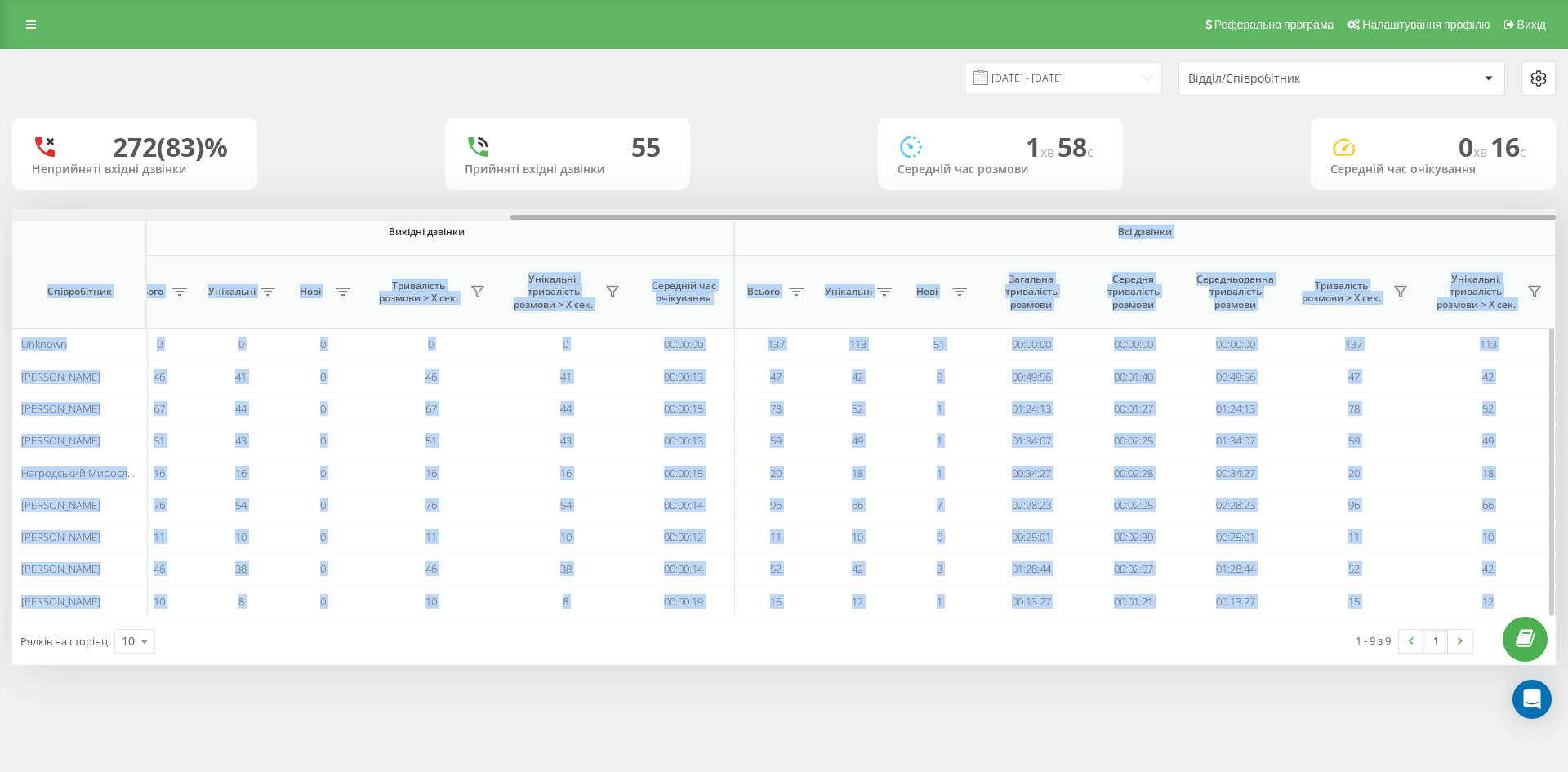
click at [654, 221] on div at bounding box center [784, 215] width 1544 height 12
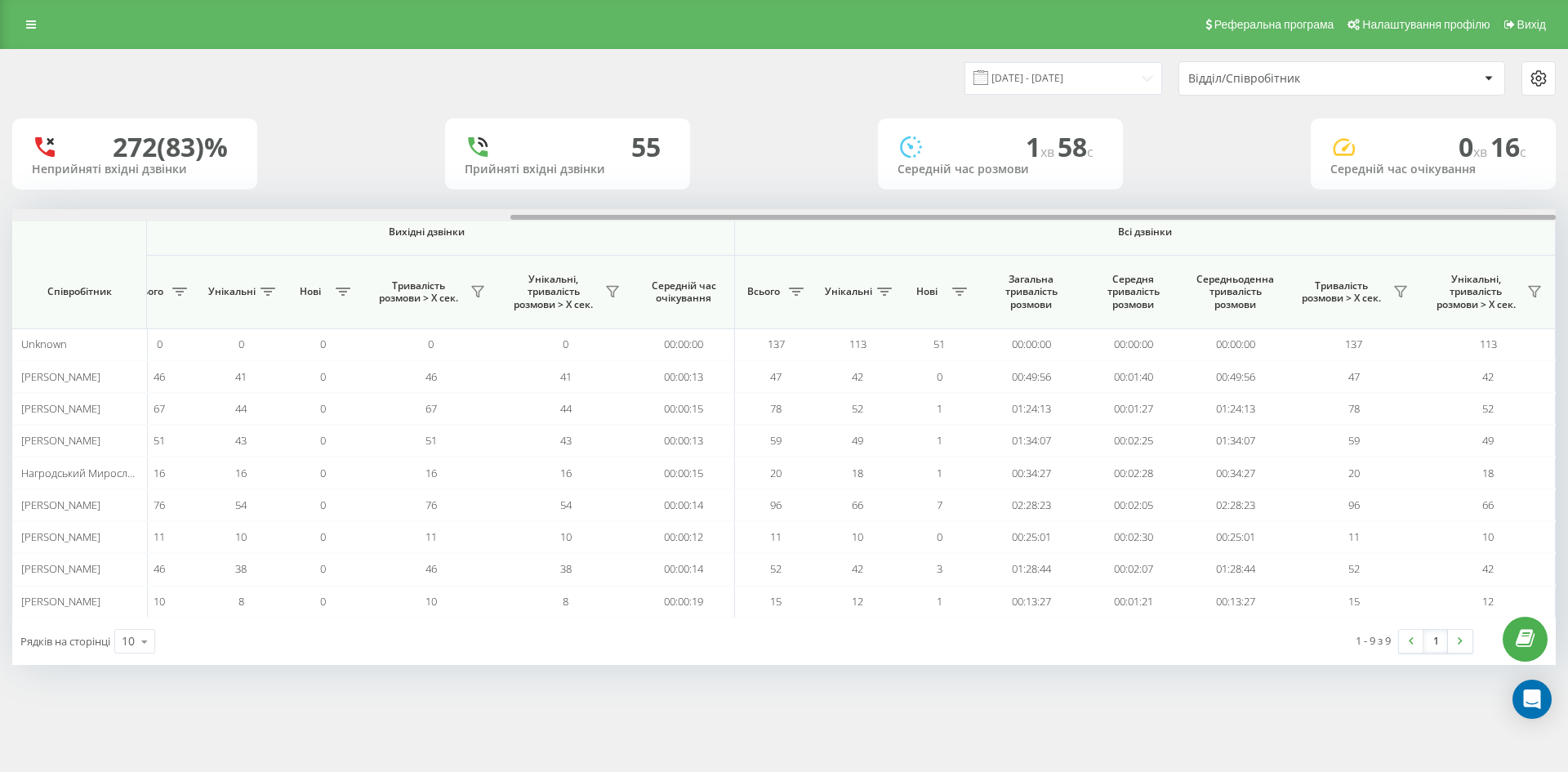
drag, startPoint x: 706, startPoint y: 215, endPoint x: 1044, endPoint y: 202, distance: 338.2
click at [1044, 202] on div "[DATE] - [DATE] Відділ/Співробітник 272 (83)% Неприйняті вхідні дзвінки [GEOGRA…" at bounding box center [784, 358] width 1544 height 615
drag, startPoint x: 773, startPoint y: 215, endPoint x: 979, endPoint y: 165, distance: 212.0
click at [978, 165] on div "[DATE] - [DATE] Відділ/Співробітник 272 (83)% Неприйняті вхідні дзвінки [GEOGRA…" at bounding box center [784, 358] width 1544 height 615
click at [796, 250] on th "Всі дзвінки" at bounding box center [1145, 233] width 821 height 47
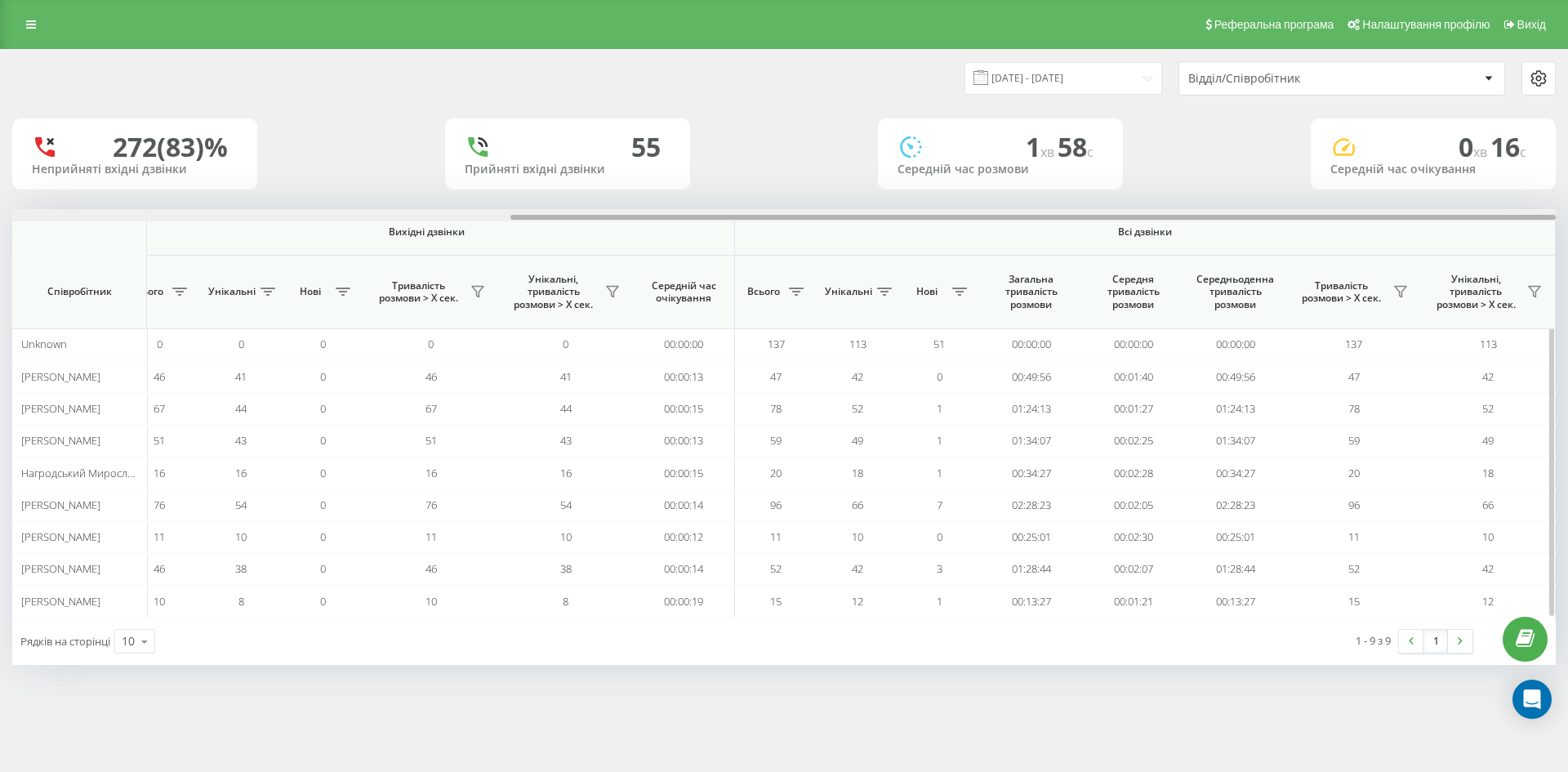
drag, startPoint x: 782, startPoint y: 215, endPoint x: 598, endPoint y: 215, distance: 184.0
click at [598, 215] on div at bounding box center [784, 215] width 1544 height 12
drag, startPoint x: 598, startPoint y: 215, endPoint x: 1075, endPoint y: 193, distance: 477.5
click at [1077, 193] on div "[DATE] - [DATE] Відділ/Співробітник 272 (83)% Неприйняті вхідні дзвінки [GEOGRA…" at bounding box center [784, 358] width 1544 height 615
click at [777, 256] on th "Всього" at bounding box center [776, 292] width 82 height 73
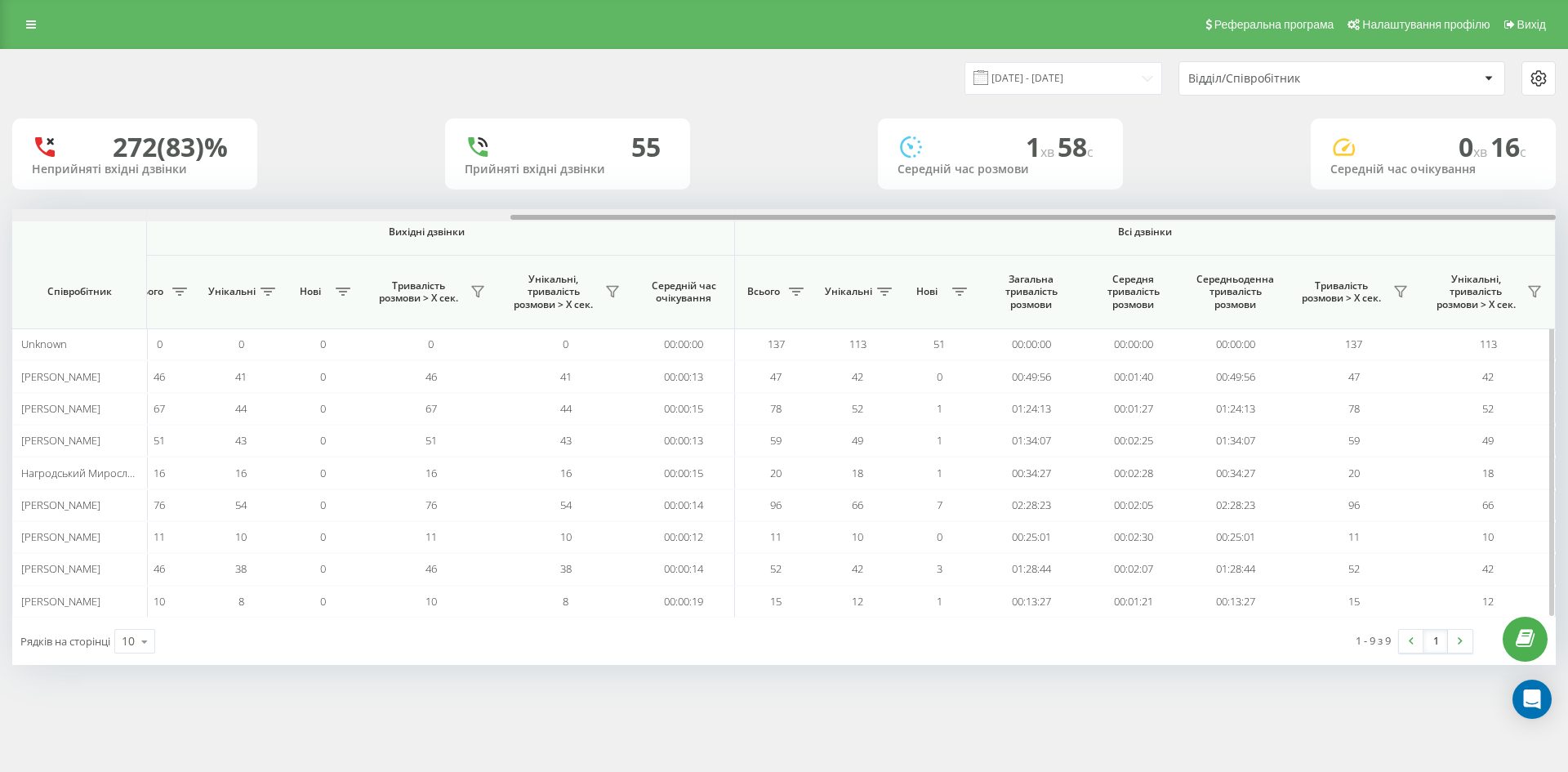
drag, startPoint x: 1095, startPoint y: 219, endPoint x: 1149, endPoint y: 225, distance: 54.3
click at [1133, 224] on div "Вхідні дзвінки Вихідні дзвінки Всі дзвінки Співробітник Всього Унікальні Нові П…" at bounding box center [784, 414] width 1544 height 408
click at [1109, 76] on input "[DATE] - [DATE]" at bounding box center [1063, 78] width 198 height 32
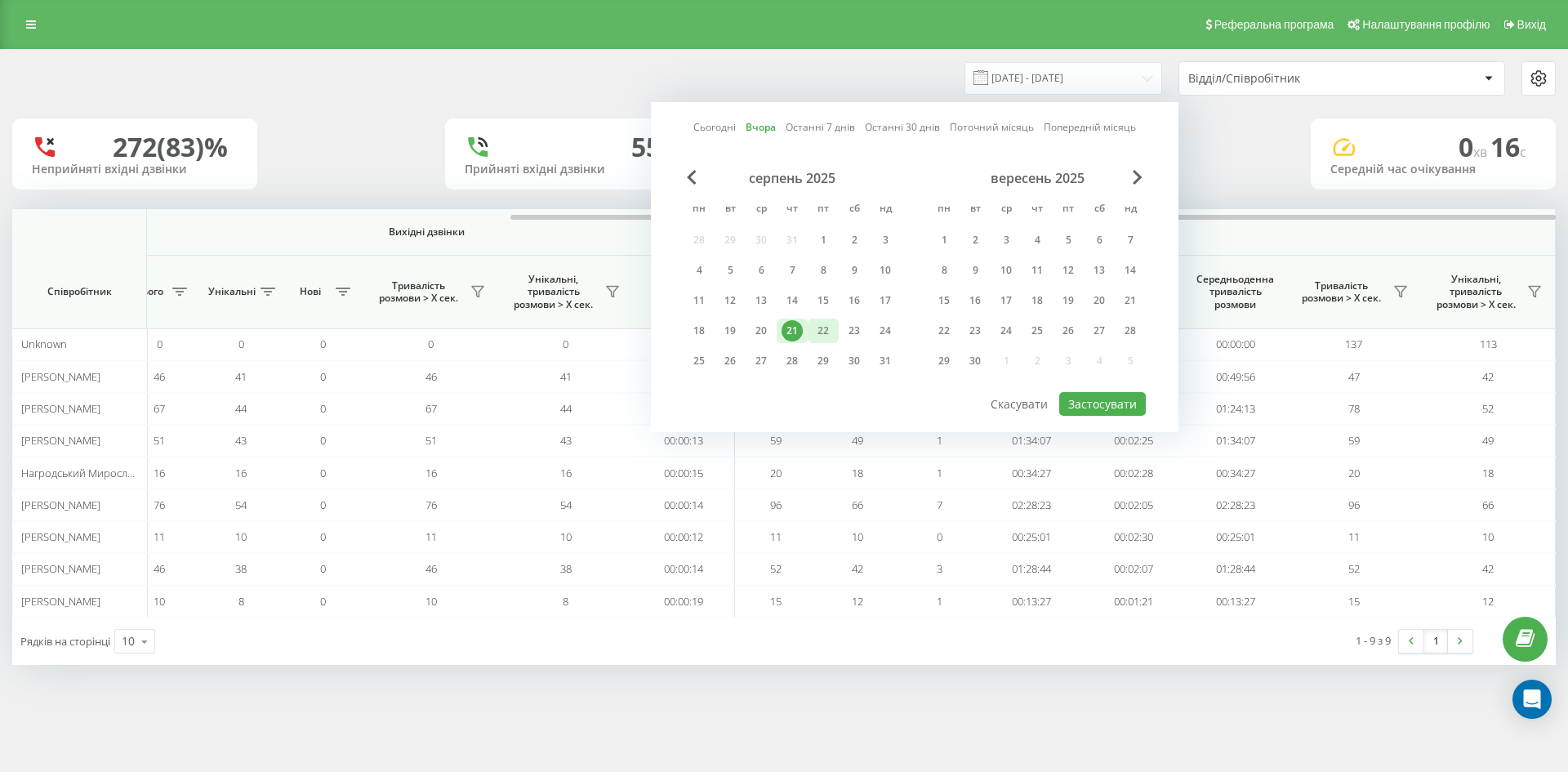
click at [834, 323] on div "22" at bounding box center [823, 331] width 22 height 22
click at [834, 323] on div "22" at bounding box center [823, 331] width 31 height 24
click at [1087, 397] on button "Застосувати" at bounding box center [1102, 404] width 87 height 24
type input "[DATE] - [DATE]"
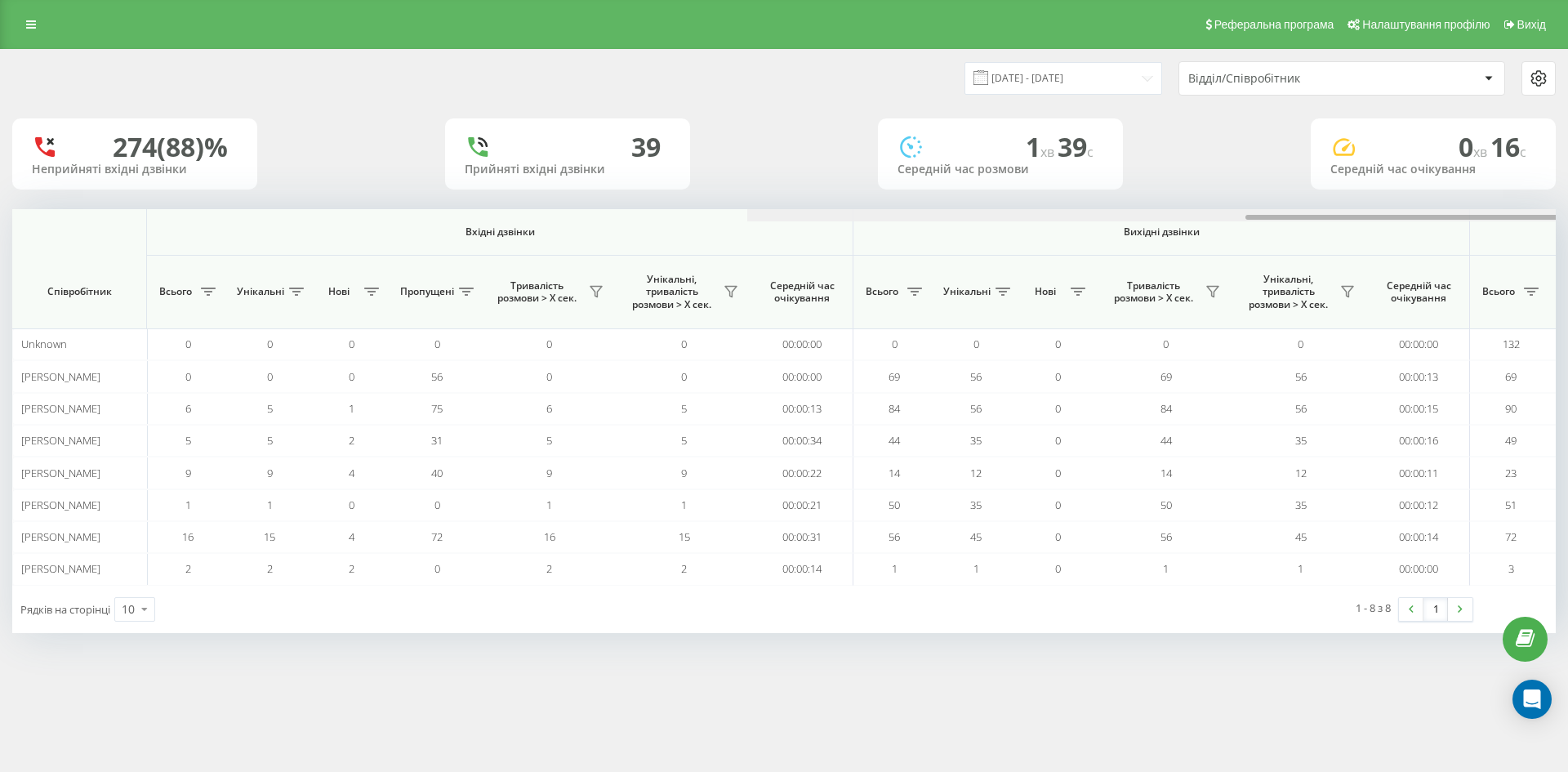
scroll to position [0, 735]
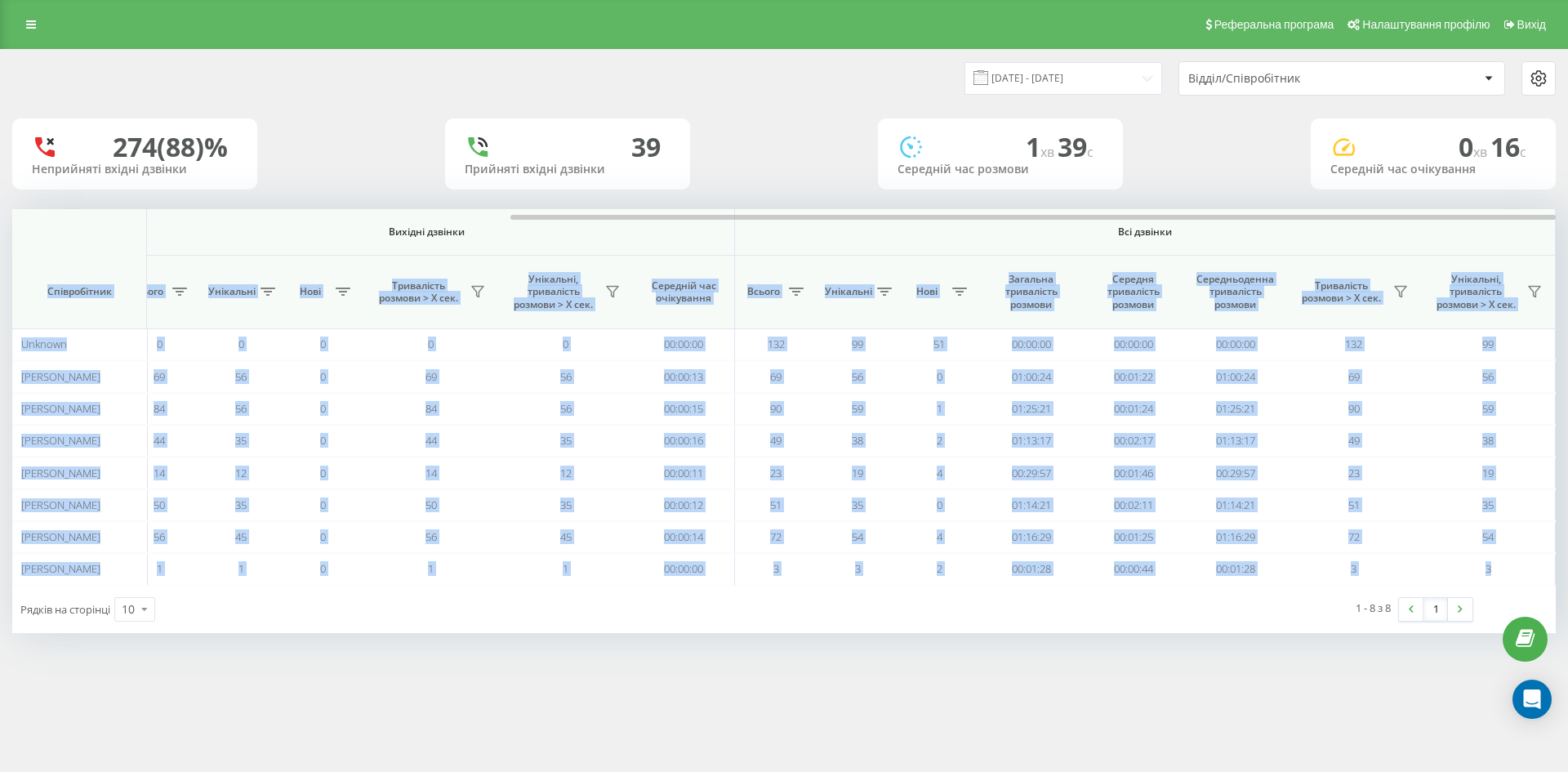
drag, startPoint x: 486, startPoint y: 214, endPoint x: 1173, endPoint y: 227, distance: 687.1
click at [1173, 227] on div "Вхідні дзвінки Вихідні дзвінки Всі дзвінки Співробітник Всього Унікальні Нові П…" at bounding box center [784, 397] width 1544 height 376
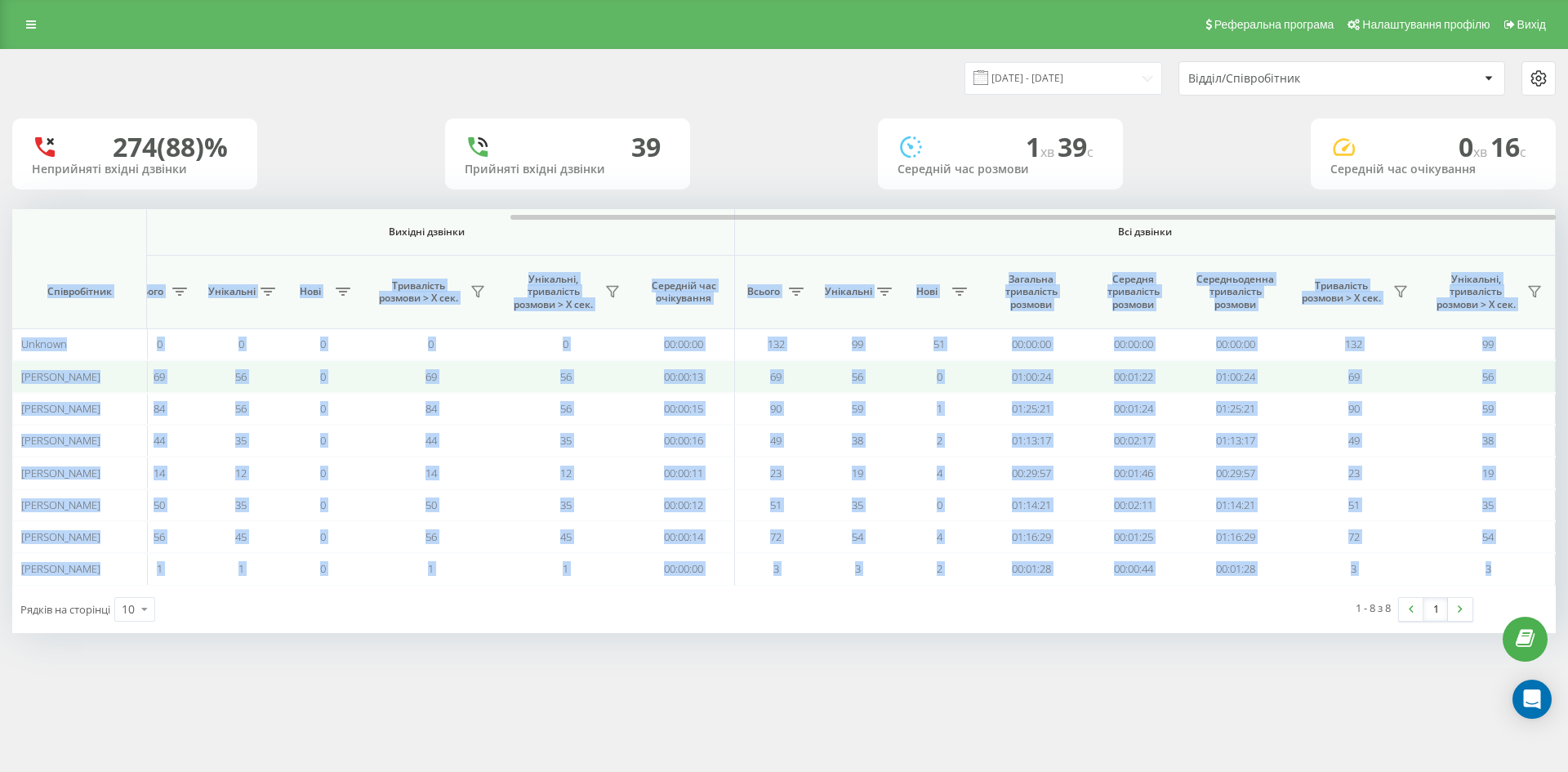
click at [782, 366] on td "69" at bounding box center [776, 376] width 82 height 32
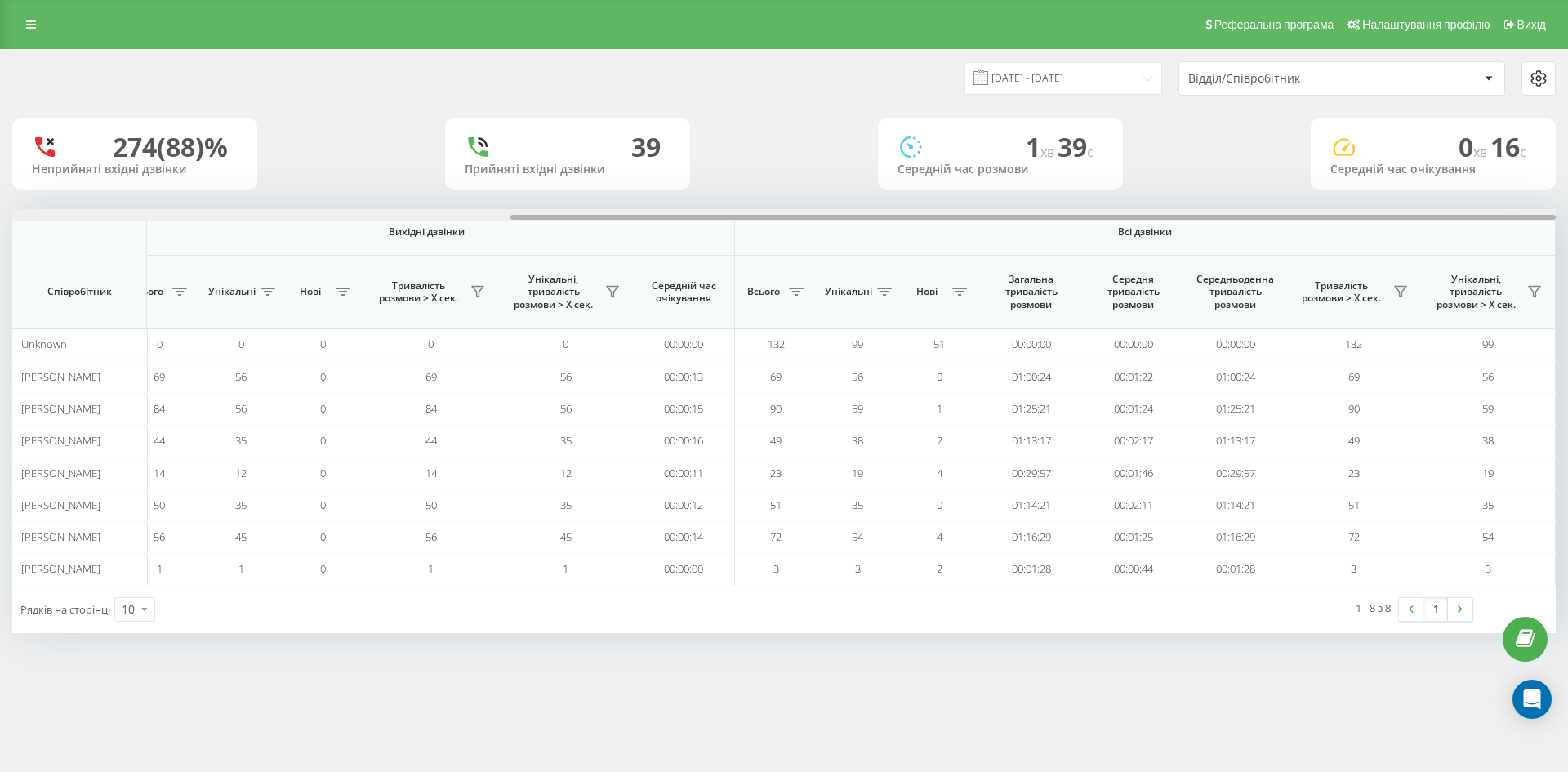
drag, startPoint x: 713, startPoint y: 217, endPoint x: 826, endPoint y: 207, distance: 113.4
click at [826, 207] on div "[DATE] - [DATE] Відділ/Співробітник 274 (88)% Неприйняті вхідні дзвінки 39 Прий…" at bounding box center [784, 341] width 1544 height 583
click at [842, 118] on div "[DATE] - [DATE] Відділ/Співробітник 274 (88)% Неприйняті вхідні дзвінки 39 Прий…" at bounding box center [784, 341] width 1544 height 583
